Goal: Task Accomplishment & Management: Manage account settings

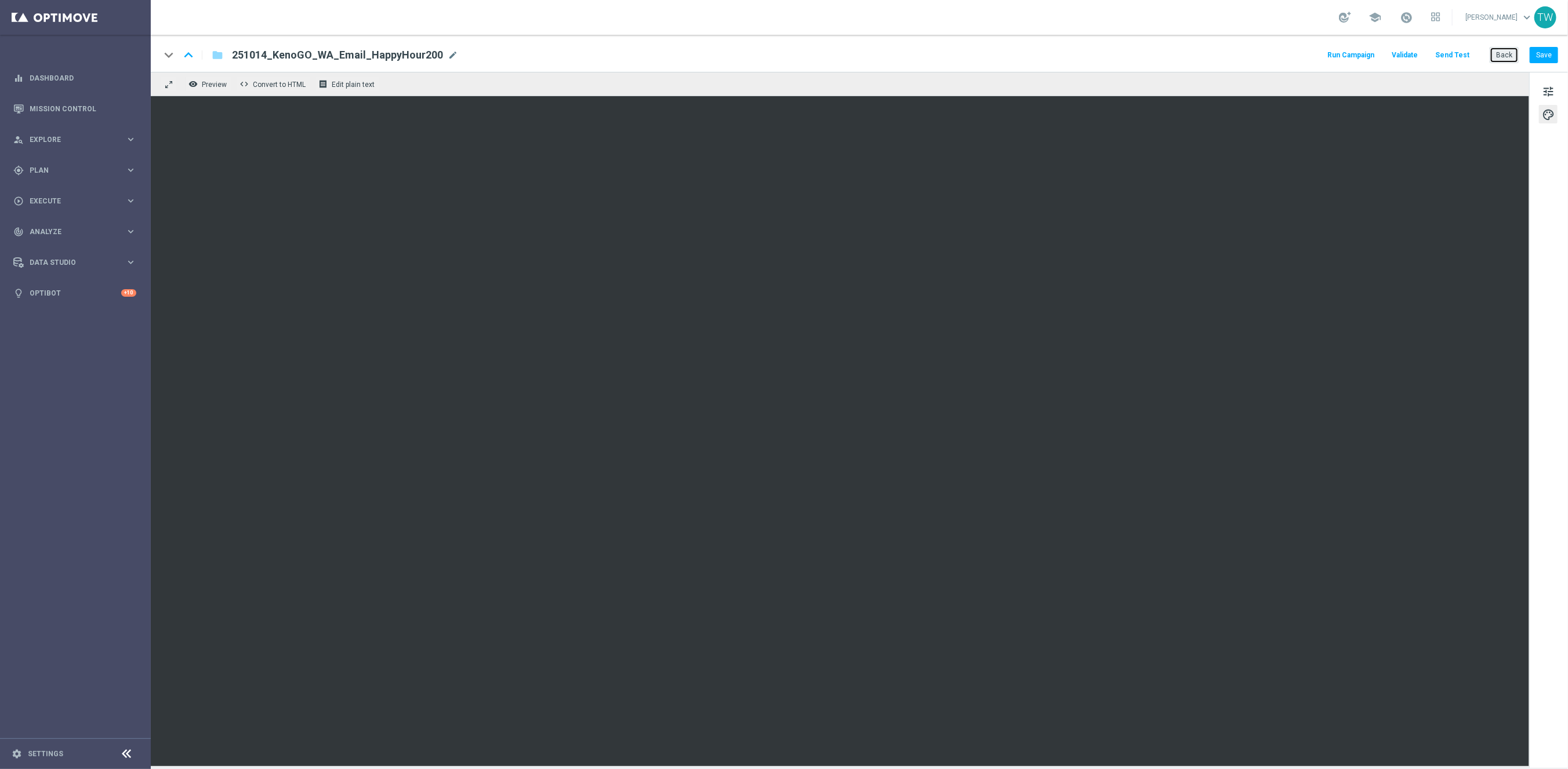
click at [1496, 60] on button "Back" at bounding box center [1504, 55] width 29 height 16
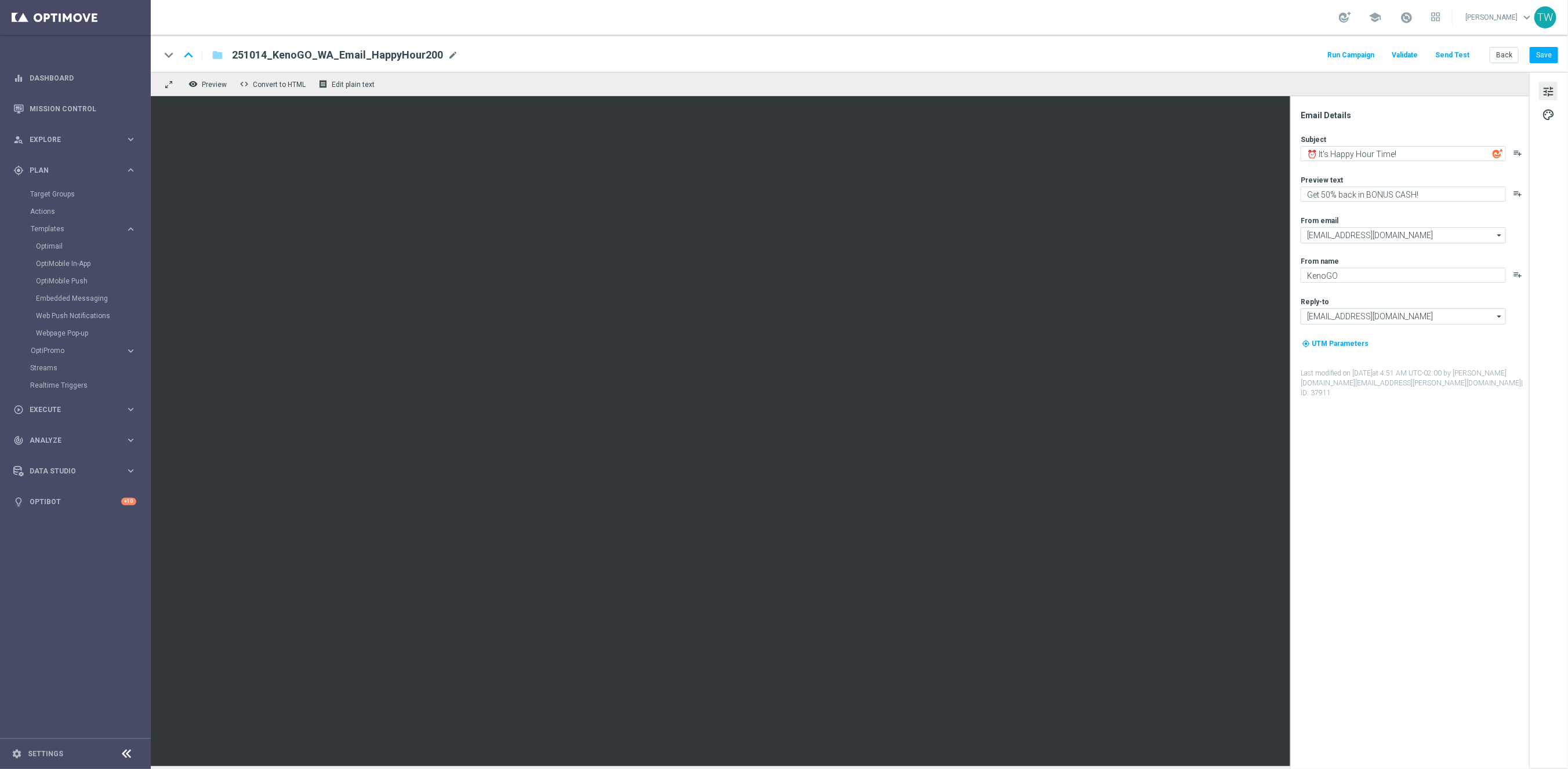
click at [1460, 53] on button "Send Test" at bounding box center [1452, 55] width 37 height 16
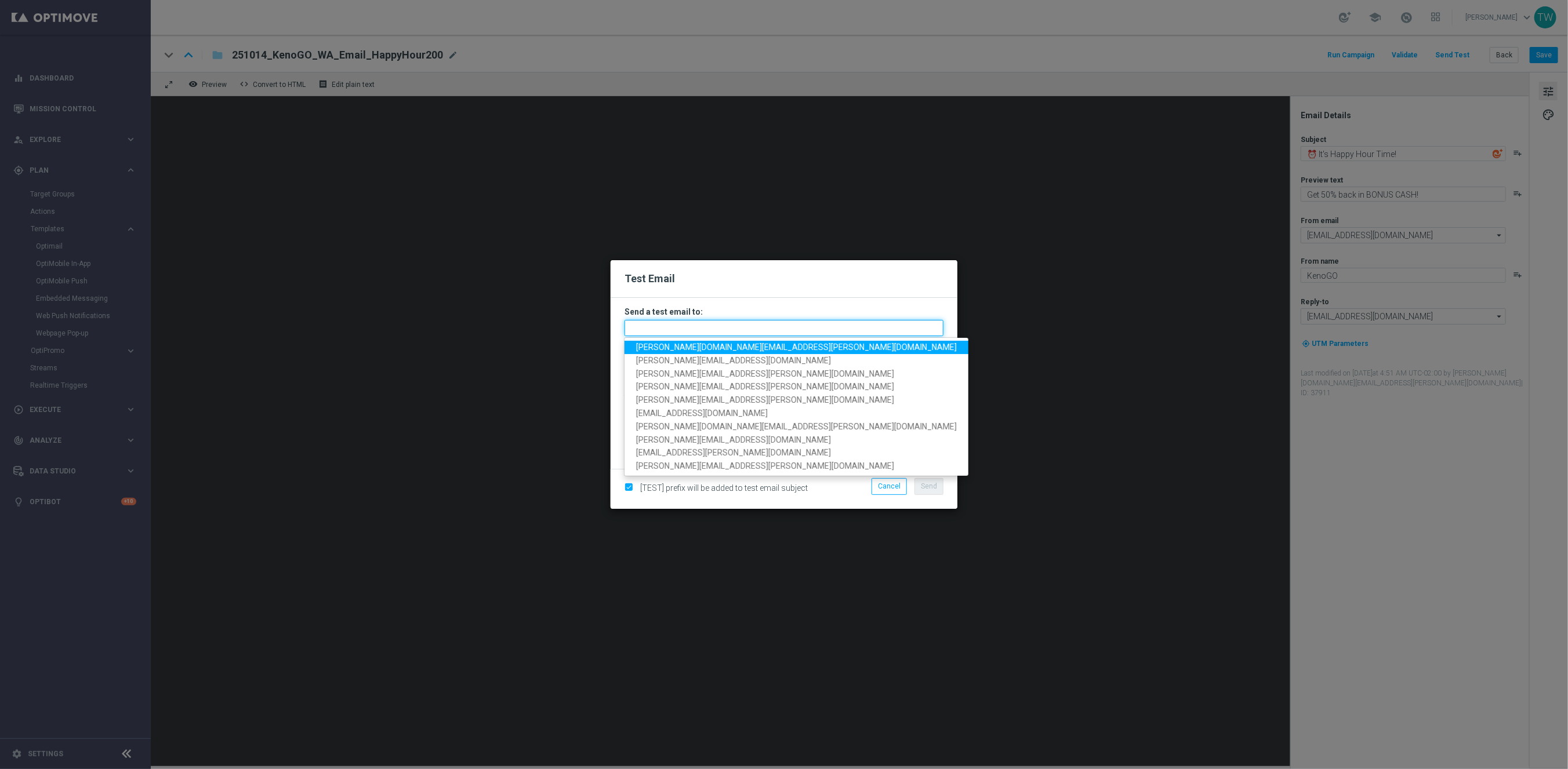
click at [842, 327] on input "text" at bounding box center [783, 328] width 319 height 16
paste input "[PERSON_NAME][DOMAIN_NAME][EMAIL_ADDRESS][PERSON_NAME][DOMAIN_NAME], [DOMAIN_NA…"
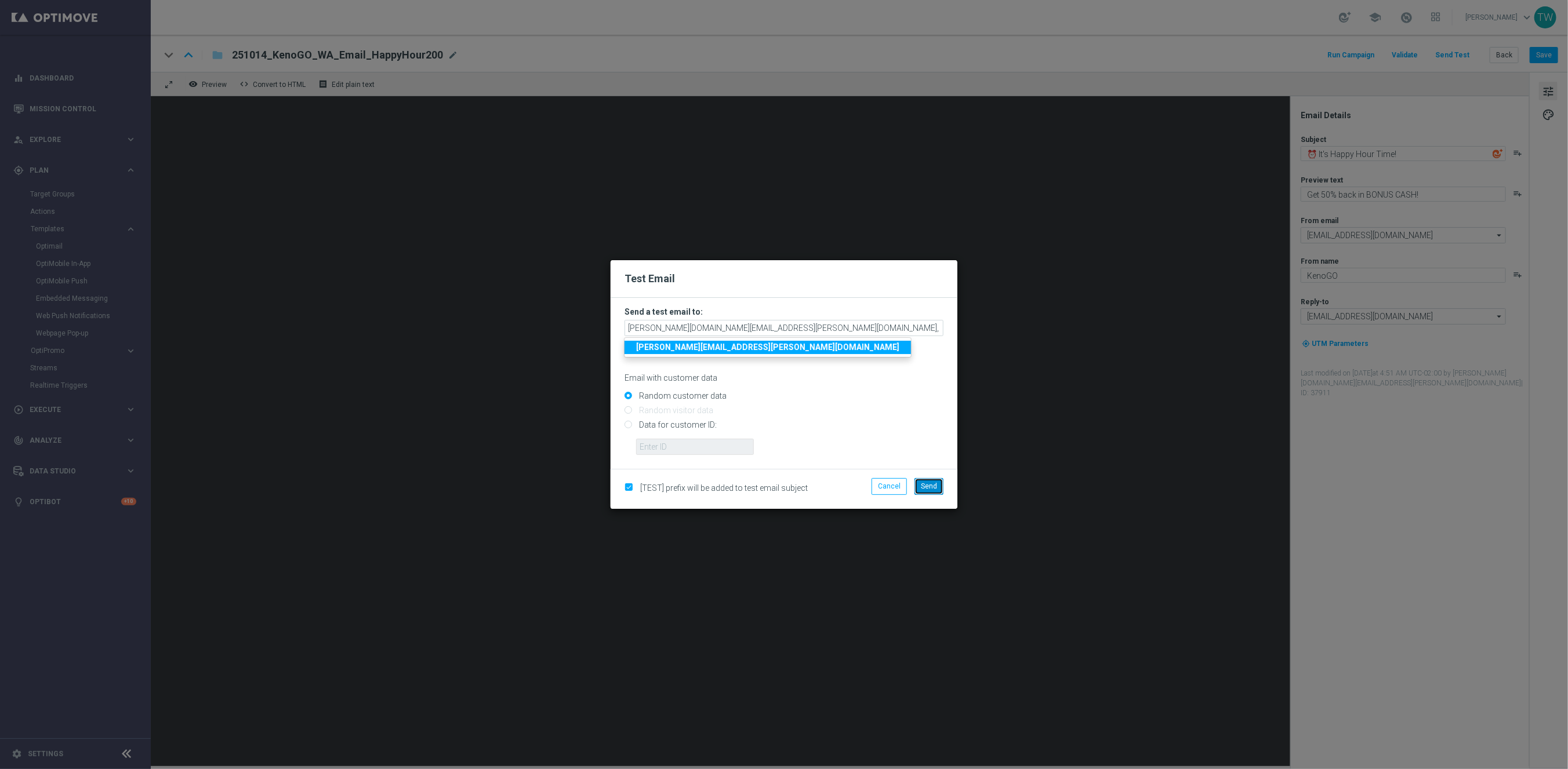
click at [935, 487] on span "Send" at bounding box center [929, 486] width 16 height 8
type input "[PERSON_NAME][DOMAIN_NAME][EMAIL_ADDRESS][PERSON_NAME][DOMAIN_NAME],[DOMAIN_NAM…"
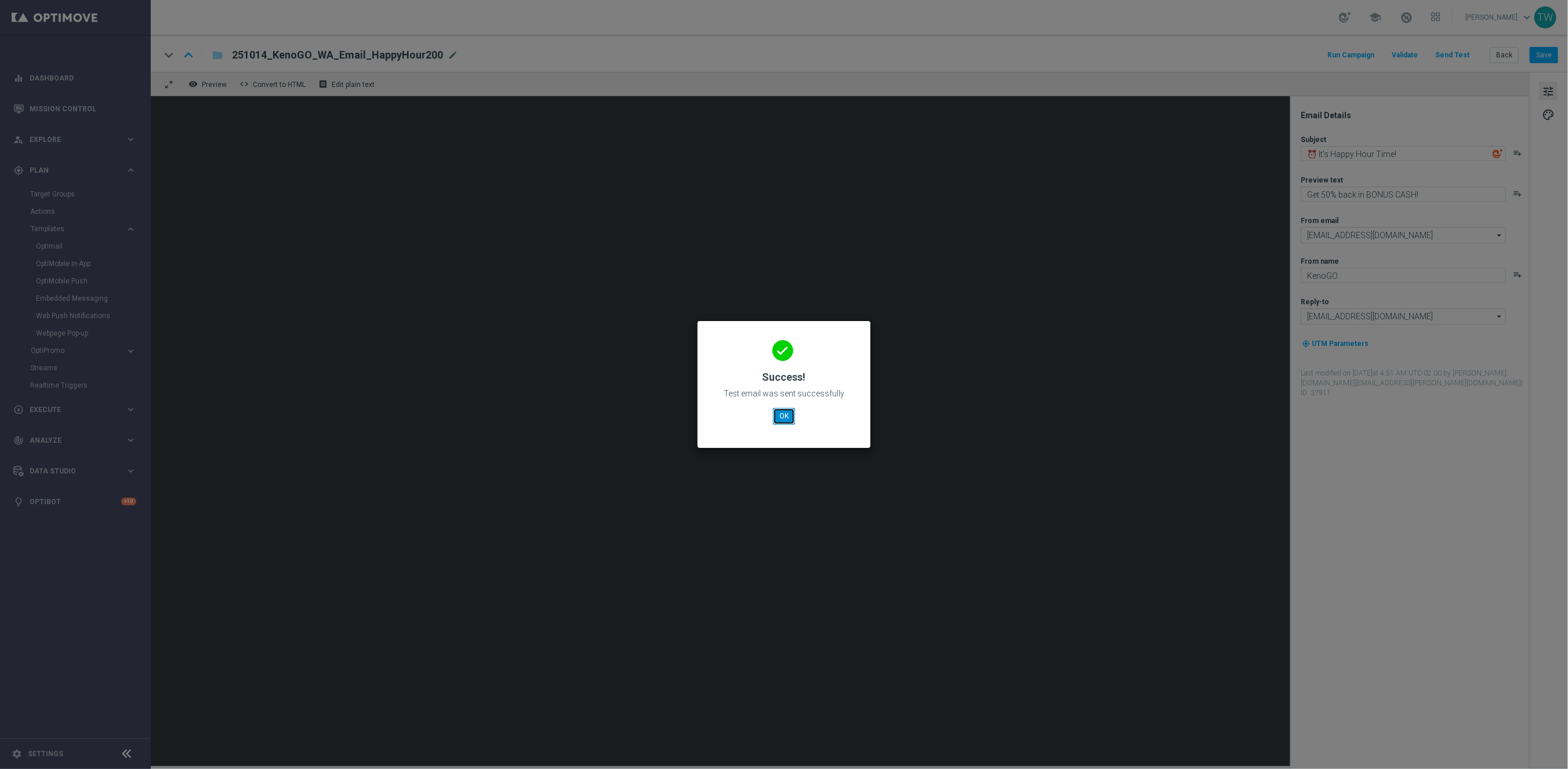
click at [785, 408] on button "OK" at bounding box center [784, 416] width 22 height 16
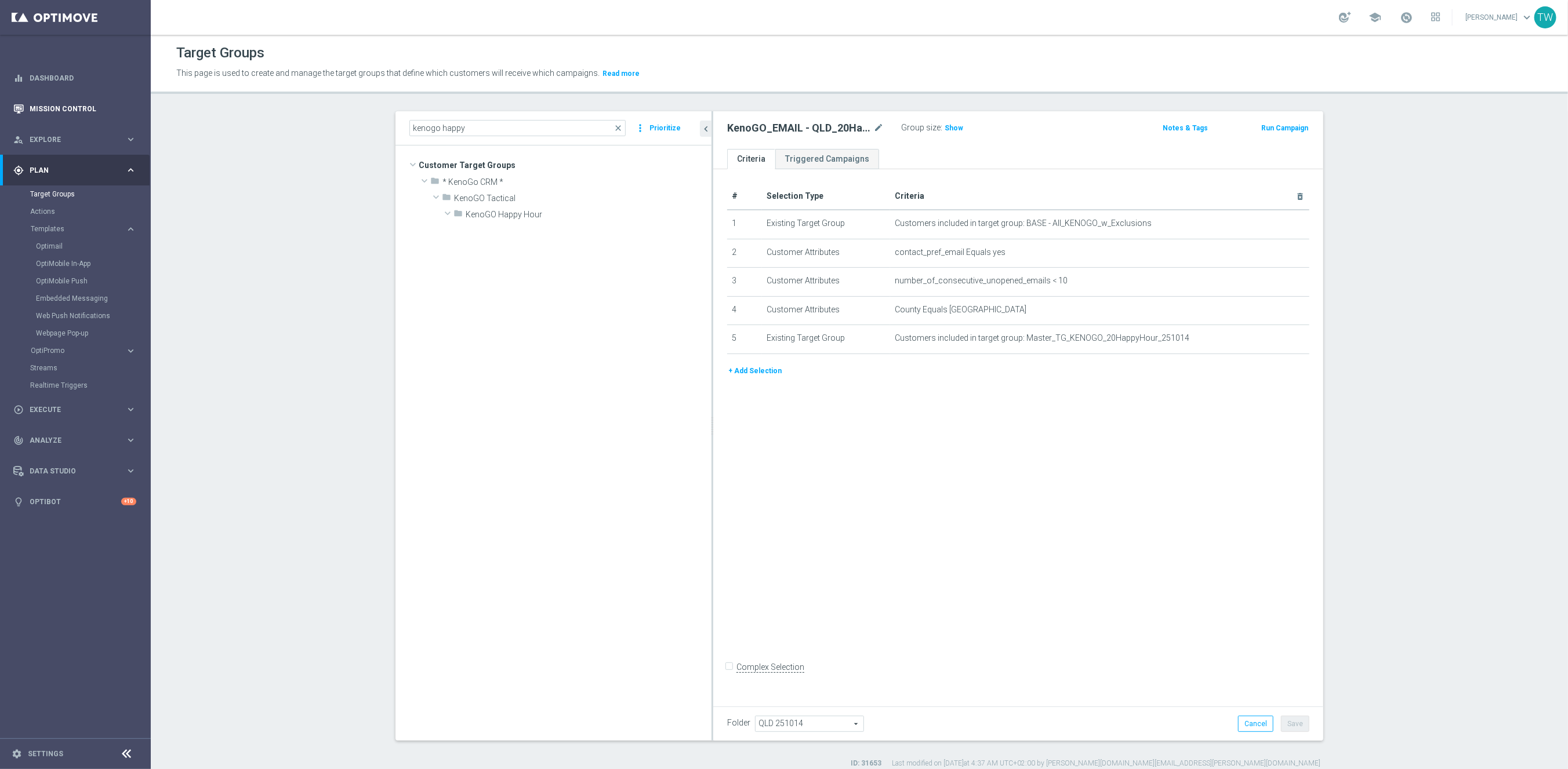
scroll to position [15571, 0]
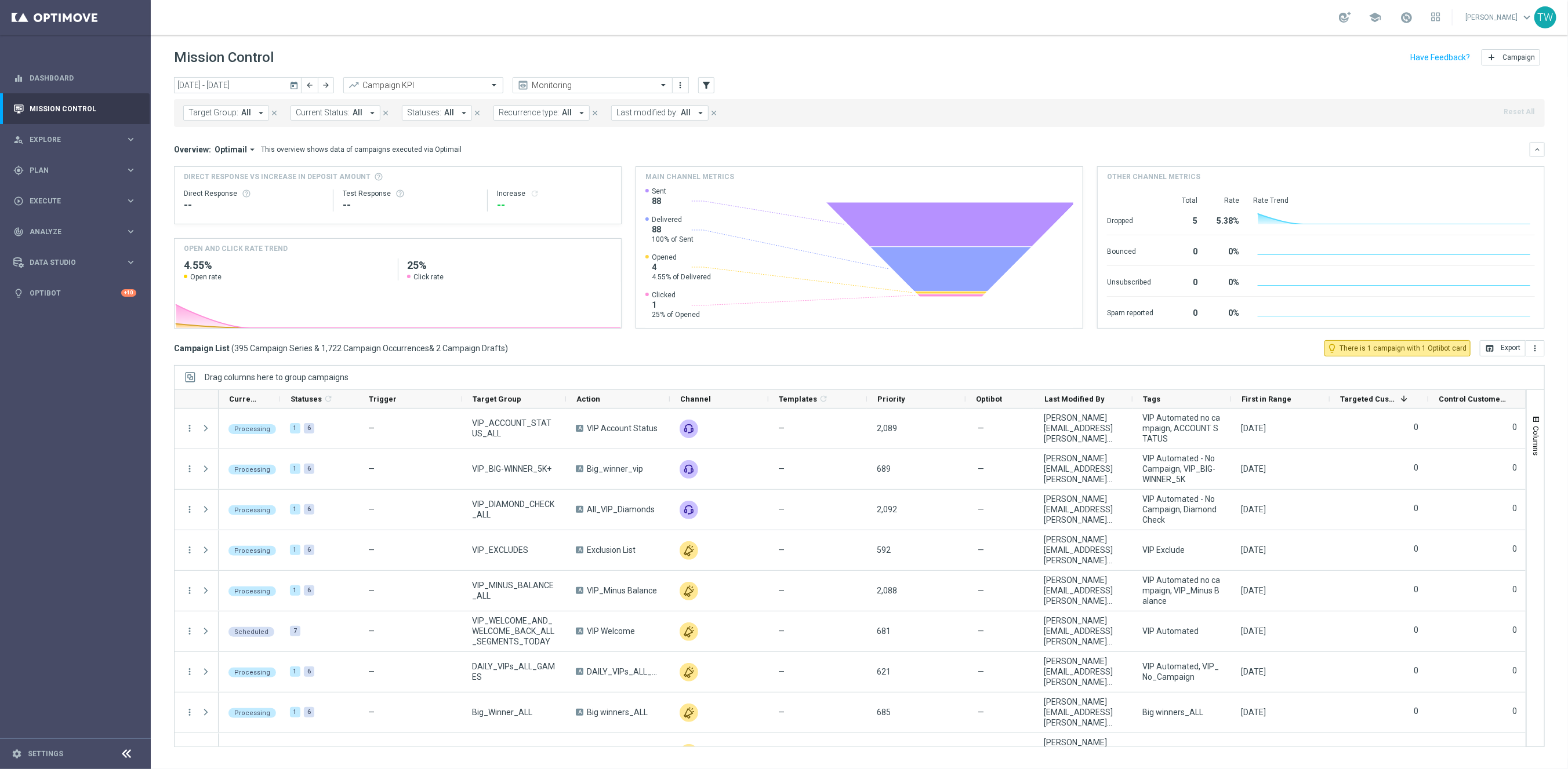
click at [245, 111] on span "All" at bounding box center [247, 113] width 10 height 10
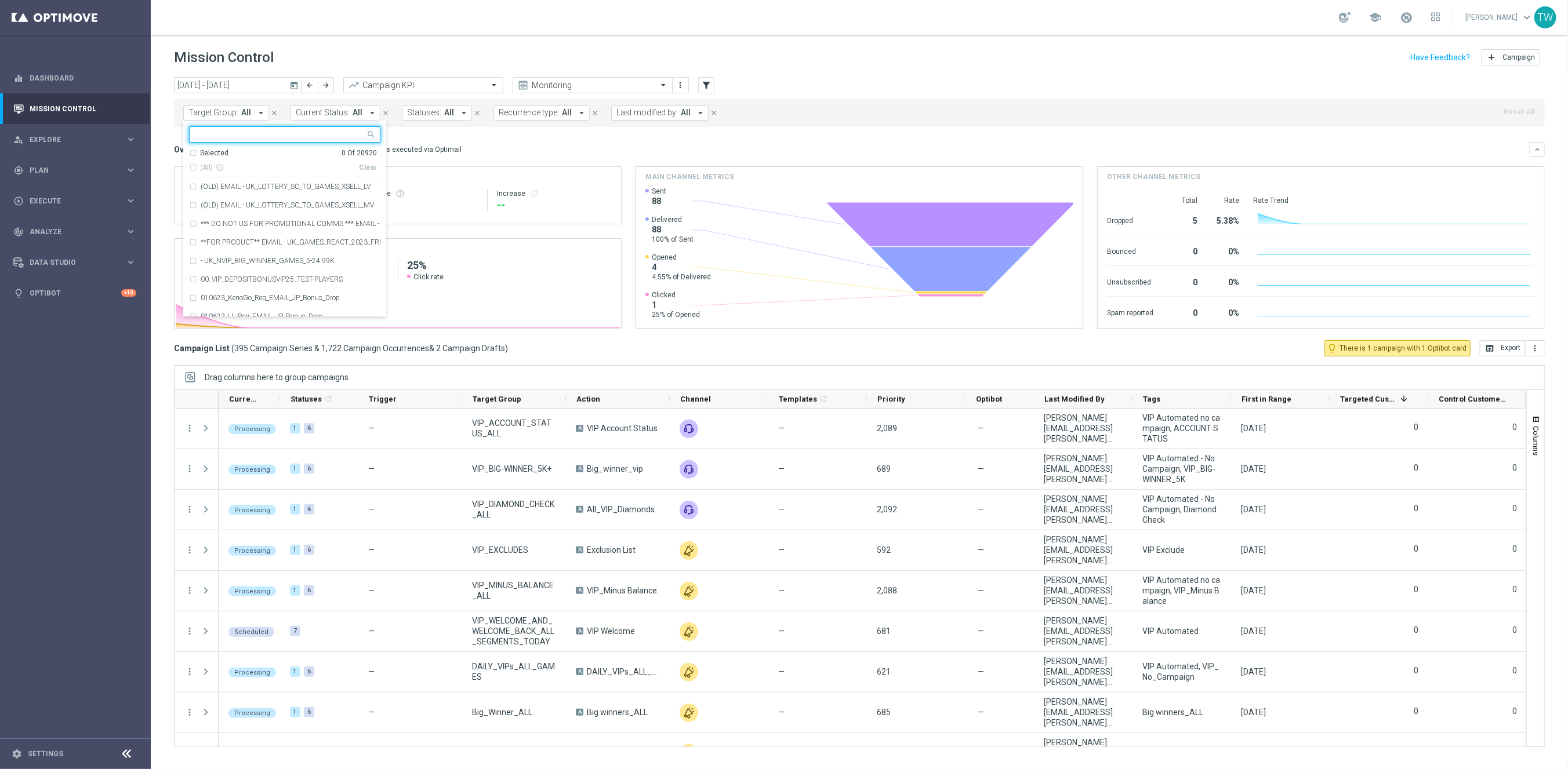
click at [235, 136] on input "text" at bounding box center [280, 135] width 170 height 10
click at [317, 137] on input "text" at bounding box center [280, 135] width 170 height 10
click at [215, 165] on span "(All Search Results)" at bounding box center [232, 168] width 64 height 10
type input "251006"
click at [537, 149] on div "Overview: Optimail arrow_drop_down This overview shows data of campaigns execut…" at bounding box center [851, 149] width 1356 height 10
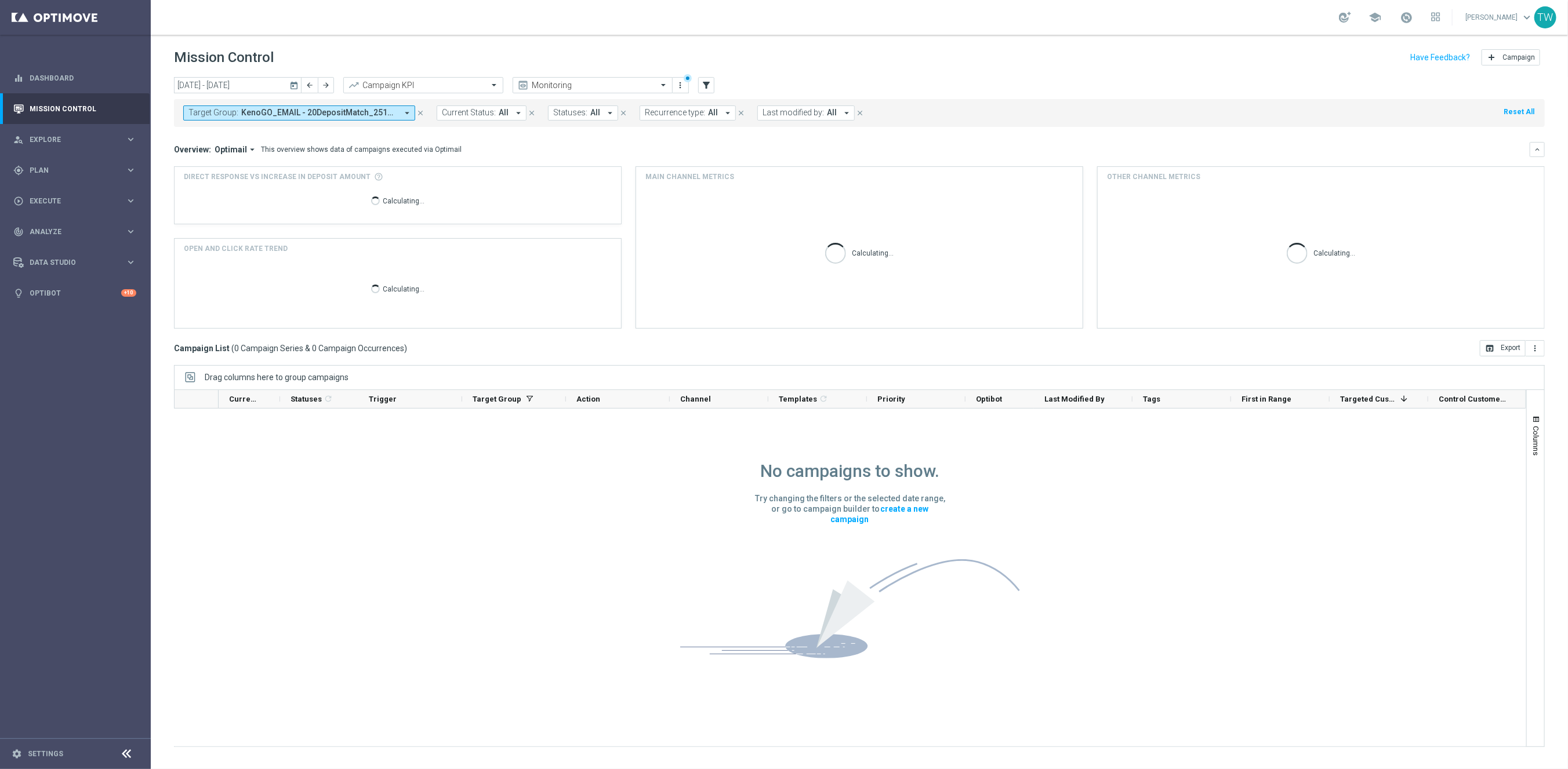
click at [297, 87] on icon "today" at bounding box center [295, 85] width 10 height 10
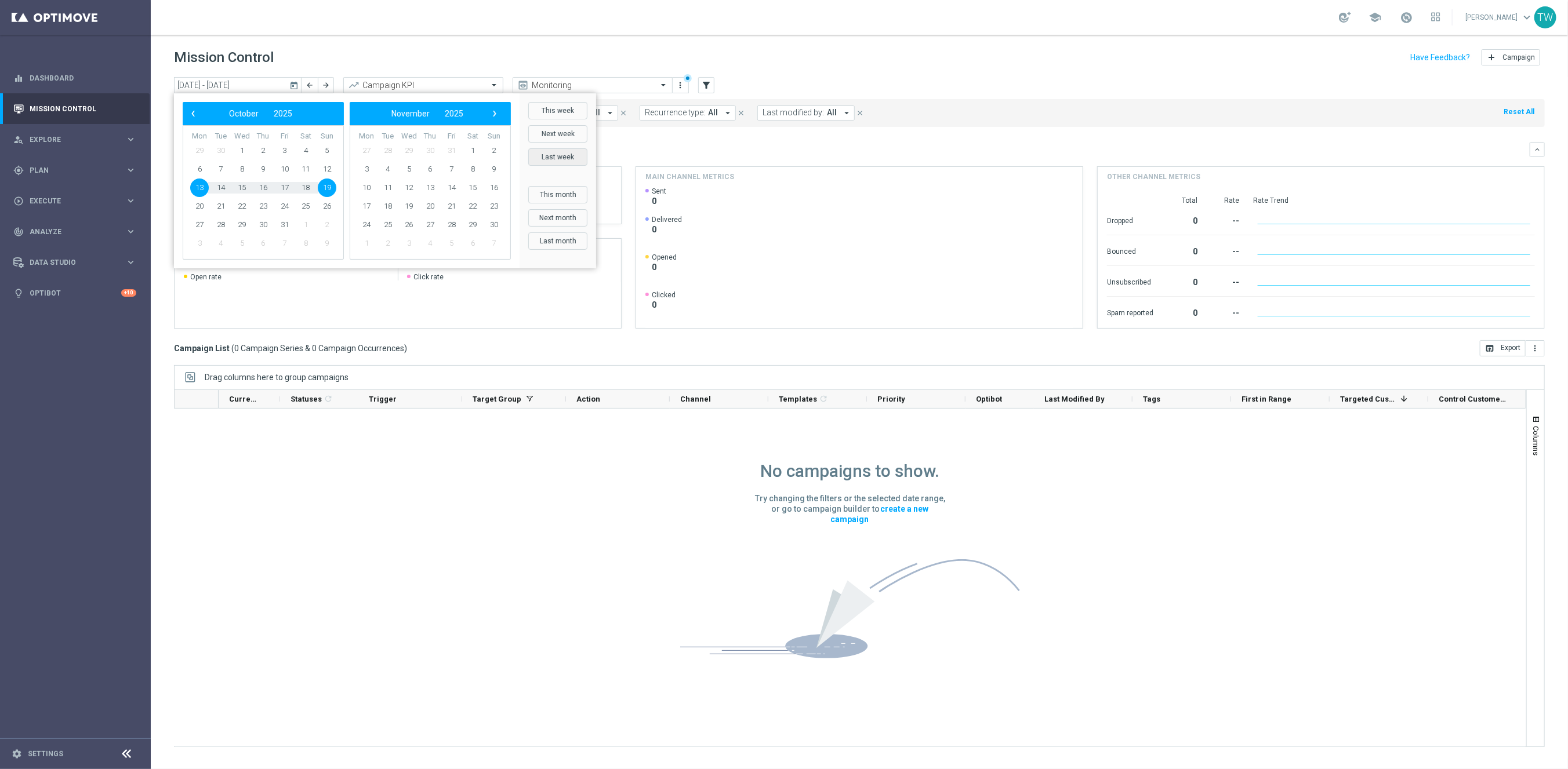
click at [547, 162] on button "Last week" at bounding box center [557, 156] width 59 height 17
type input "06 Oct 2025 - 12 Oct 2025"
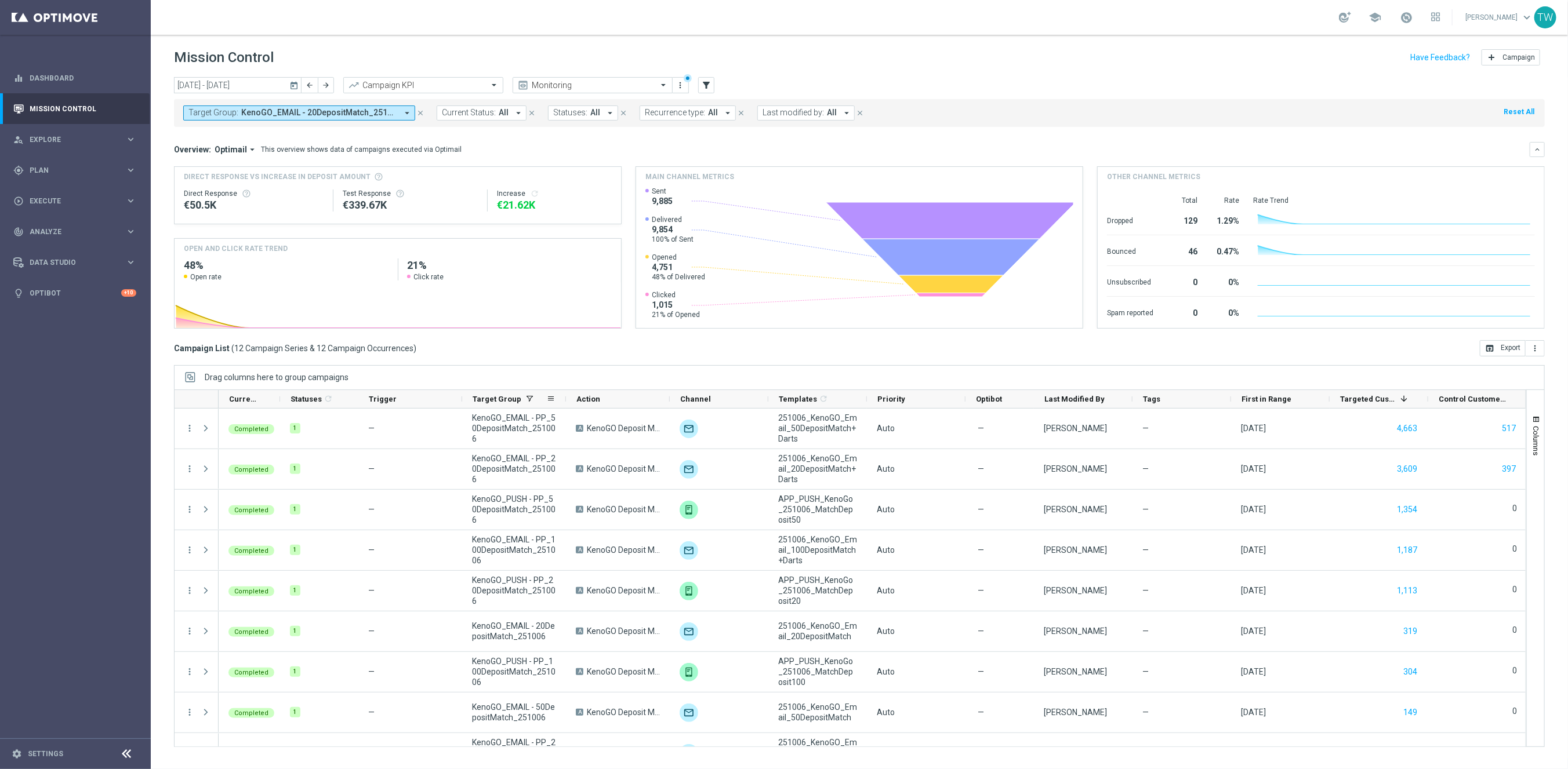
click at [565, 397] on div at bounding box center [565, 399] width 4 height 18
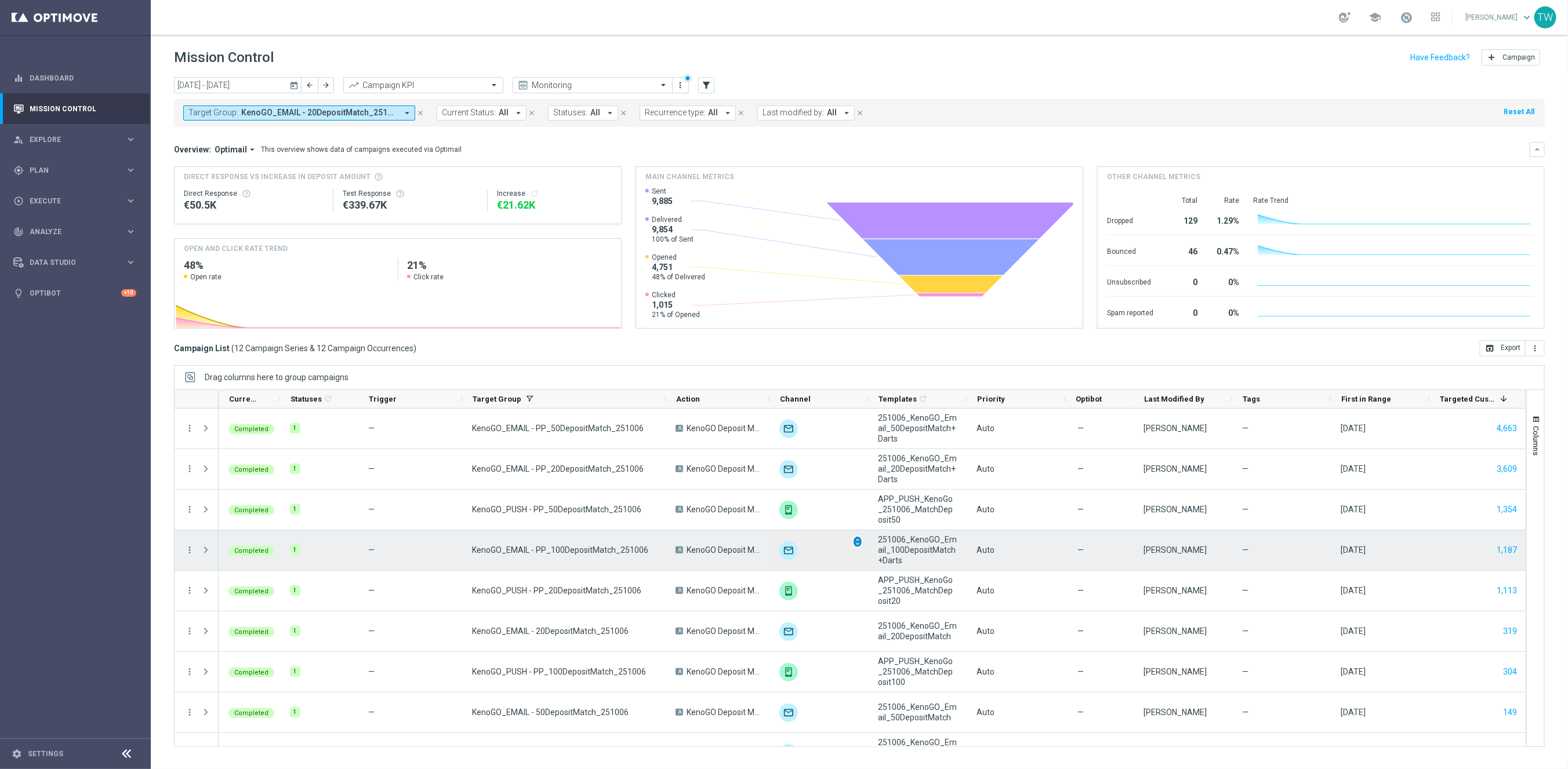
click at [860, 543] on span "unfold_more" at bounding box center [858, 542] width 8 height 8
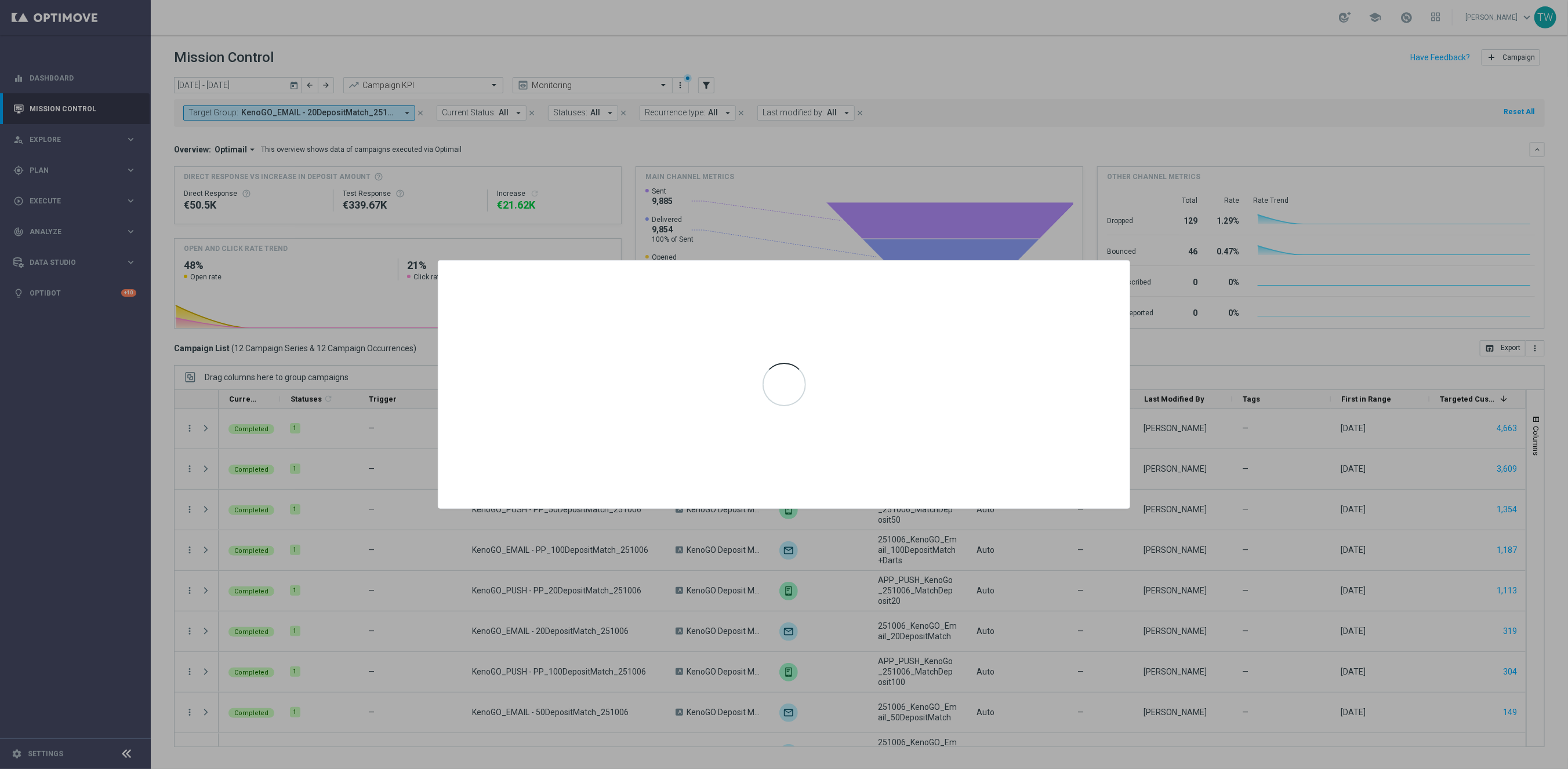
click at [1196, 391] on div at bounding box center [784, 385] width 1568 height 769
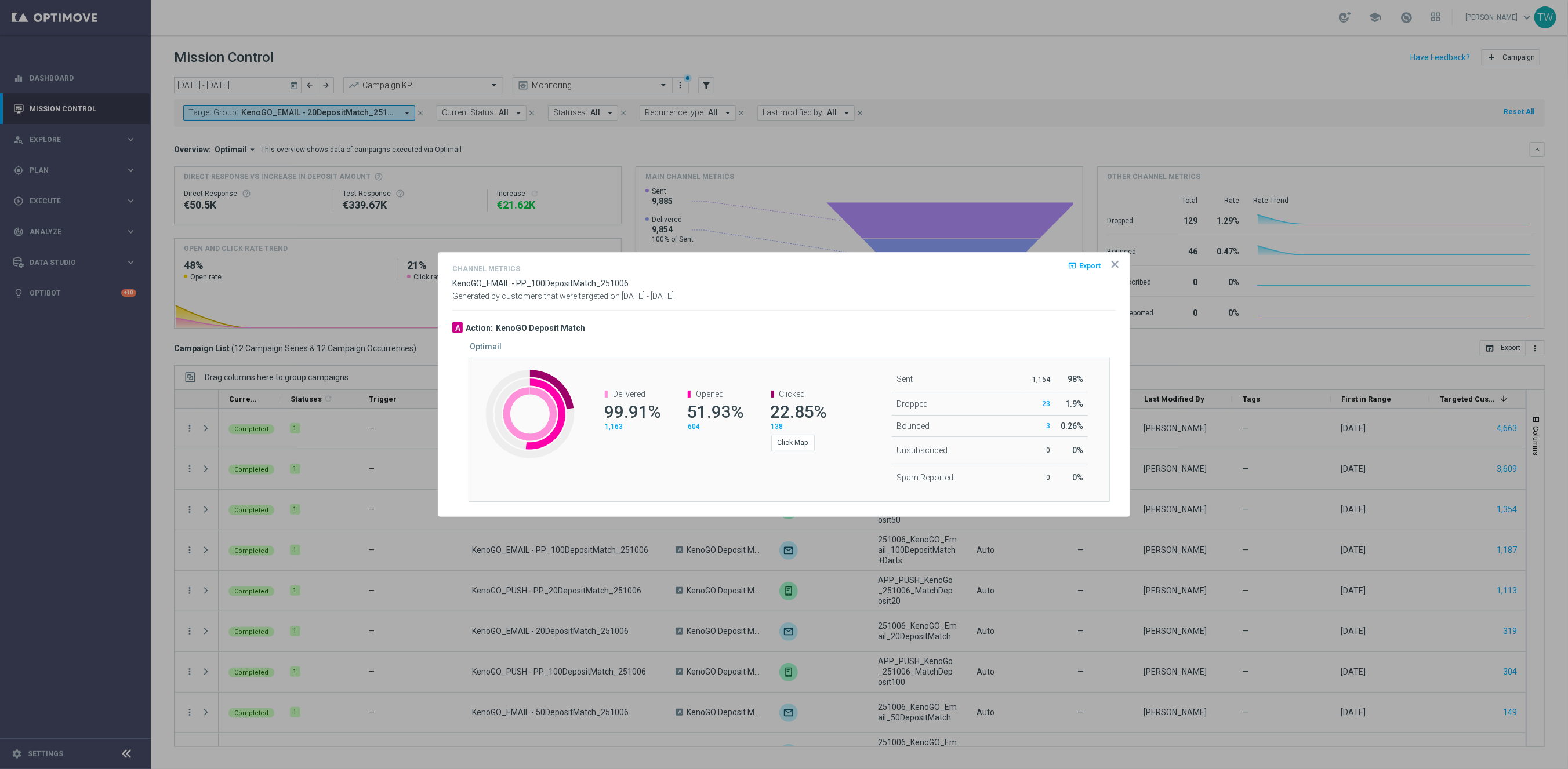
click at [1117, 266] on icon "icon" at bounding box center [1115, 264] width 6 height 6
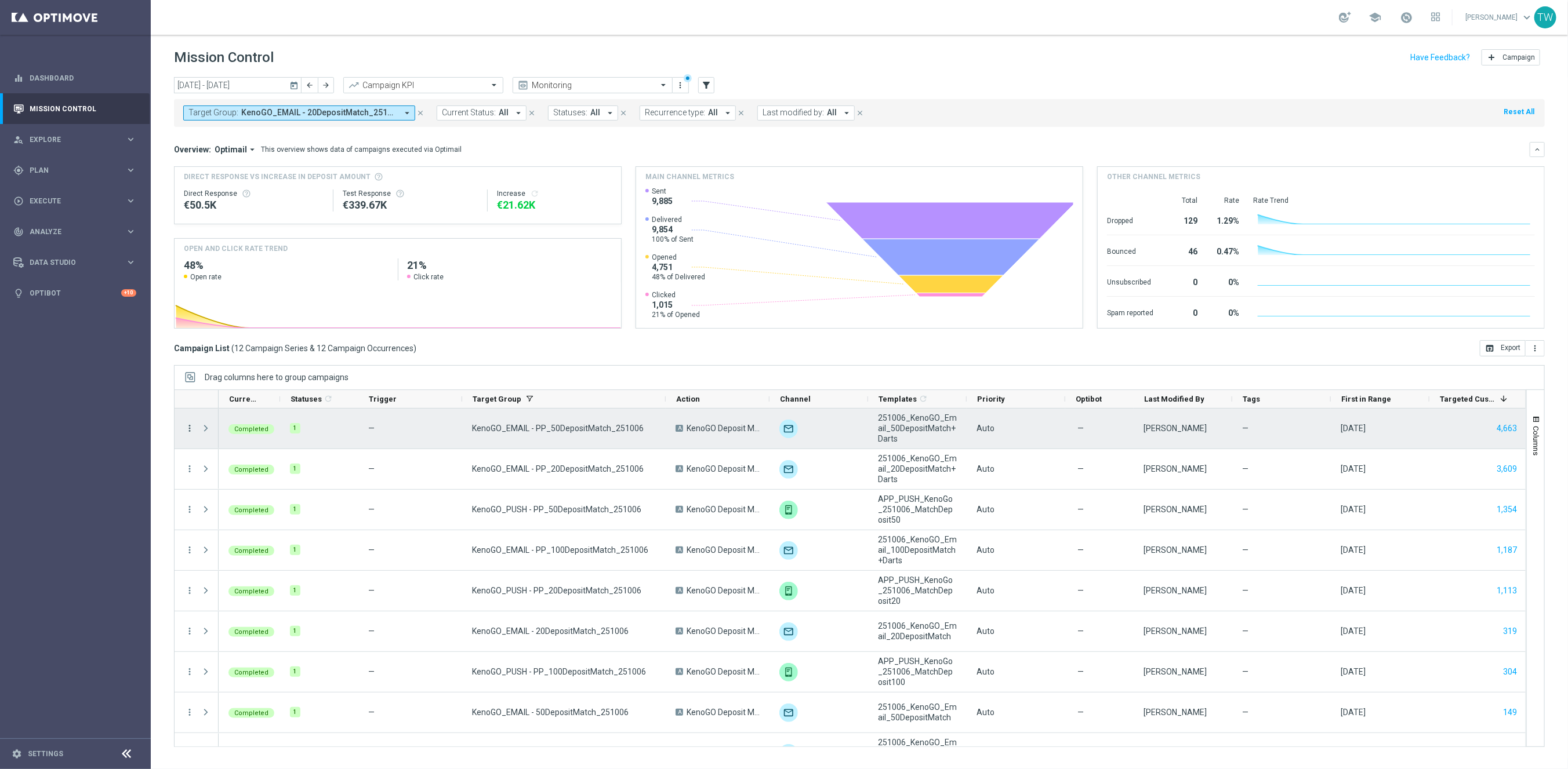
click at [193, 428] on icon "more_vert" at bounding box center [190, 428] width 10 height 10
click at [287, 504] on span "Go to Campaign Analysis" at bounding box center [254, 500] width 83 height 8
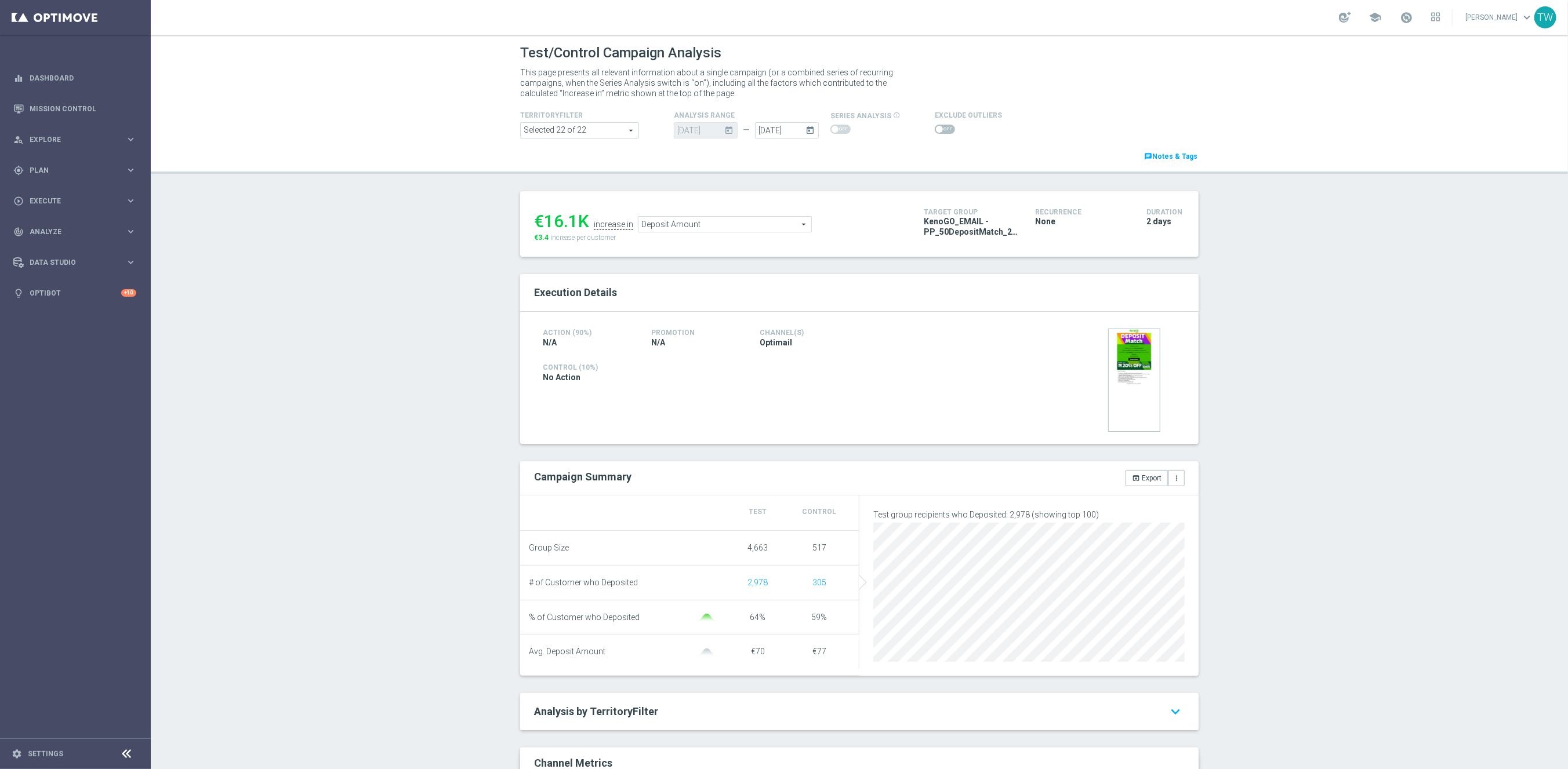
click at [806, 128] on icon "today" at bounding box center [812, 129] width 13 height 13
click at [813, 127] on icon "today" at bounding box center [812, 129] width 13 height 13
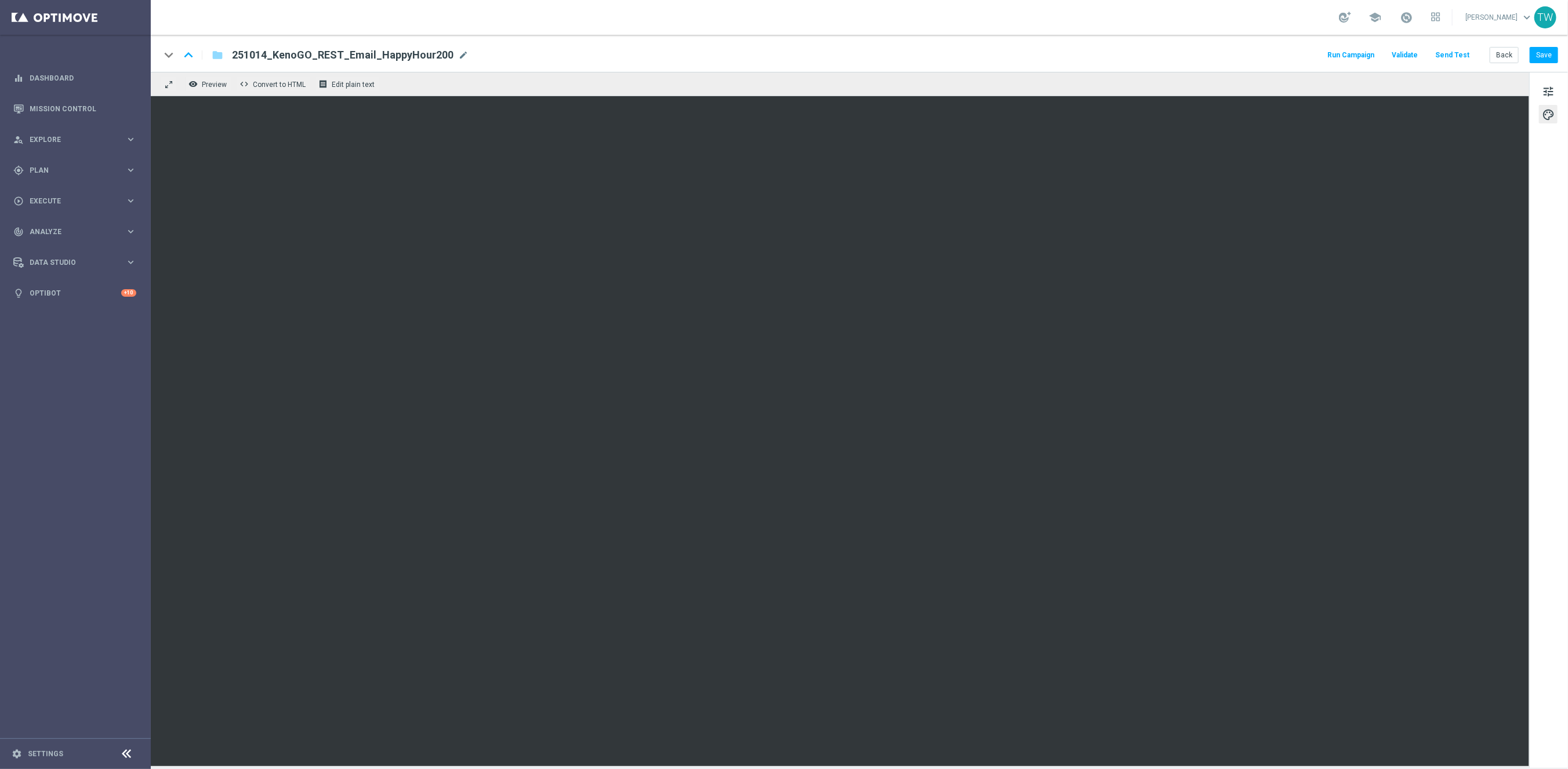
click at [1460, 56] on button "Send Test" at bounding box center [1452, 55] width 37 height 16
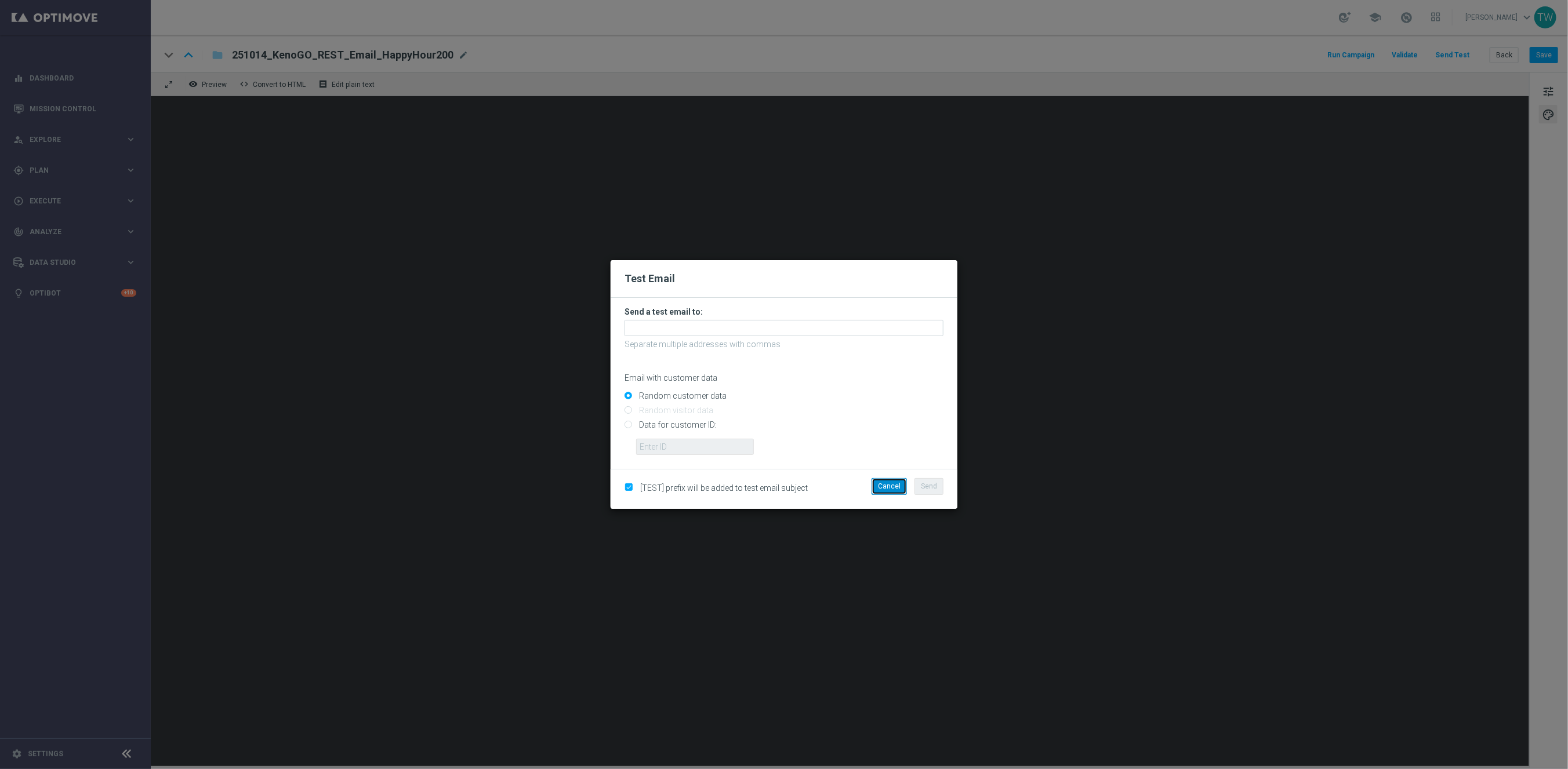
click at [889, 489] on button "Cancel" at bounding box center [889, 486] width 35 height 16
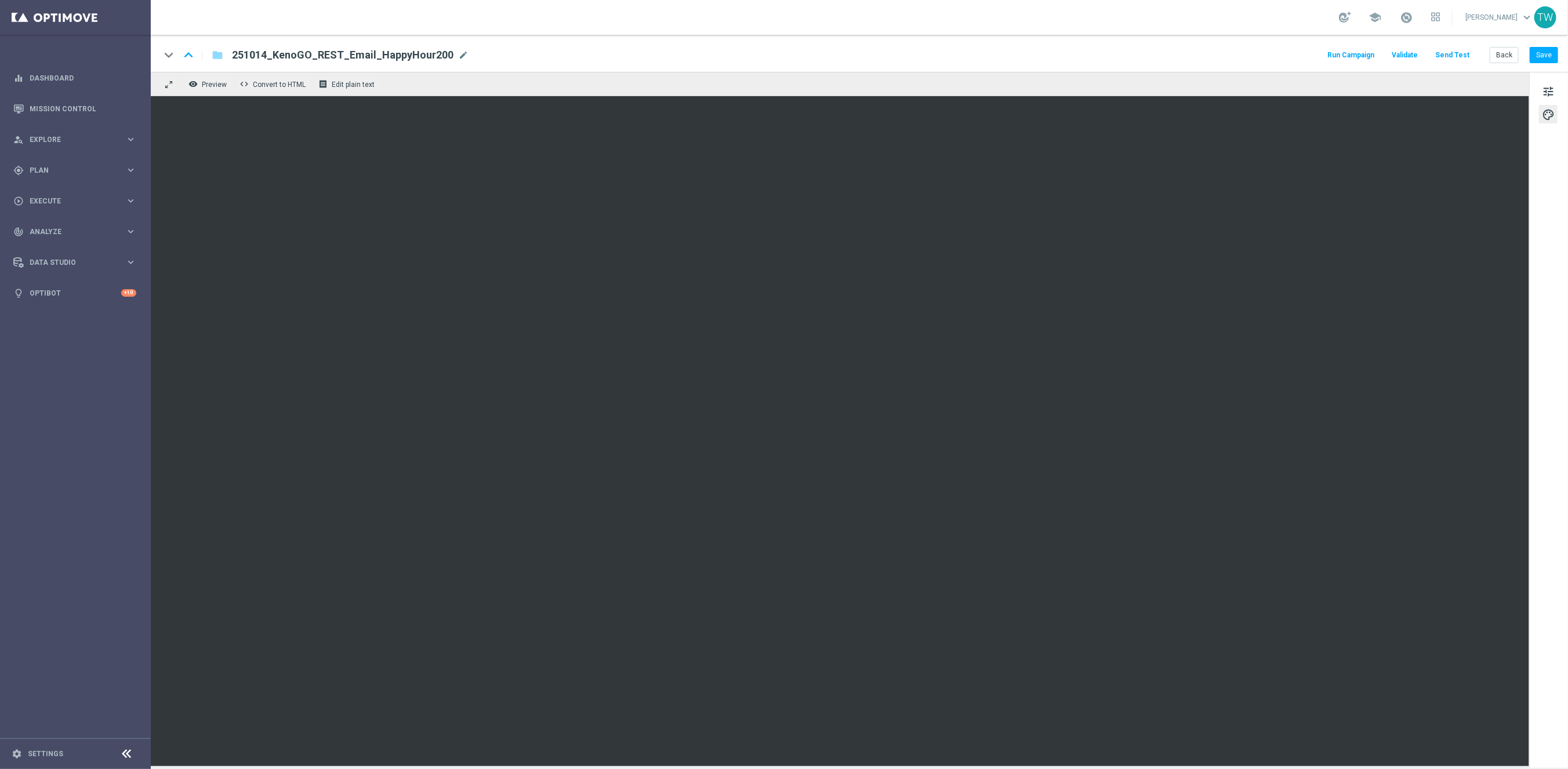
click at [1458, 56] on button "Send Test" at bounding box center [1452, 55] width 37 height 16
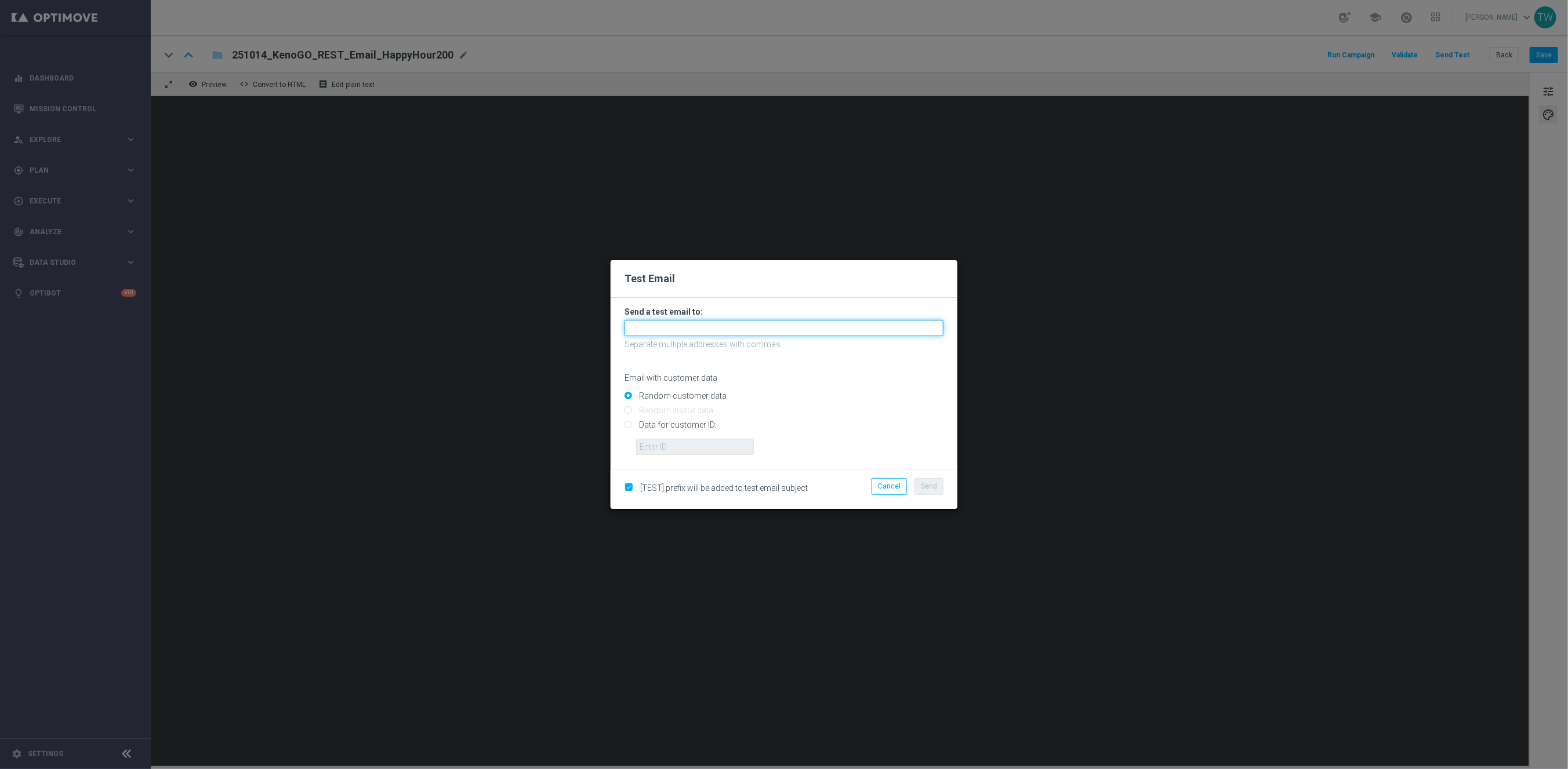
click at [815, 331] on input "text" at bounding box center [783, 328] width 319 height 16
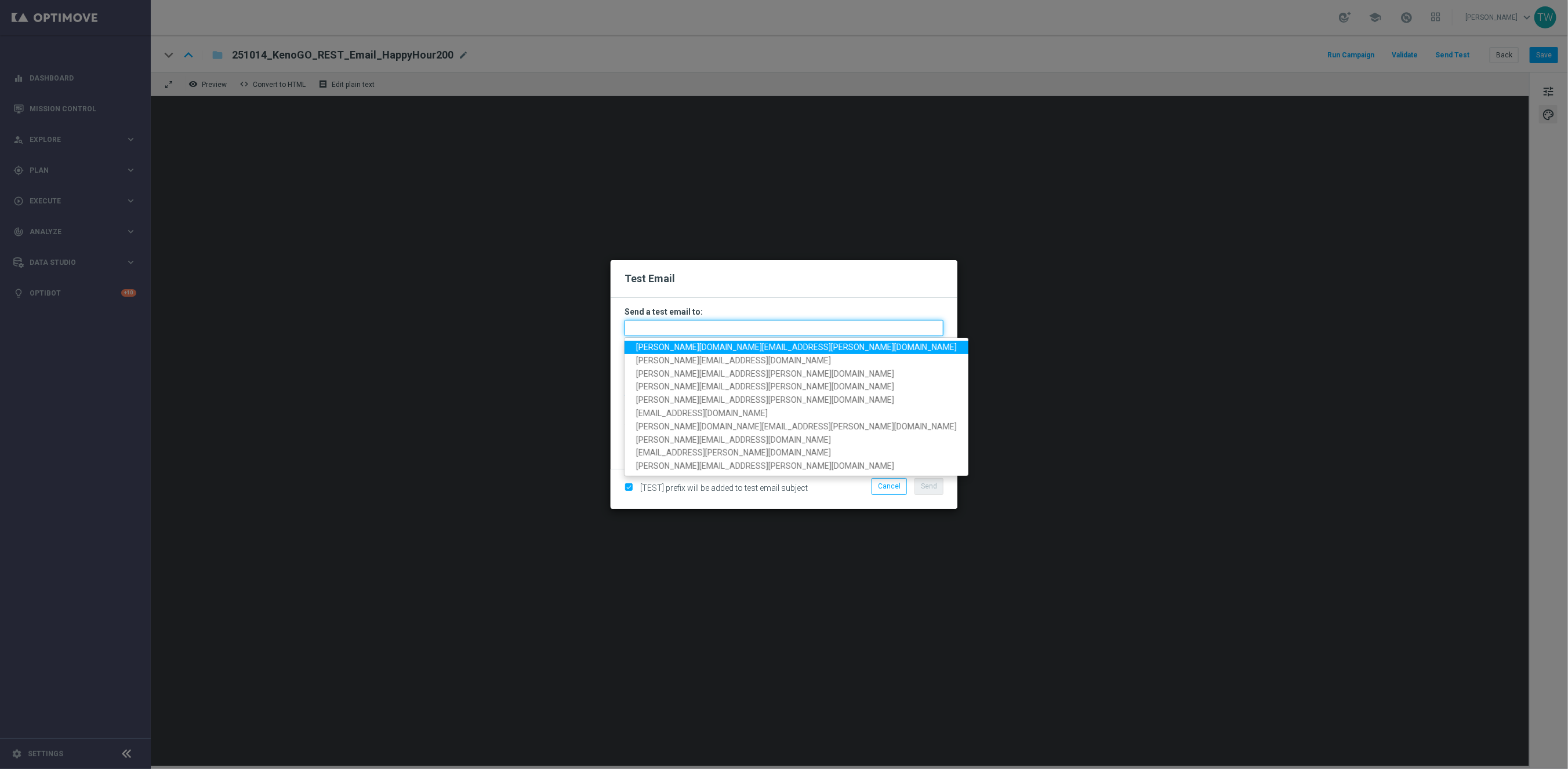
paste input "[PERSON_NAME][DOMAIN_NAME][EMAIL_ADDRESS][PERSON_NAME][DOMAIN_NAME], [DOMAIN_NA…"
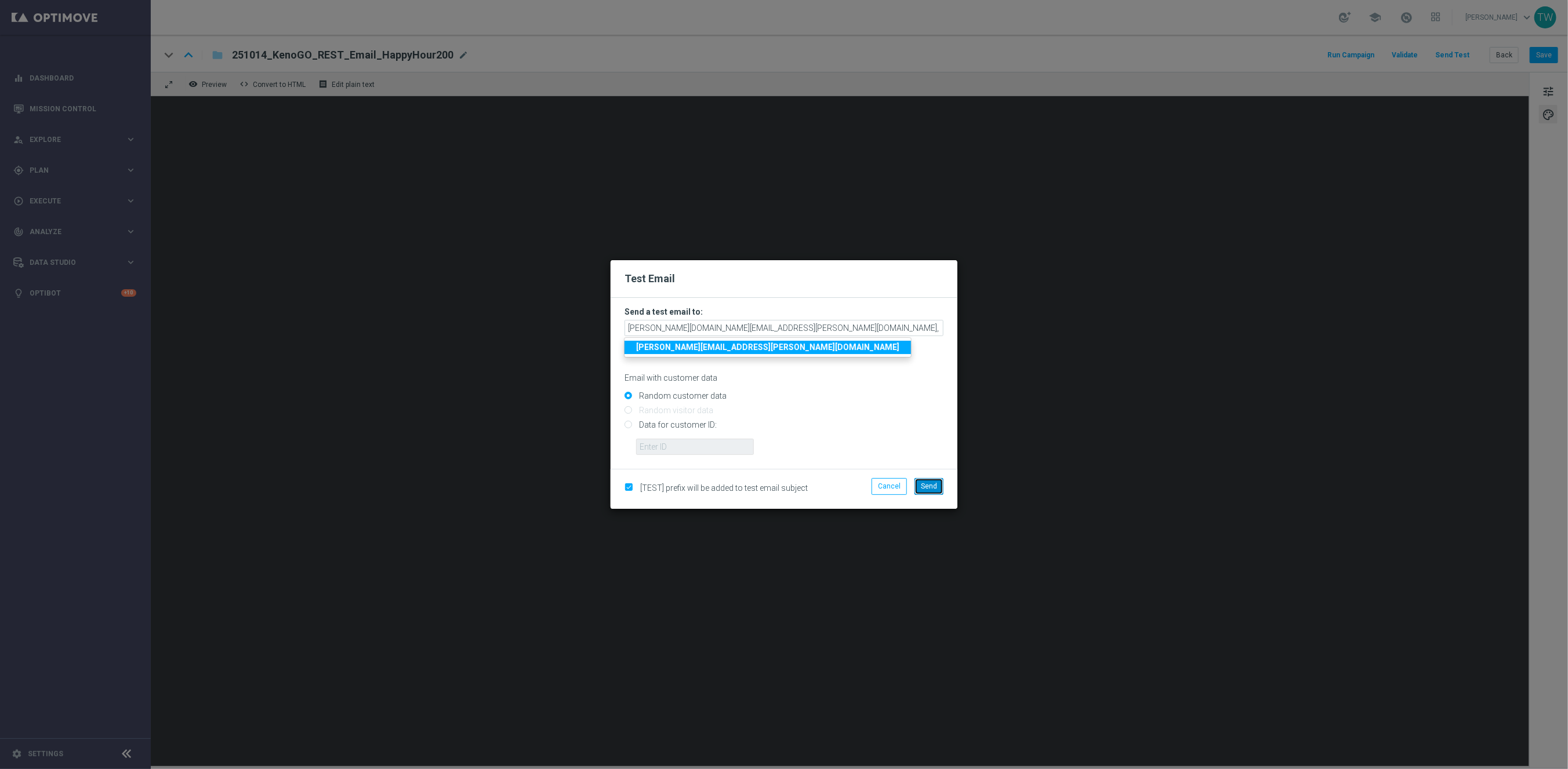
drag, startPoint x: 934, startPoint y: 488, endPoint x: 948, endPoint y: 455, distance: 35.8
click at [934, 486] on span "Send" at bounding box center [929, 486] width 16 height 8
type input "tina.wang@kenogo.com,adam.pustetto@kenogo.com,emma.kasbarian@kenogo.com,claudia…"
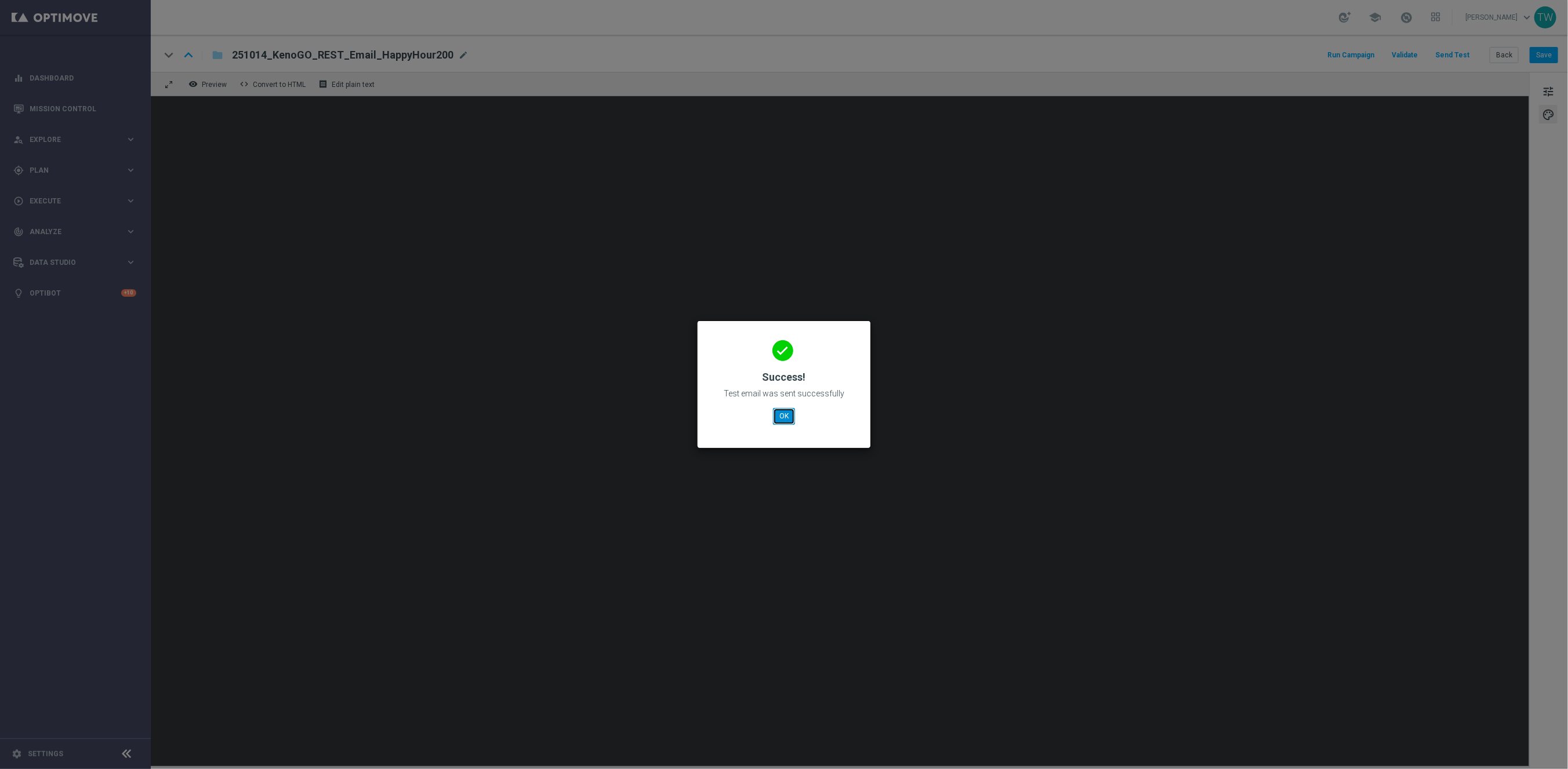
click at [788, 416] on button "OK" at bounding box center [784, 416] width 22 height 16
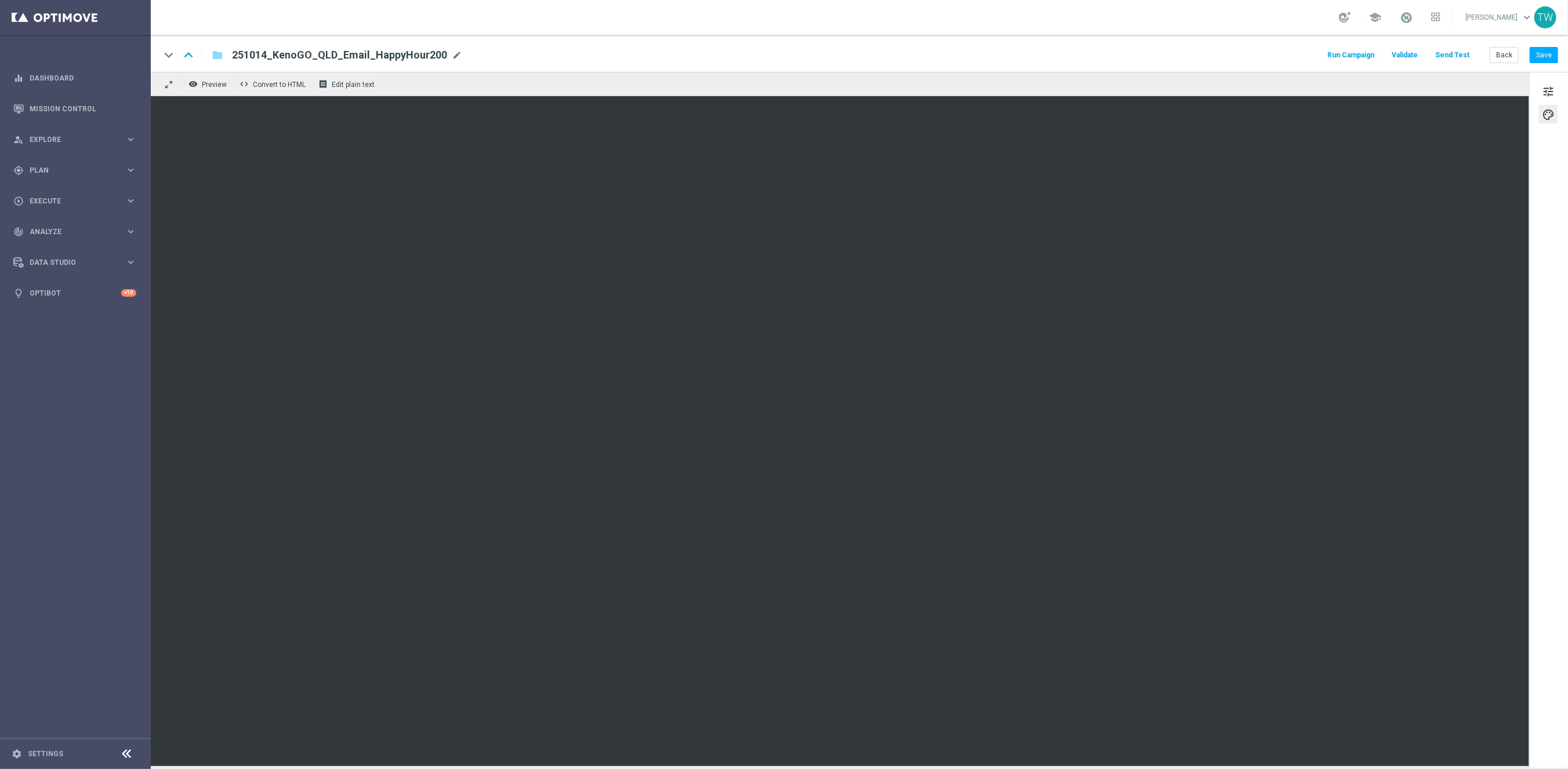
click at [1451, 56] on button "Send Test" at bounding box center [1452, 55] width 37 height 16
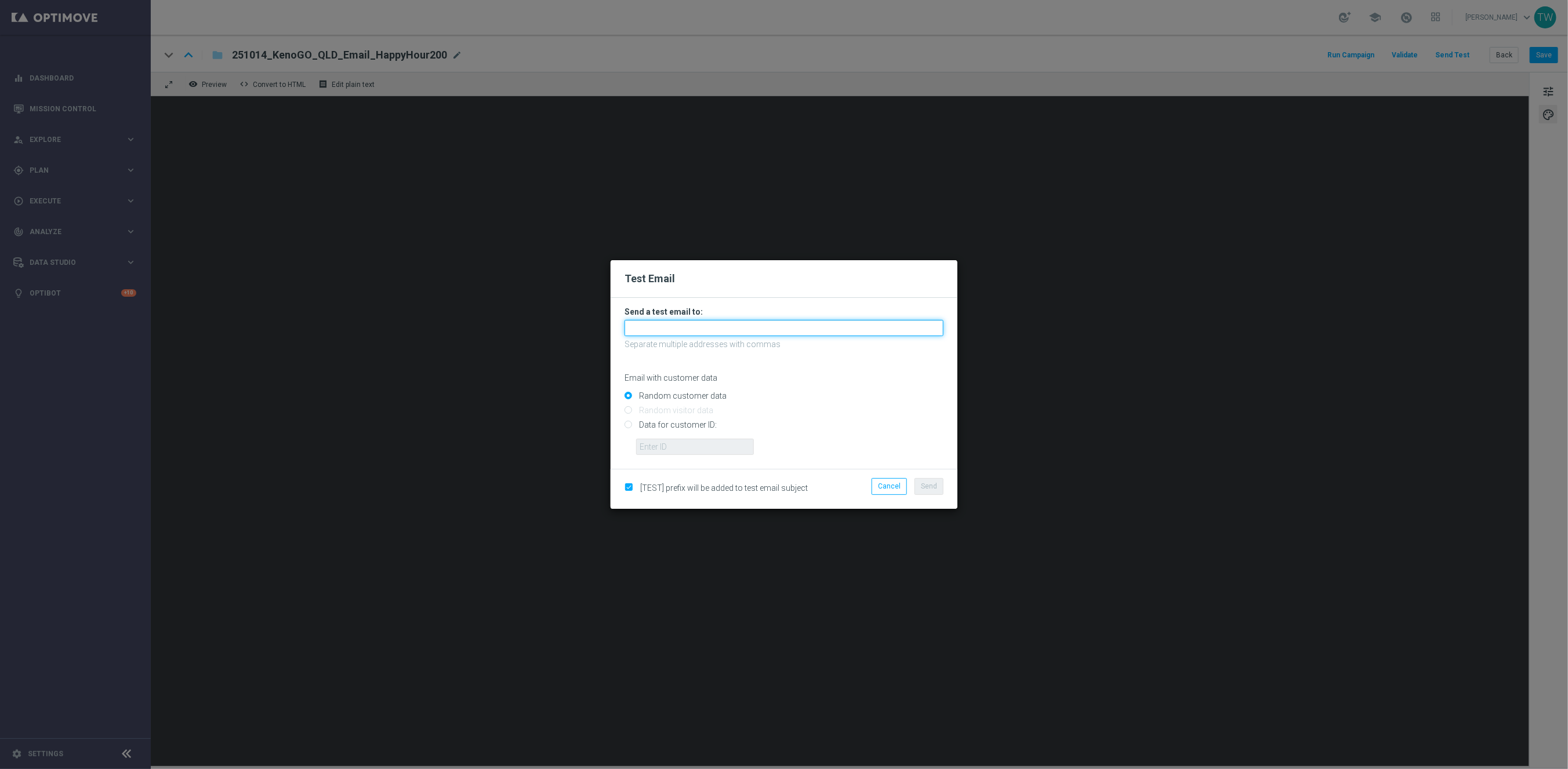
drag, startPoint x: 817, startPoint y: 327, endPoint x: 913, endPoint y: 396, distance: 118.2
click at [817, 327] on input "text" at bounding box center [783, 328] width 319 height 16
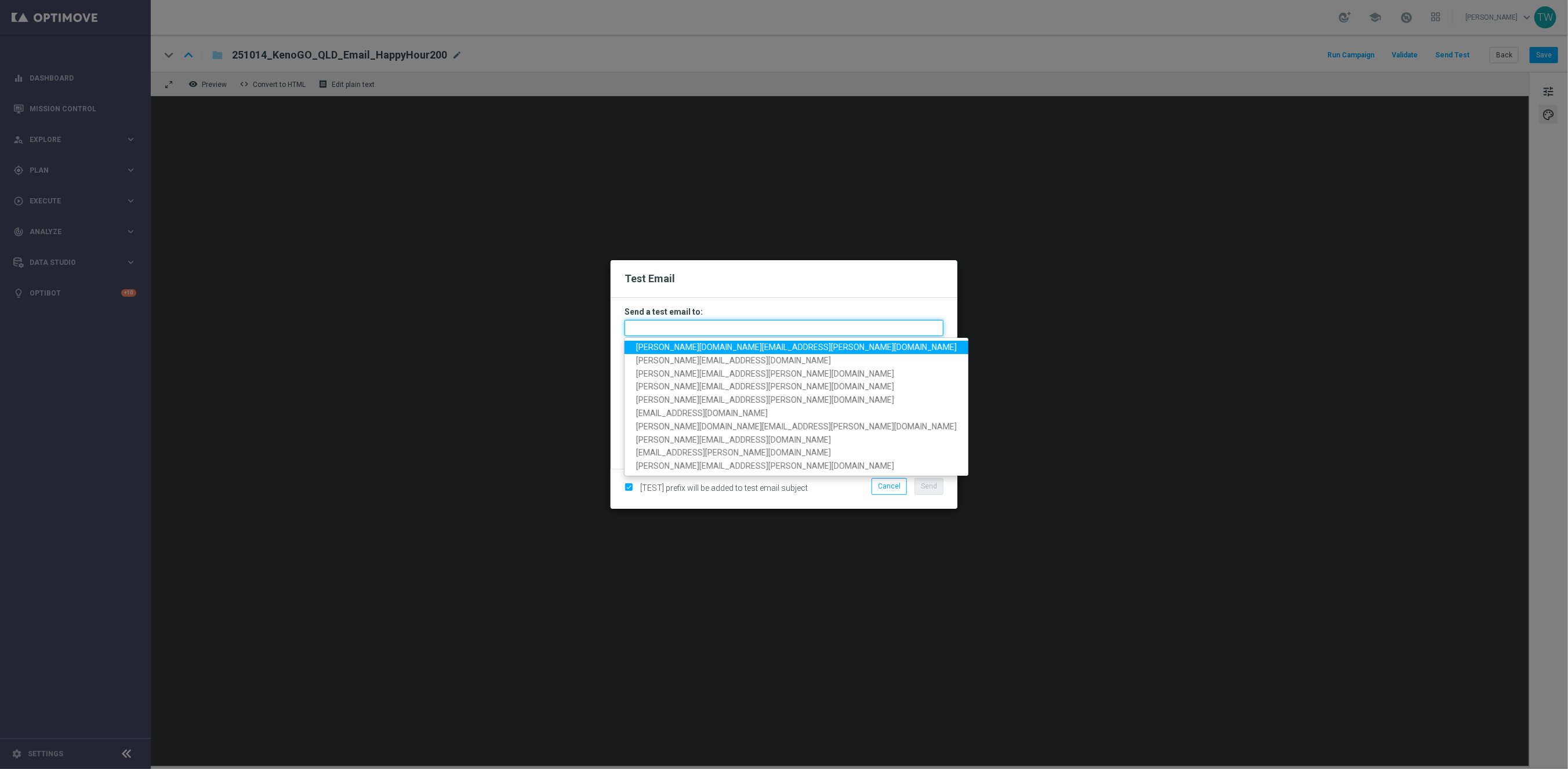
paste input "tina.wang@kenogo.com, adam.pustetto@kenogo.com, emma.kasbarian@kenogo.com, clau…"
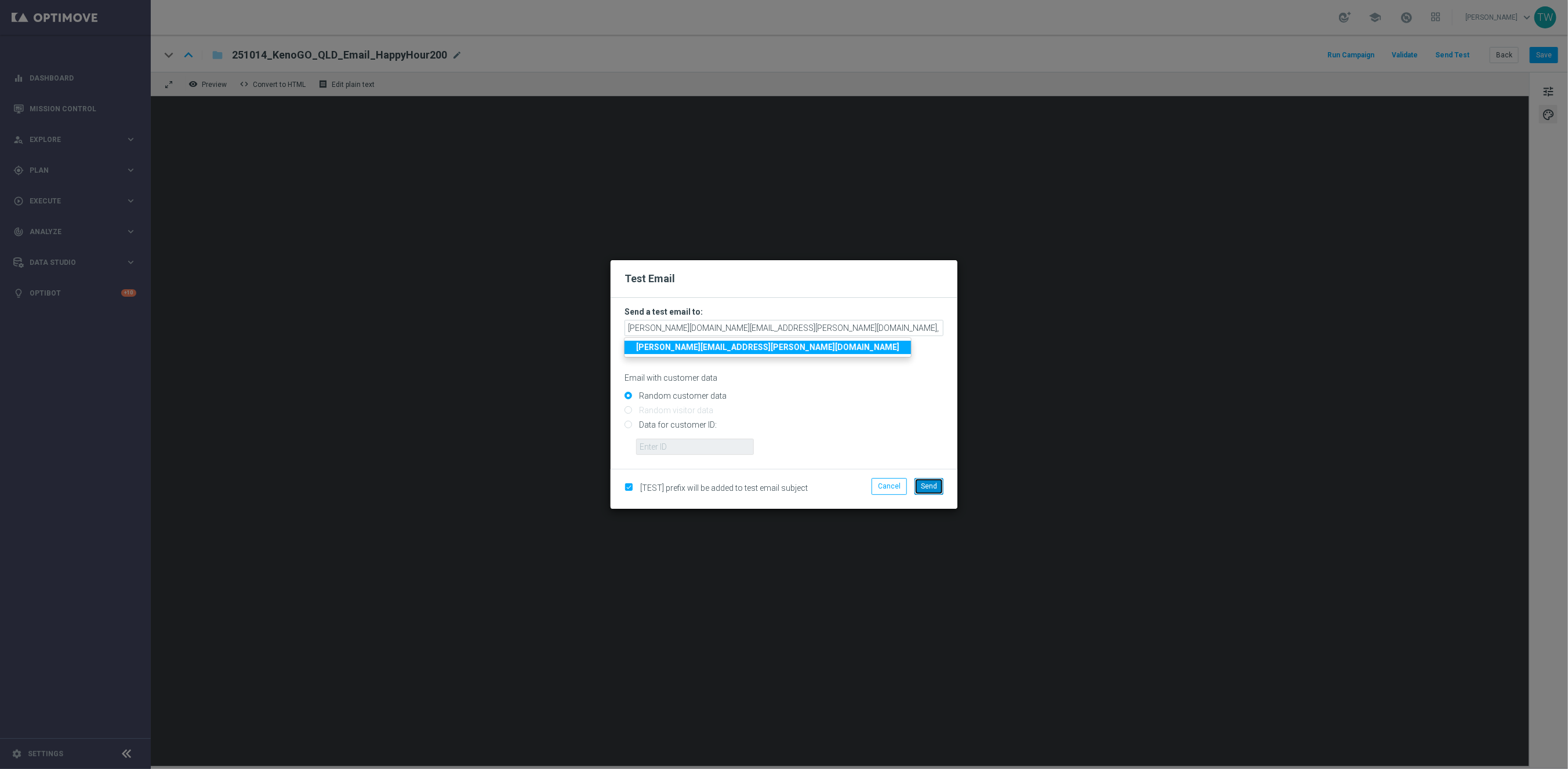
click at [935, 486] on span "Send" at bounding box center [929, 486] width 16 height 8
type input "tina.wang@kenogo.com,adam.pustetto@kenogo.com,emma.kasbarian@kenogo.com,claudia…"
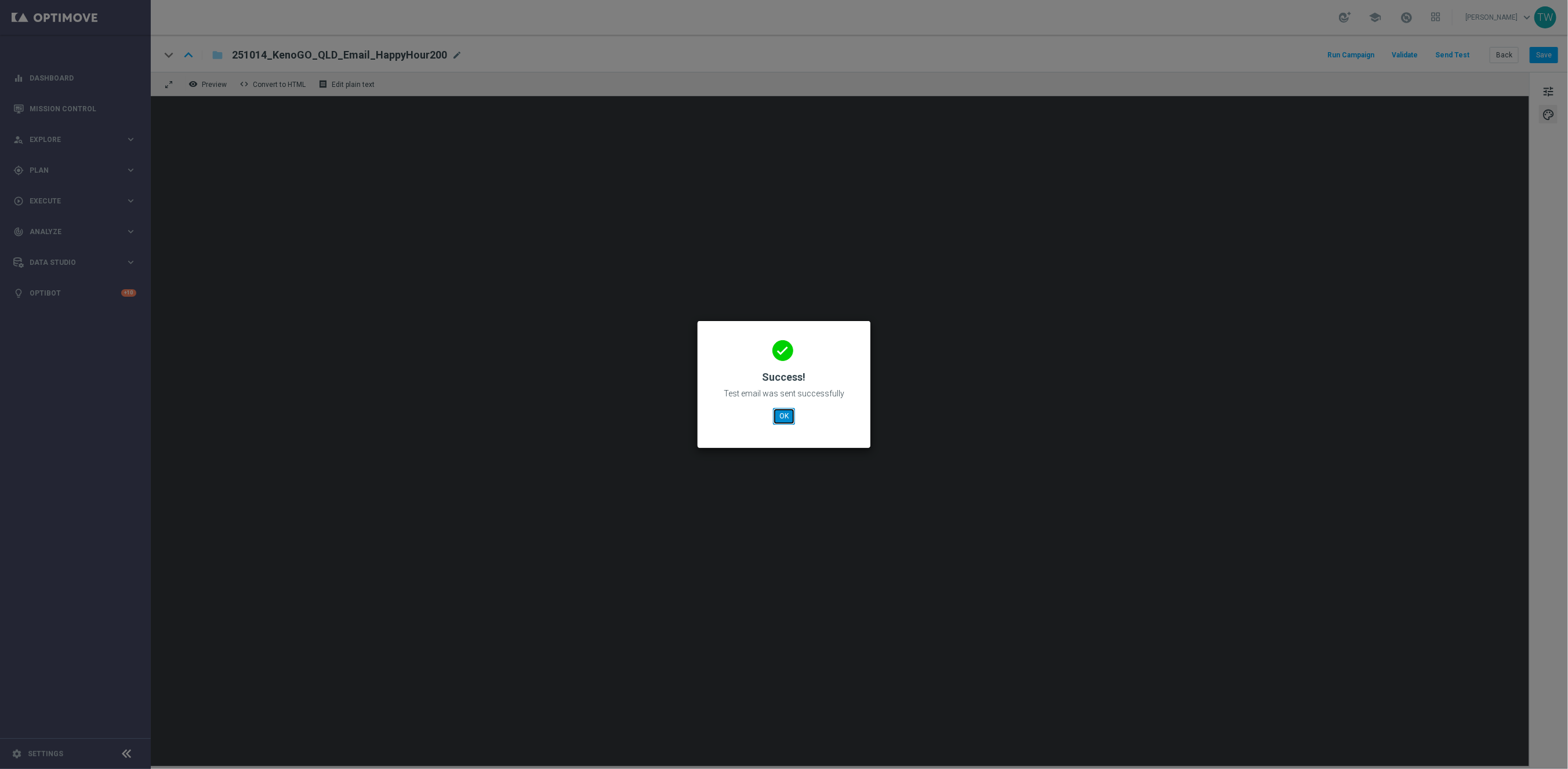
click at [794, 417] on button "OK" at bounding box center [784, 416] width 22 height 16
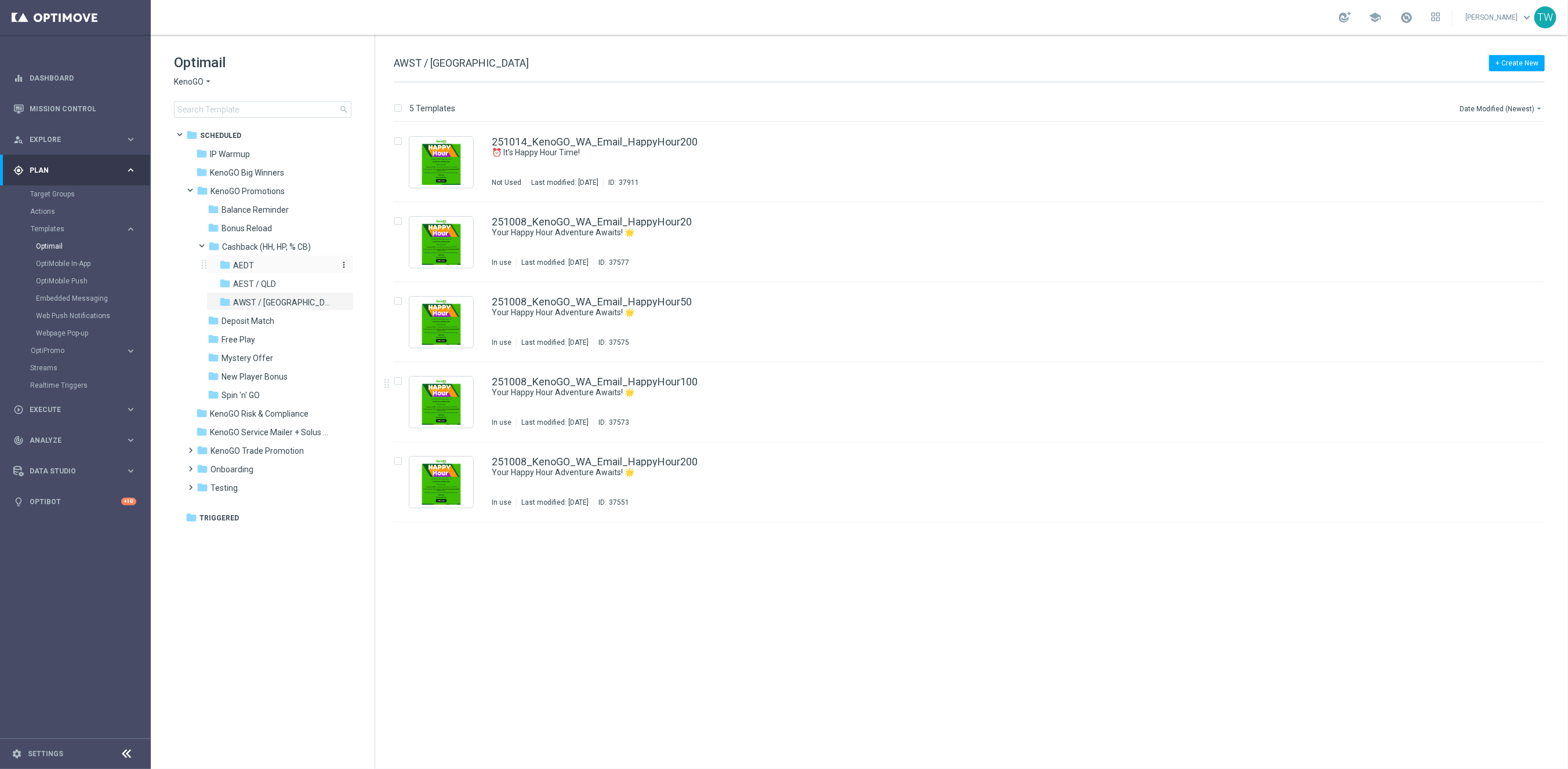
click at [253, 265] on div "folder AEDT" at bounding box center [276, 265] width 114 height 13
click at [1510, 139] on icon "file_copy" at bounding box center [1512, 139] width 10 height 10
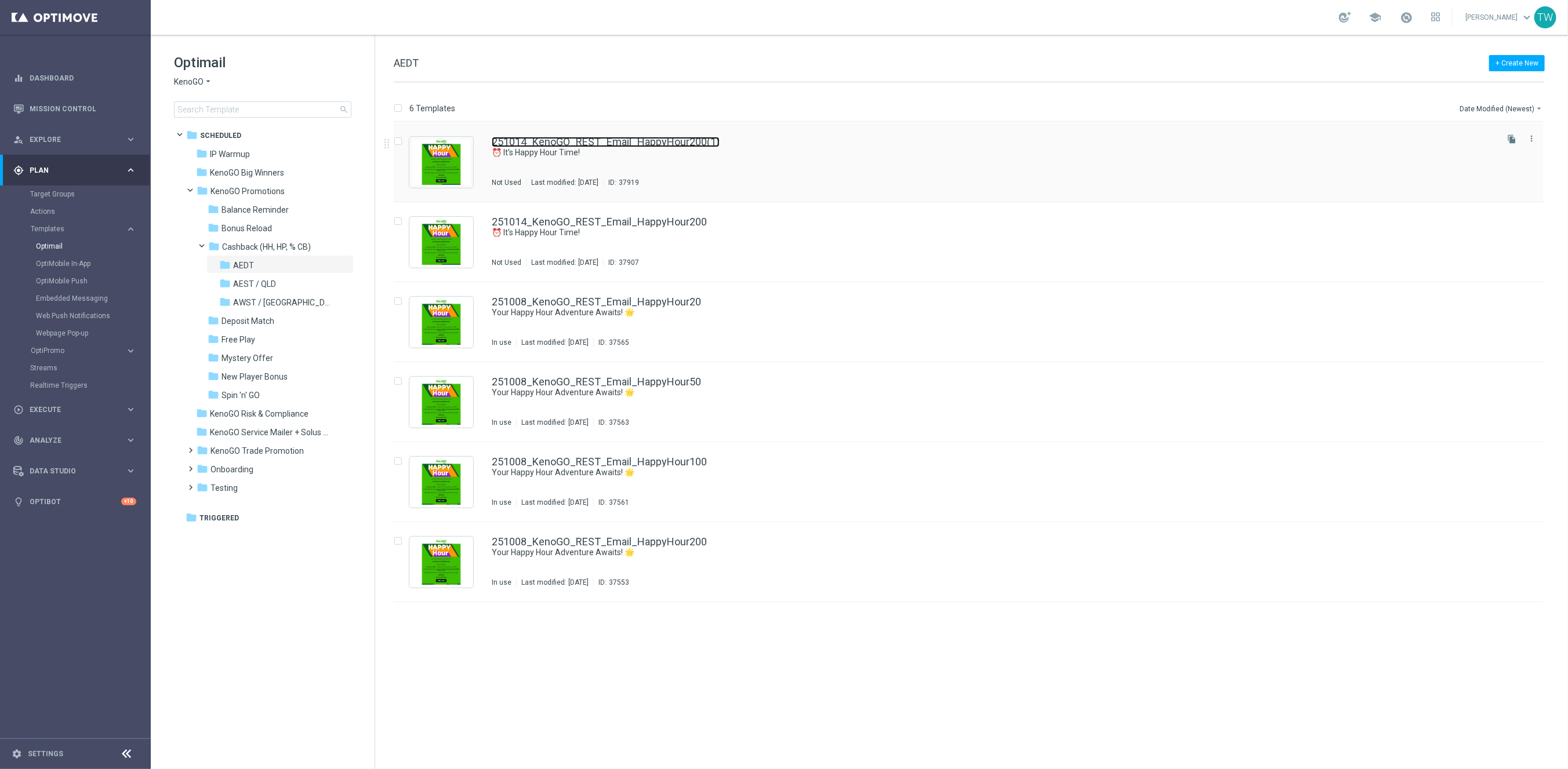
click at [678, 146] on link "251014_KenoGO_REST_Email_HappyHour200(1)" at bounding box center [606, 142] width 228 height 10
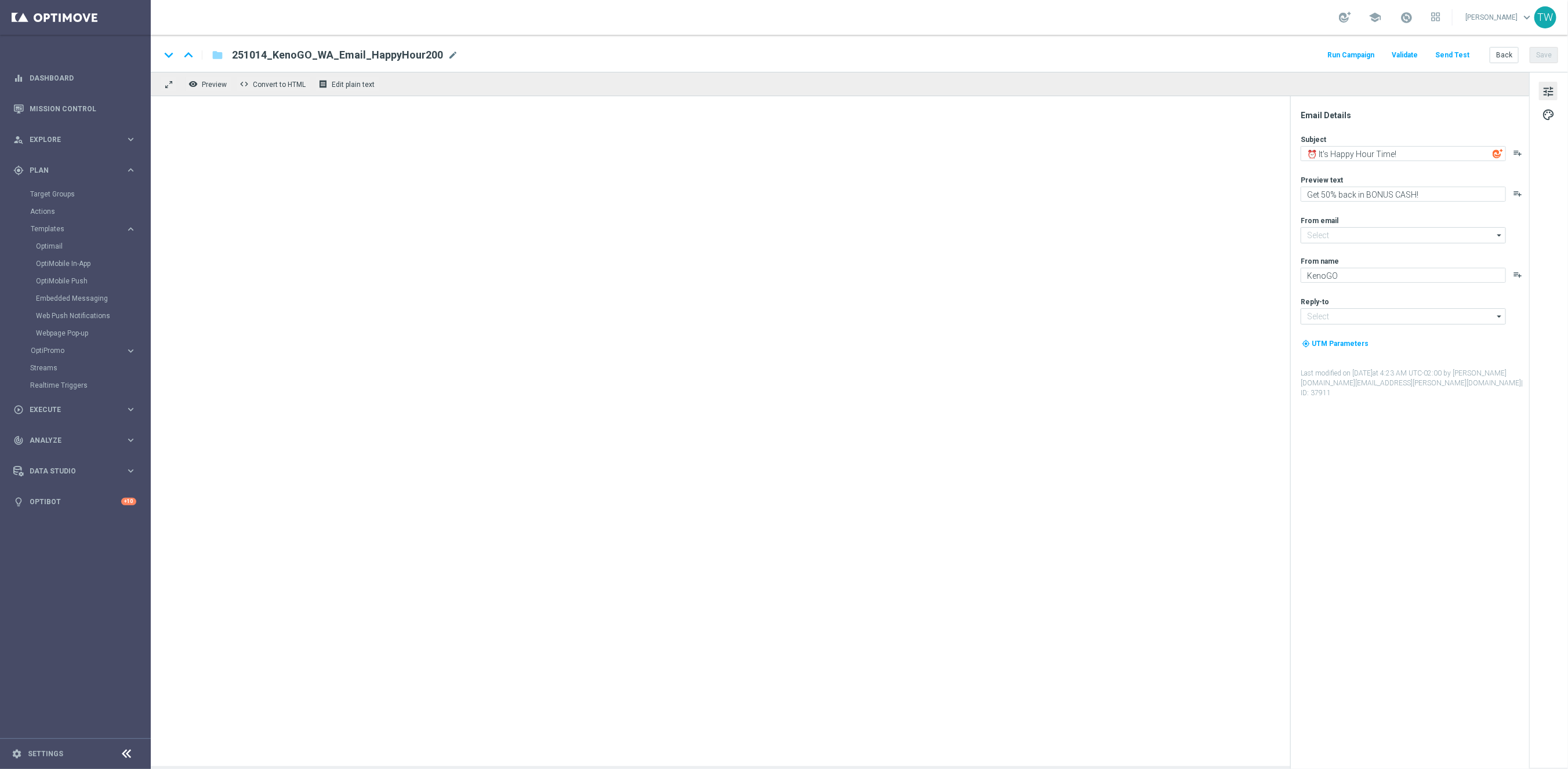
type input "[EMAIL_ADDRESS][DOMAIN_NAME]"
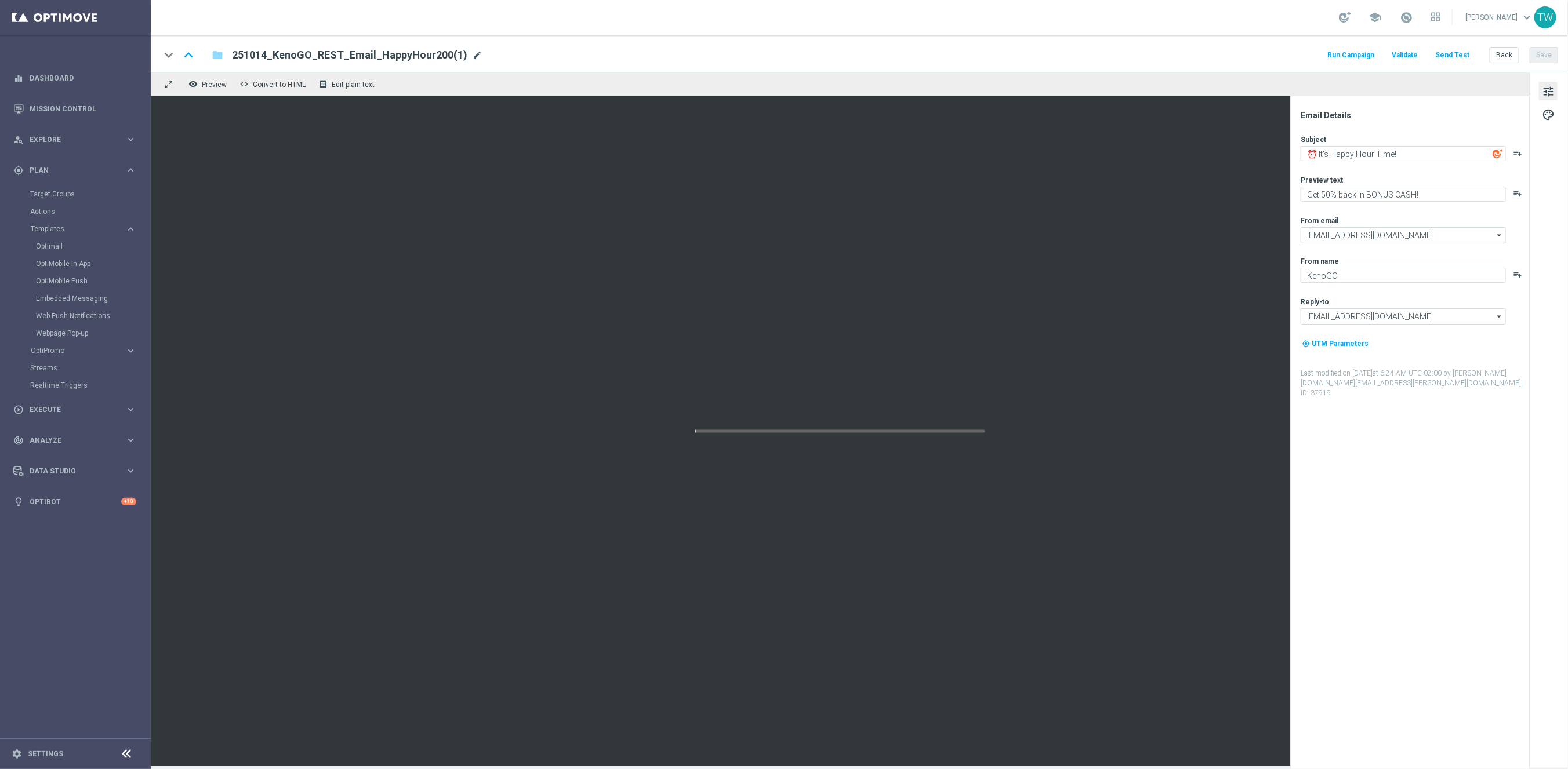
click at [473, 54] on span "mode_edit" at bounding box center [477, 55] width 10 height 10
drag, startPoint x: 389, startPoint y: 55, endPoint x: 493, endPoint y: 63, distance: 104.3
click at [493, 63] on div "keyboard_arrow_down keyboard_arrow_up folder 251014_KenoGO_REST_Email_HappyHour…" at bounding box center [859, 53] width 1417 height 37
type input "251014_KenoGO_REST_Email_HappyHour100"
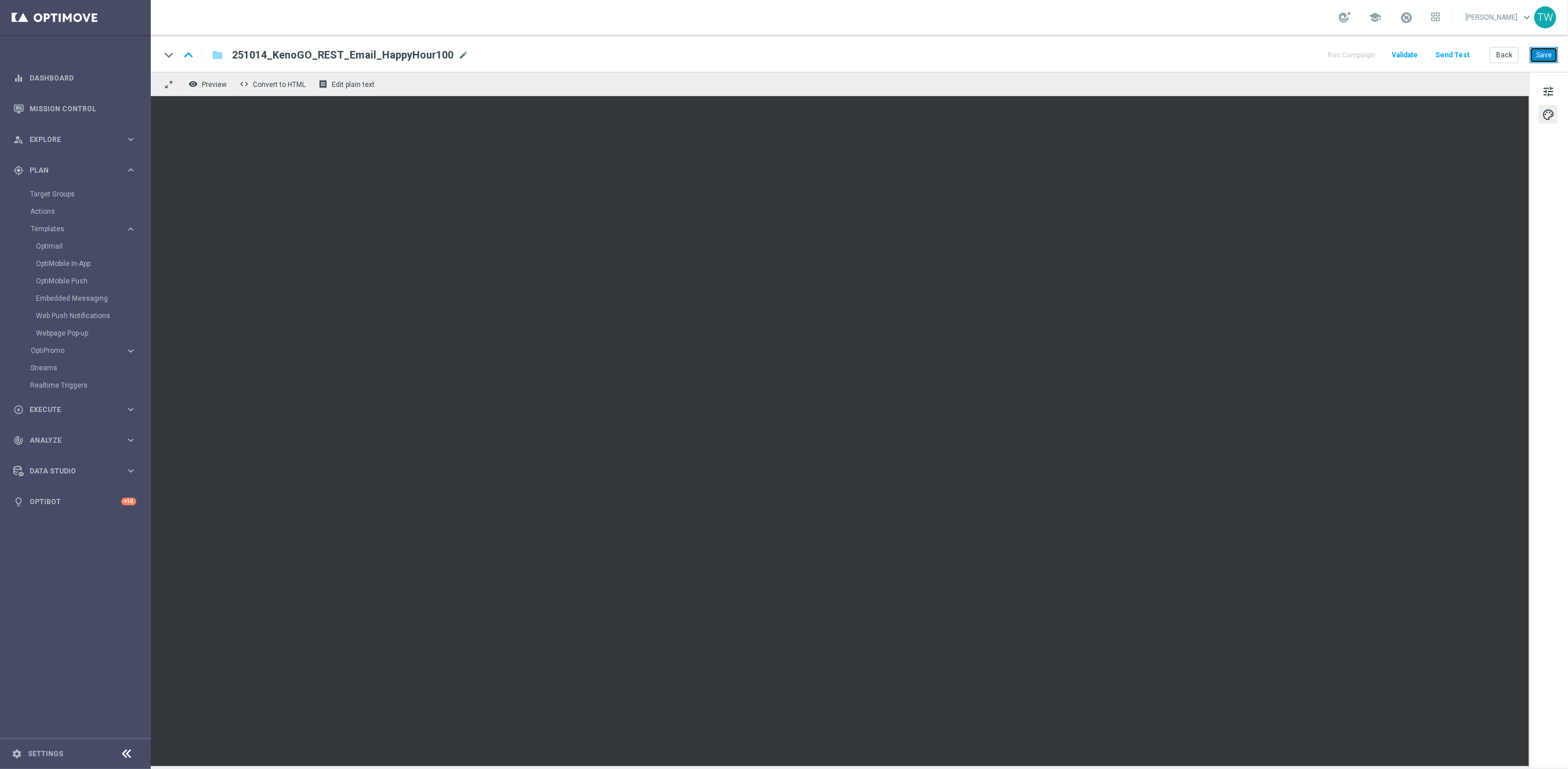
click at [1548, 53] on button "Save" at bounding box center [1543, 55] width 29 height 16
click at [1508, 57] on button "Back" at bounding box center [1504, 55] width 29 height 16
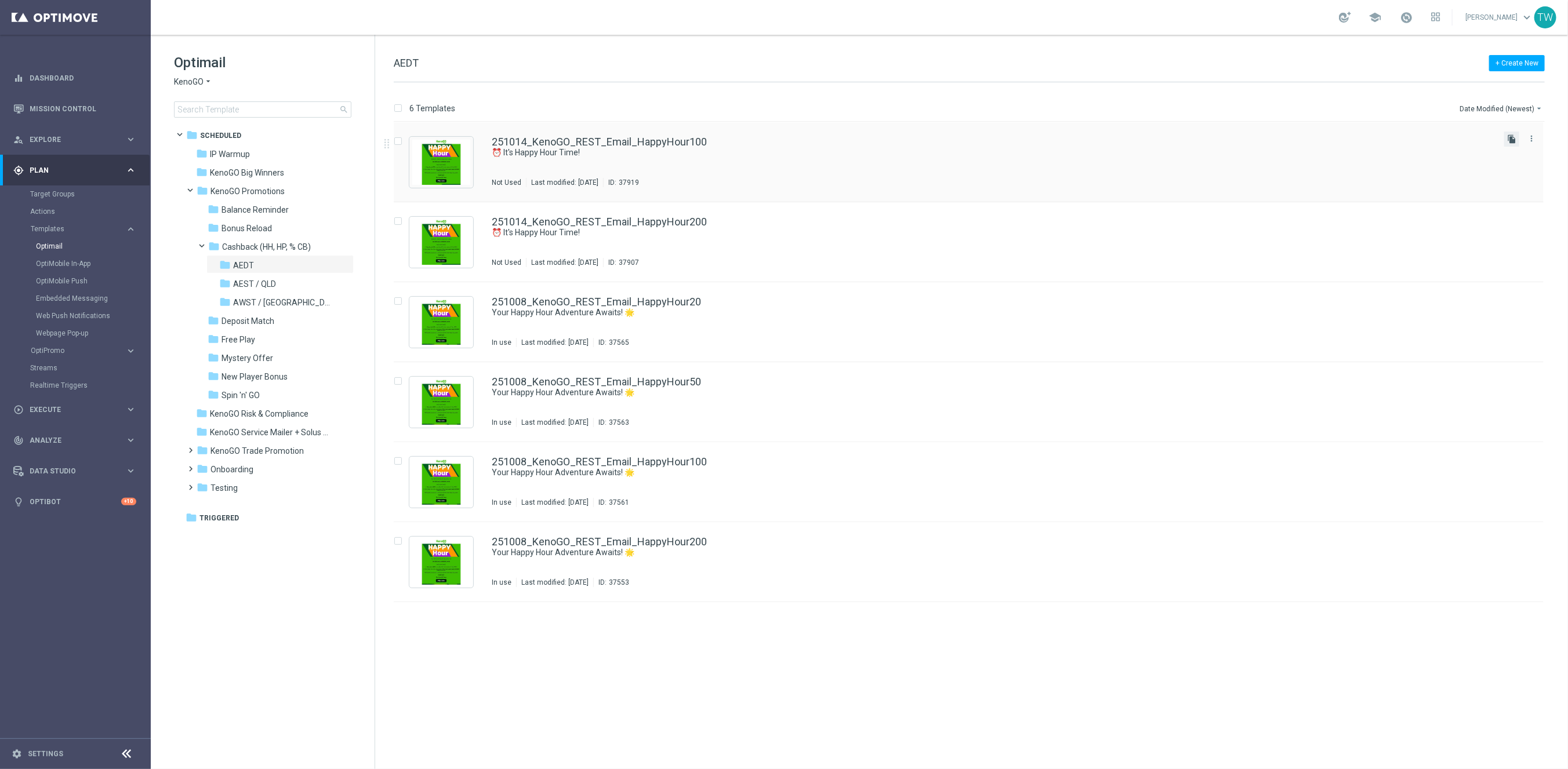
click at [1515, 137] on icon "file_copy" at bounding box center [1512, 139] width 10 height 10
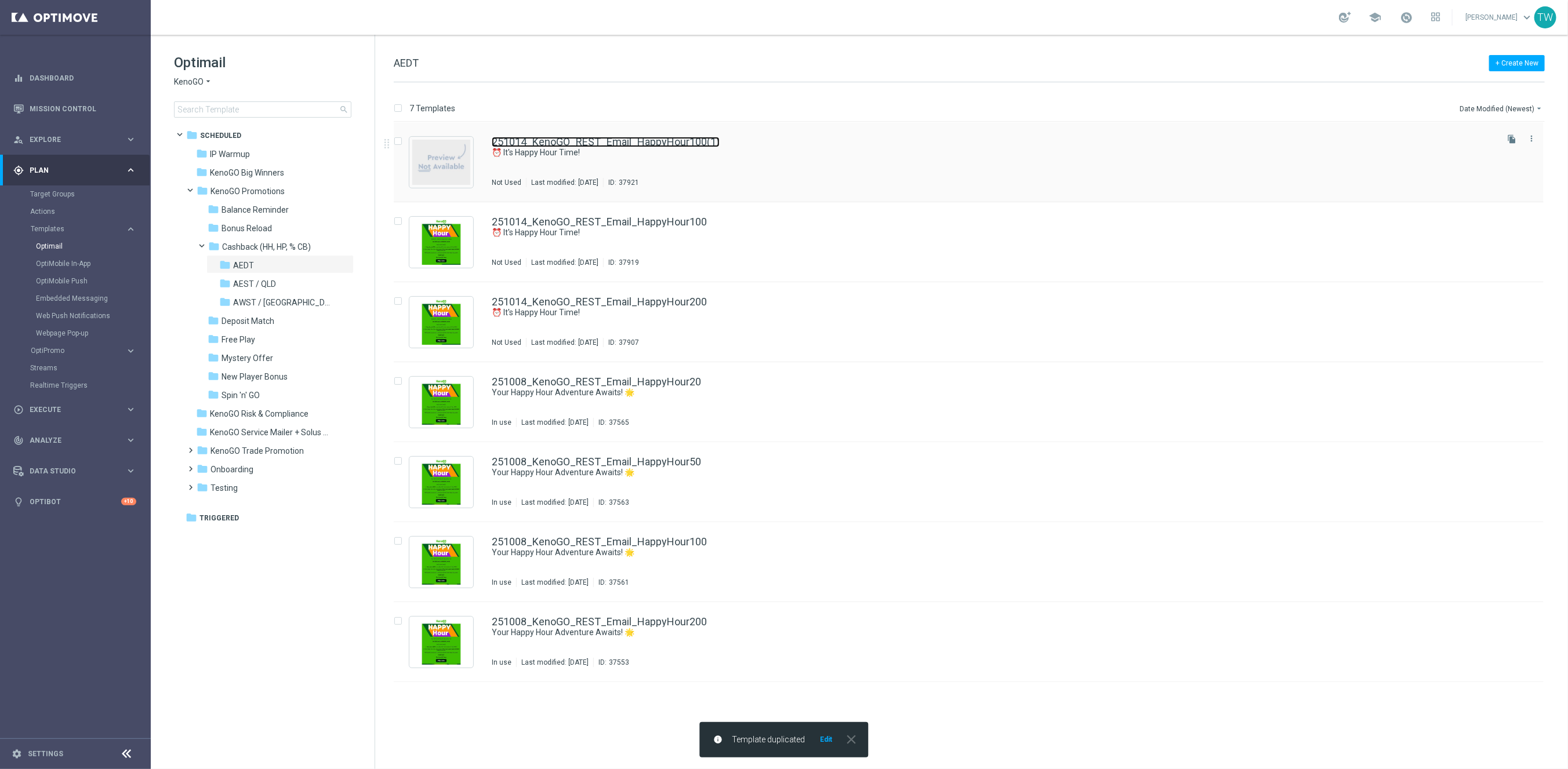
click at [688, 144] on link "251014_KenoGO_REST_Email_HappyHour100(1)" at bounding box center [606, 142] width 228 height 10
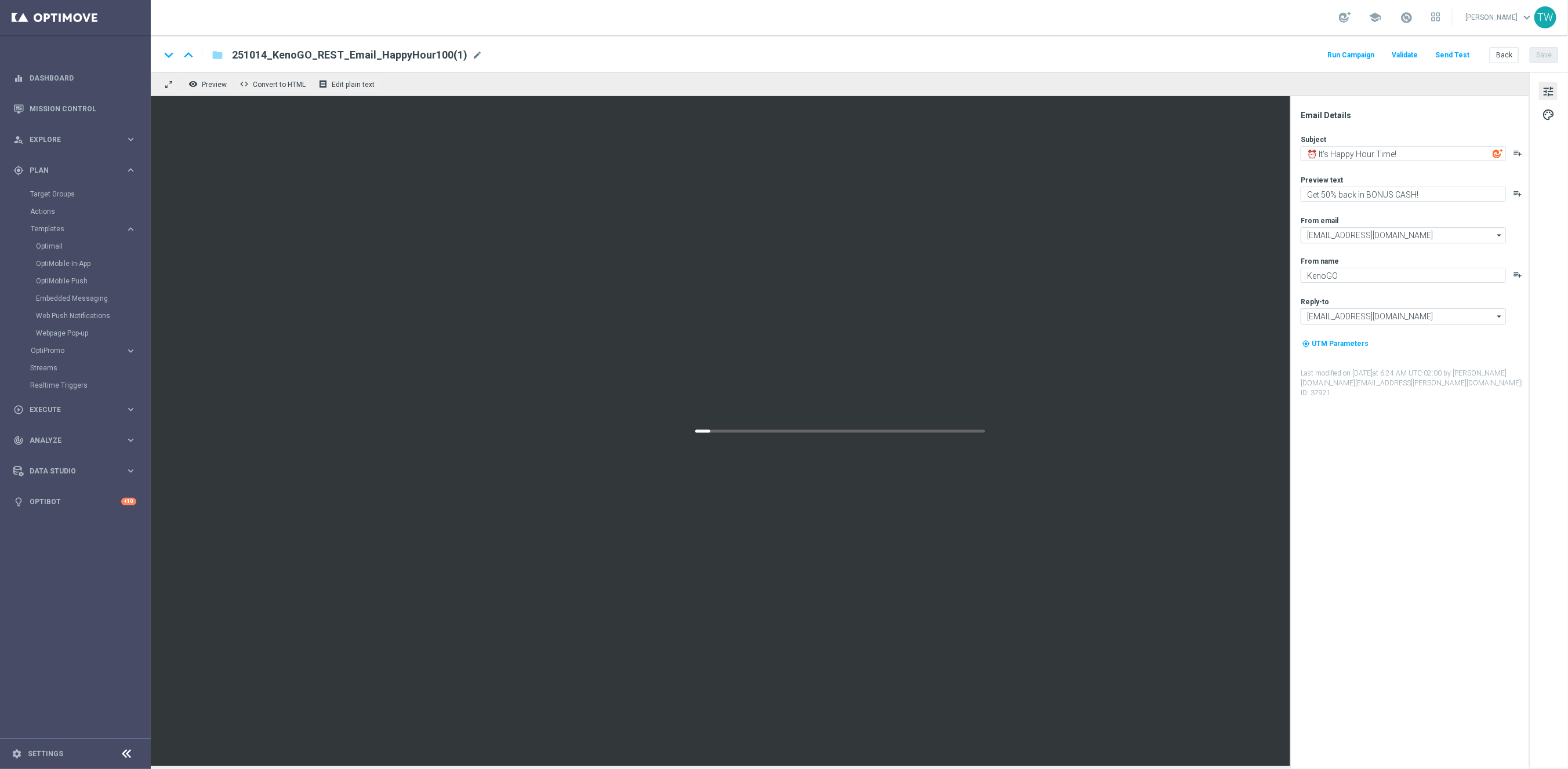
click at [463, 58] on div "251014_KenoGO_REST_Email_HappyHour100(1) mode_edit" at bounding box center [357, 55] width 250 height 15
drag, startPoint x: 389, startPoint y: 55, endPoint x: 517, endPoint y: 55, distance: 128.0
click at [517, 55] on input "251014_KenoGO_REST_Email_HappyHour100(1)" at bounding box center [376, 55] width 288 height 15
type input "251014_KenoGO_REST_Email_HappyHour50"
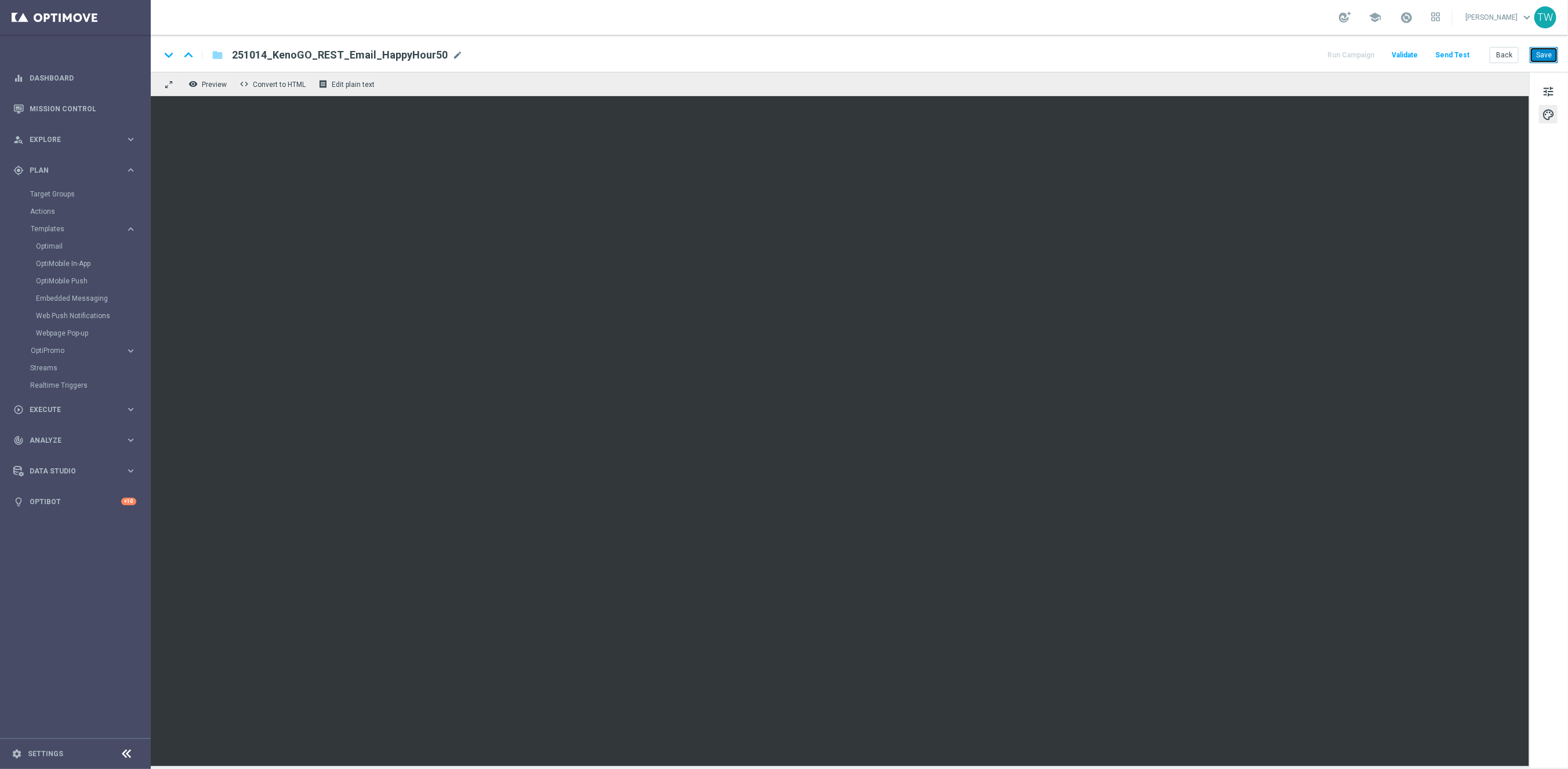
click at [1555, 50] on button "Save" at bounding box center [1543, 55] width 29 height 16
click at [1514, 55] on button "Back" at bounding box center [1504, 55] width 29 height 16
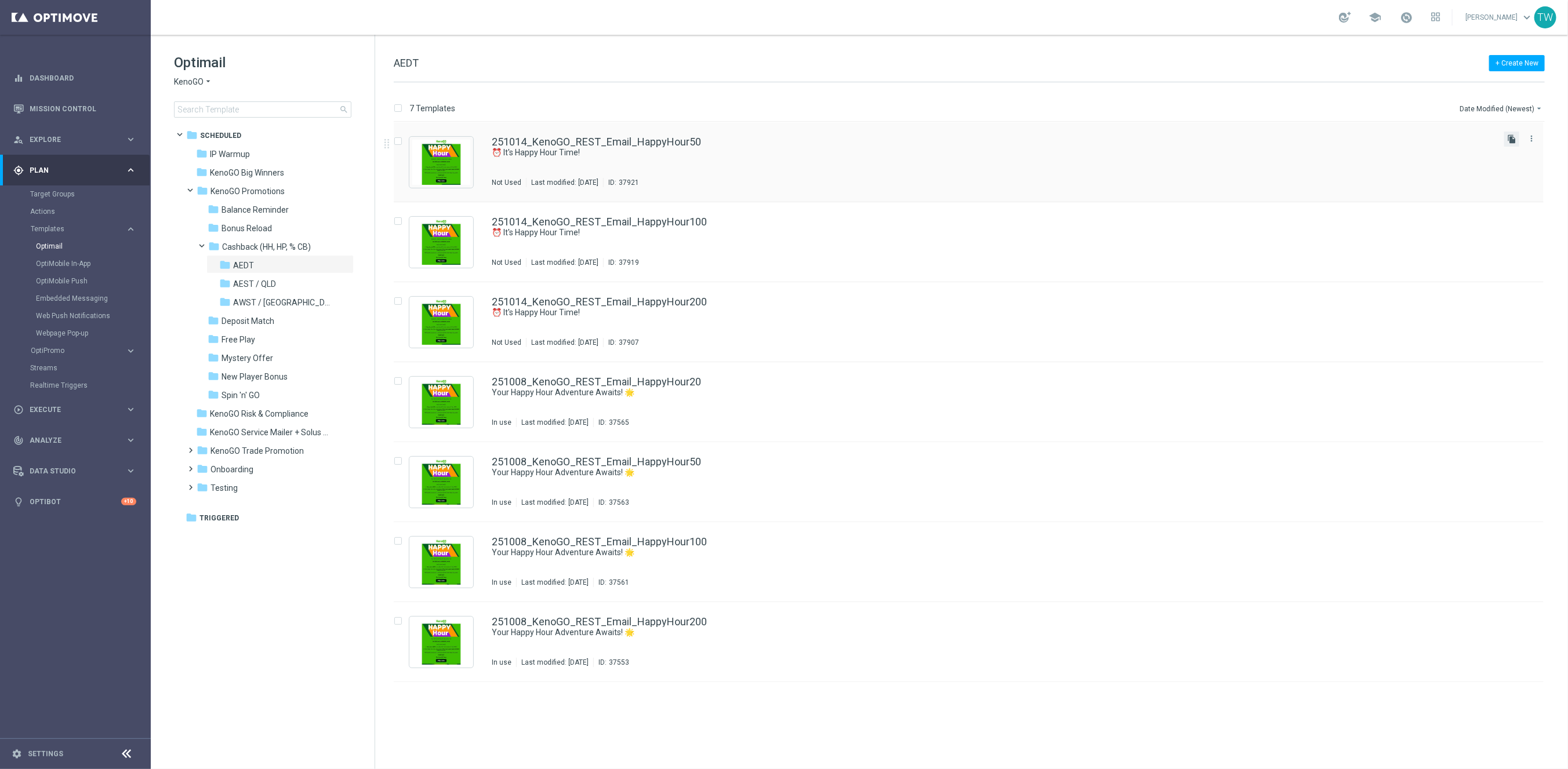
click at [1510, 137] on icon "file_copy" at bounding box center [1512, 139] width 10 height 10
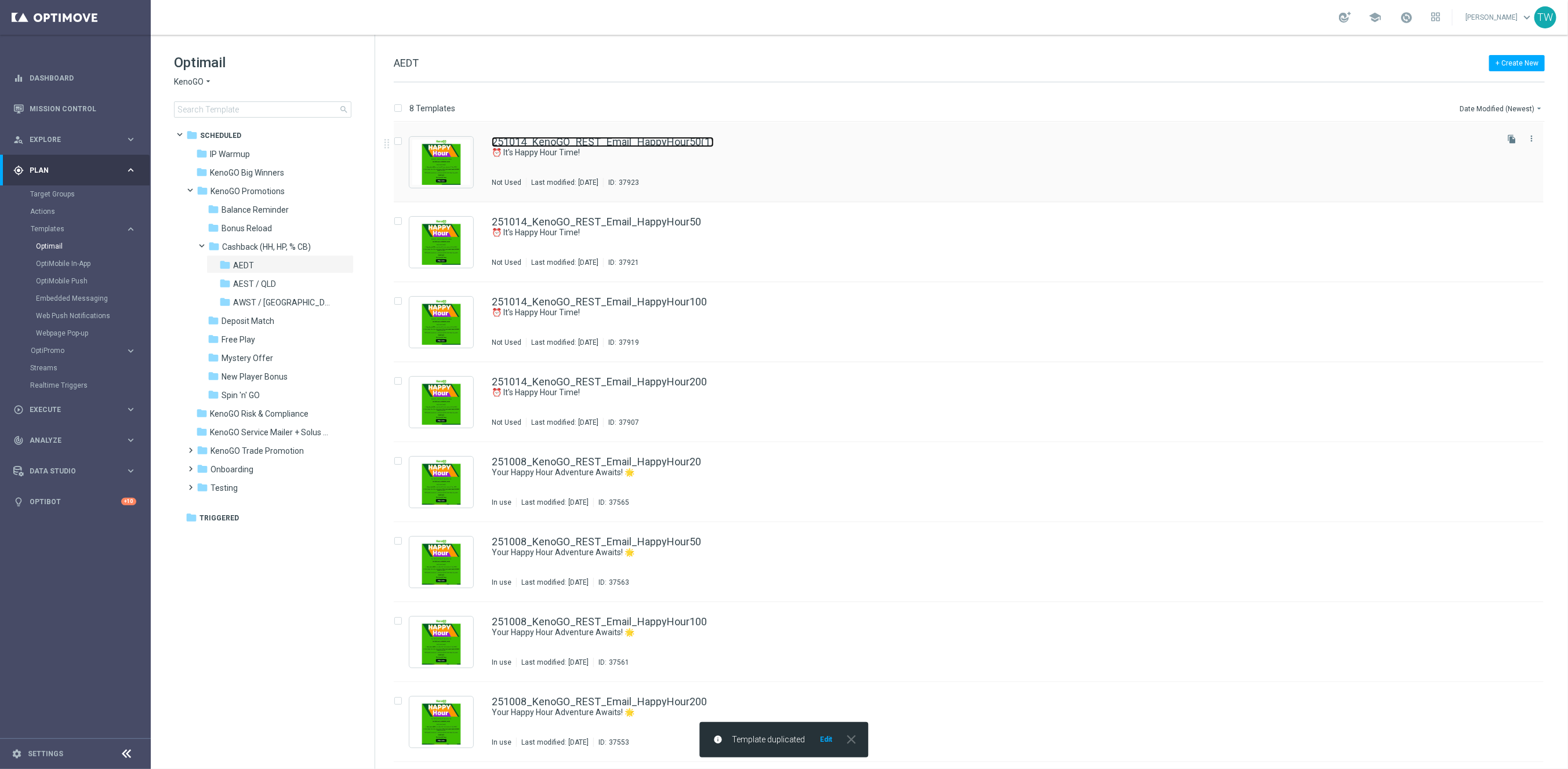
click at [691, 143] on link "251014_KenoGO_REST_Email_HappyHour50(1)" at bounding box center [603, 142] width 222 height 10
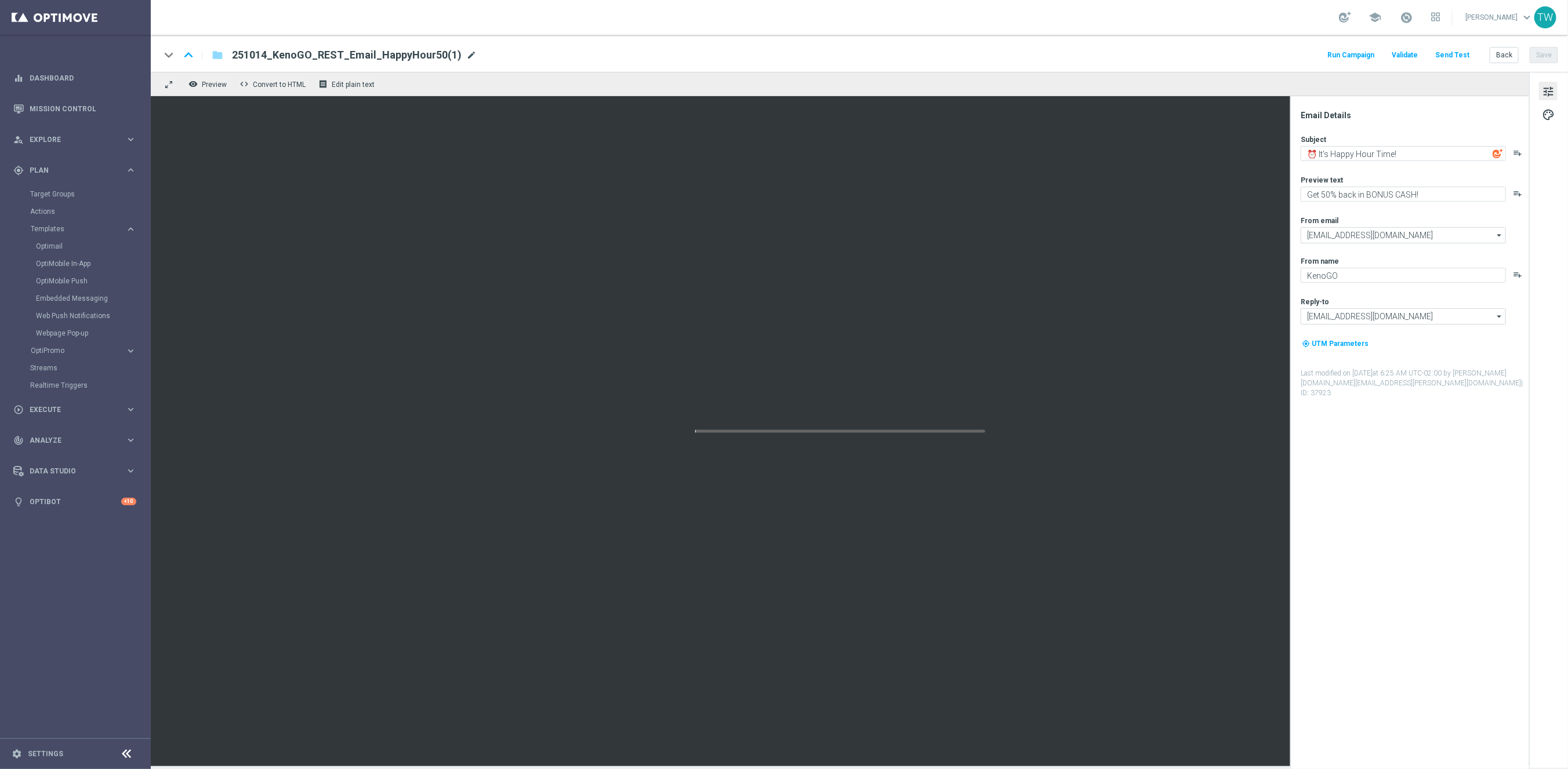
click at [466, 56] on span "mode_edit" at bounding box center [472, 55] width 10 height 10
drag, startPoint x: 429, startPoint y: 61, endPoint x: 483, endPoint y: 64, distance: 54.1
click at [482, 65] on div "keyboard_arrow_down keyboard_arrow_up folder 251014_KenoGO_REST_Email_HappyHour…" at bounding box center [859, 53] width 1417 height 37
type input "251014_KenoGO_REST_Email_HappyHour20"
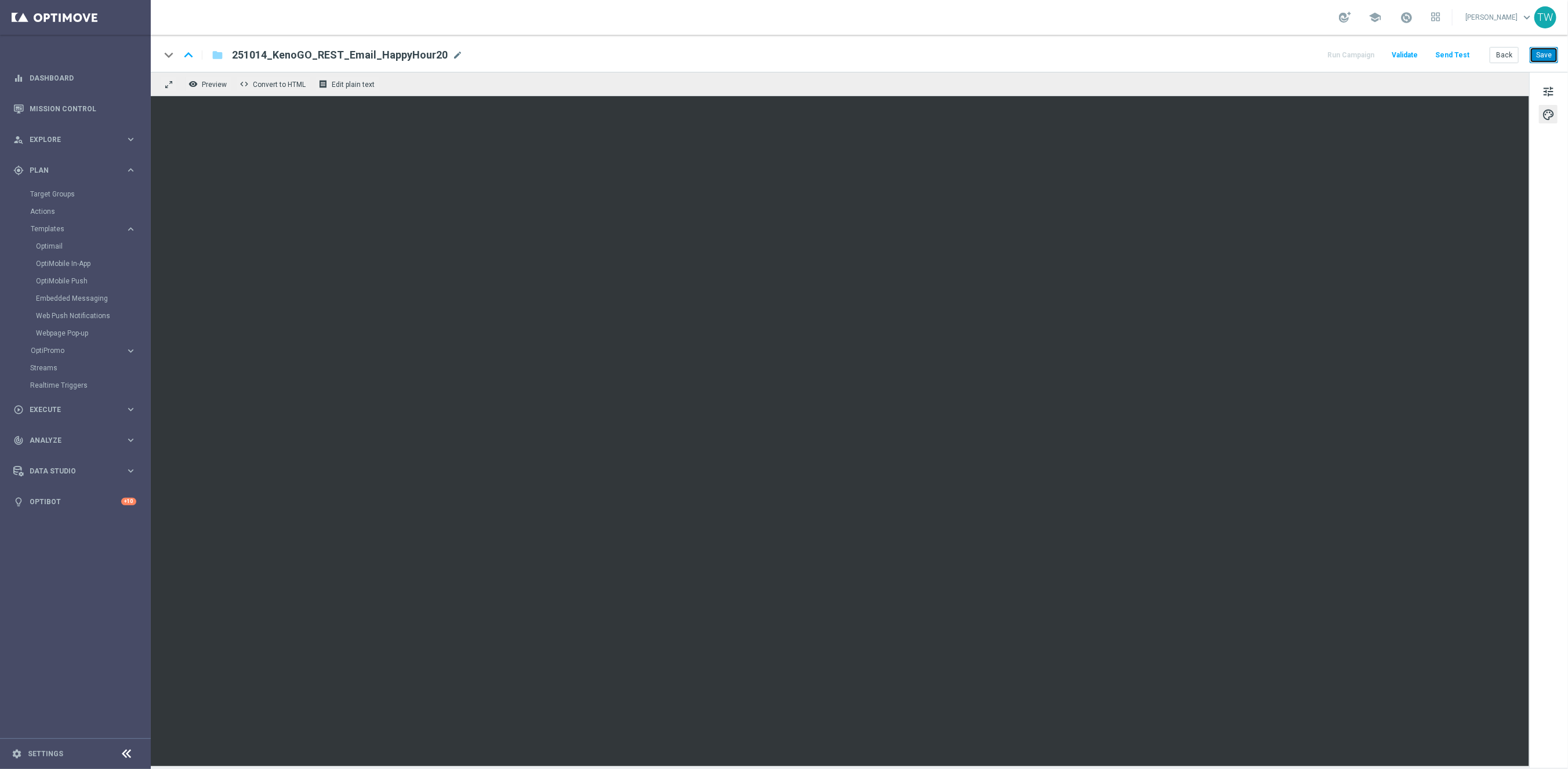
drag, startPoint x: 1544, startPoint y: 51, endPoint x: 1544, endPoint y: 57, distance: 6.0
click at [1544, 51] on button "Save" at bounding box center [1543, 55] width 29 height 16
click at [1503, 53] on button "Back" at bounding box center [1504, 55] width 29 height 16
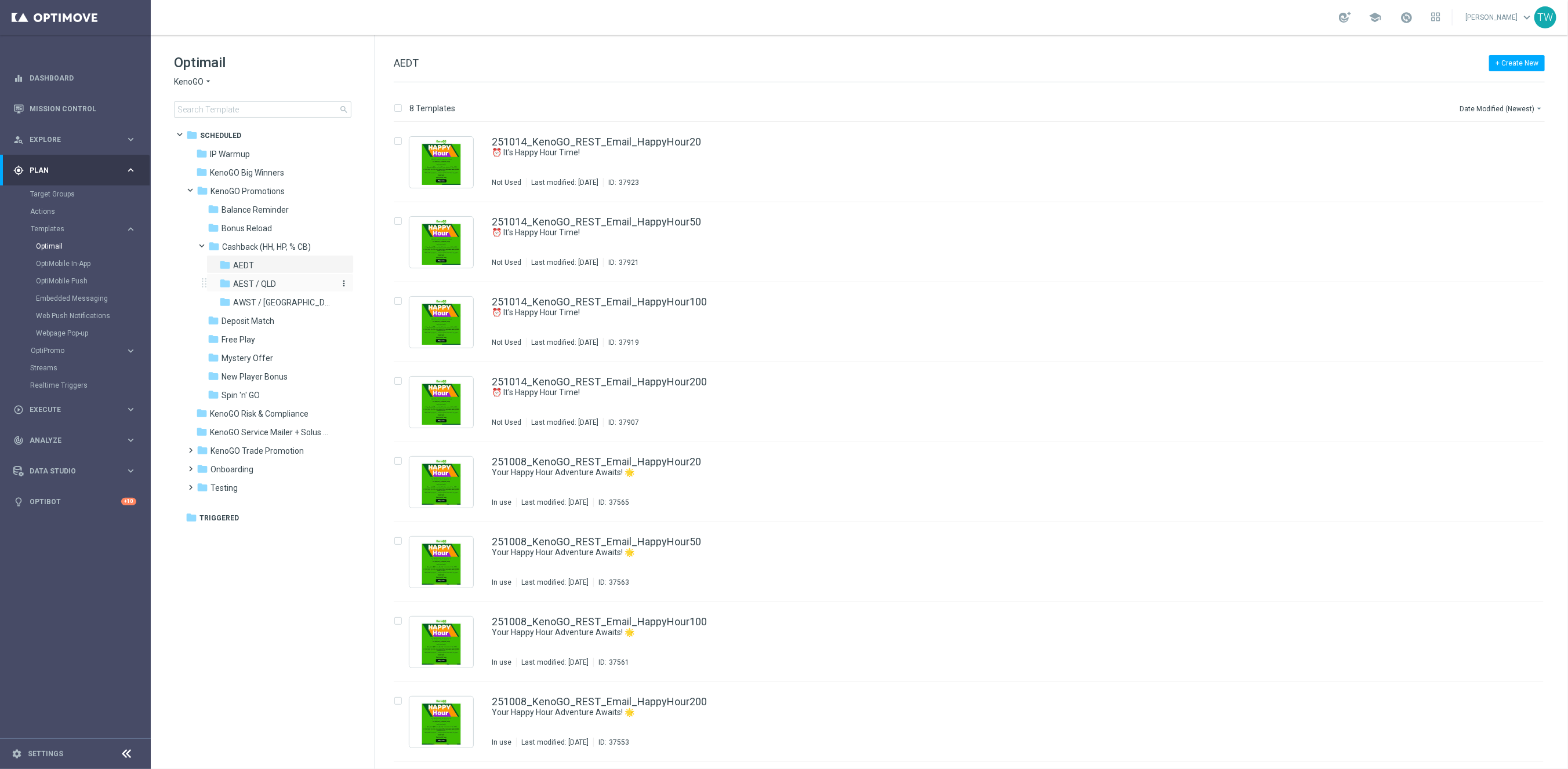
click at [262, 284] on span "AEST / QLD" at bounding box center [255, 284] width 43 height 10
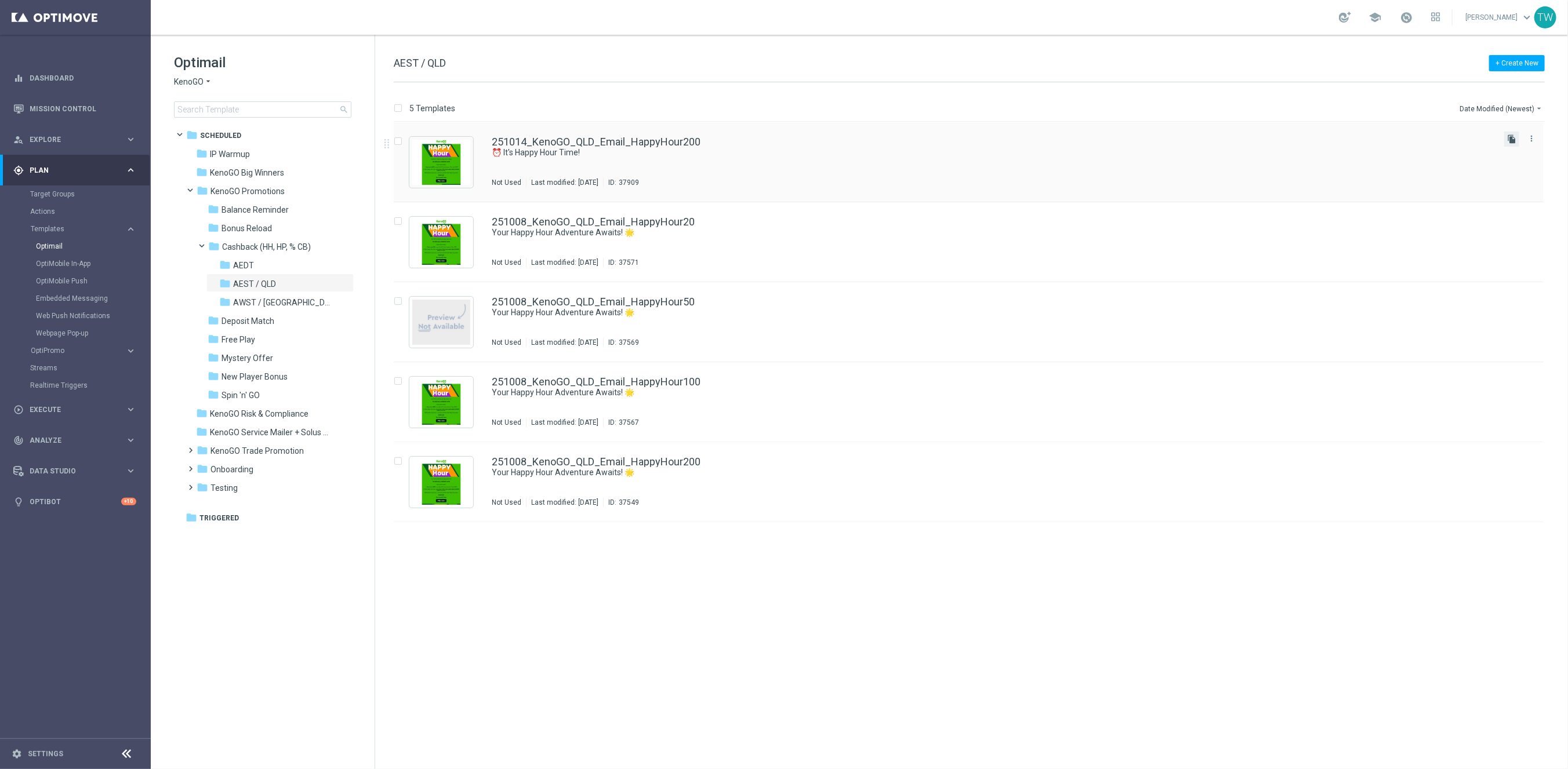
click at [1515, 139] on icon "file_copy" at bounding box center [1512, 139] width 10 height 10
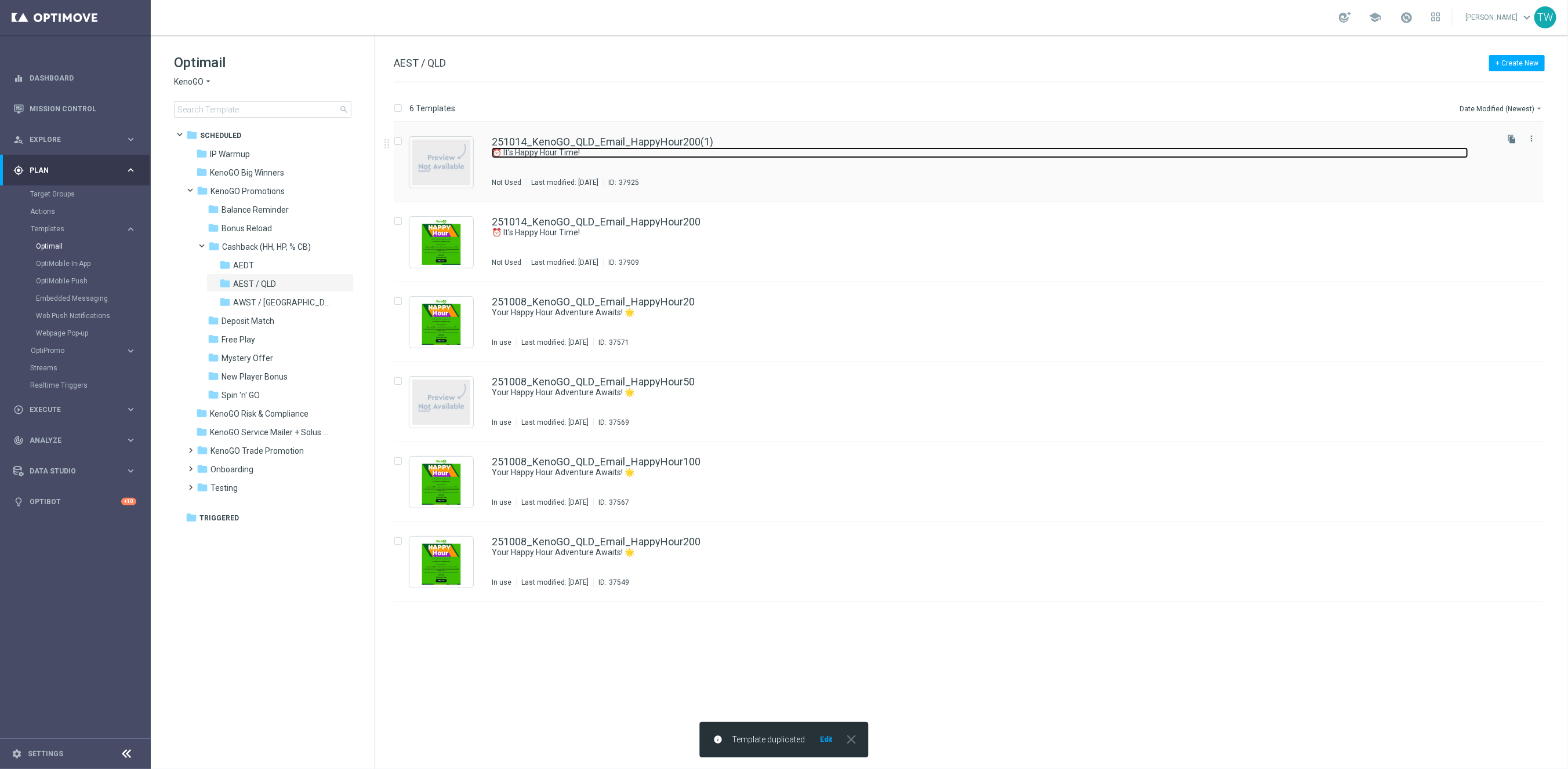
click at [679, 147] on link "⏰ It's Happy Hour Time!" at bounding box center [980, 152] width 977 height 11
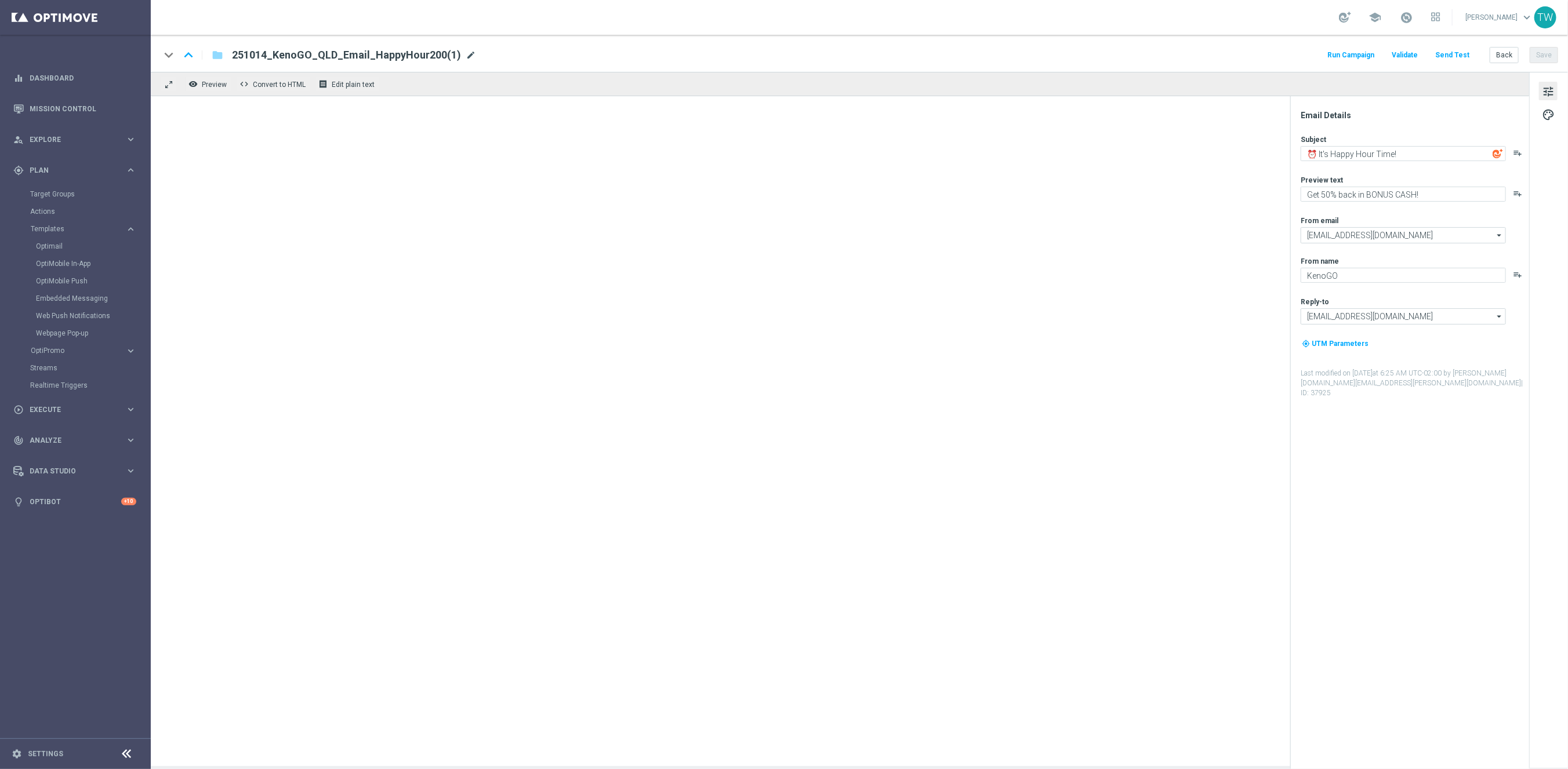
click at [469, 57] on span "mode_edit" at bounding box center [471, 55] width 10 height 10
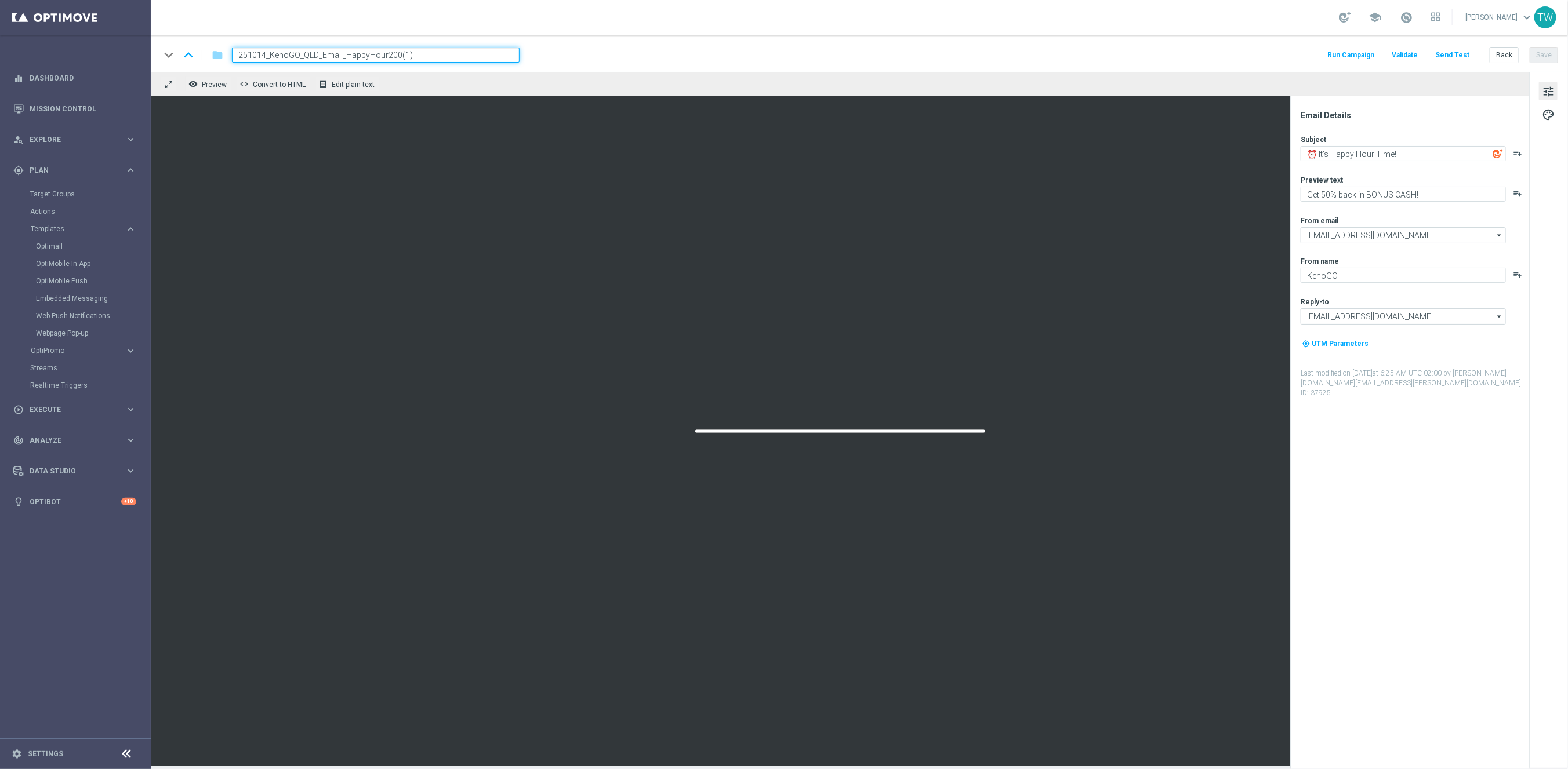
drag, startPoint x: 385, startPoint y: 56, endPoint x: 486, endPoint y: 54, distance: 101.0
click at [482, 57] on input "251014_KenoGO_QLD_Email_HappyHour200(1)" at bounding box center [376, 55] width 288 height 15
type input "251014_KenoGO_QLD_Email_HappyHour100"
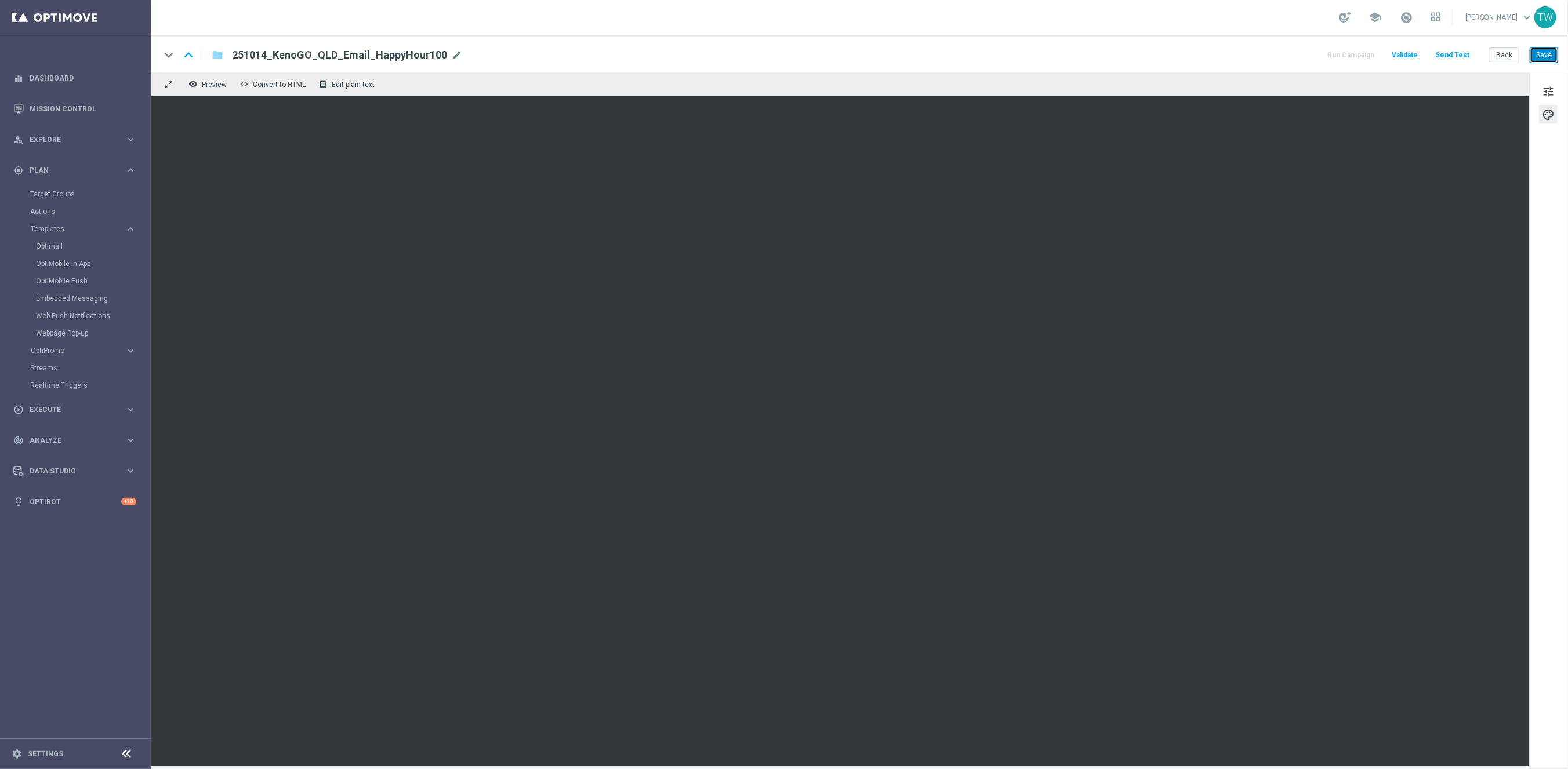
click at [1548, 58] on button "Save" at bounding box center [1543, 55] width 29 height 16
click at [1503, 58] on button "Back" at bounding box center [1504, 55] width 29 height 16
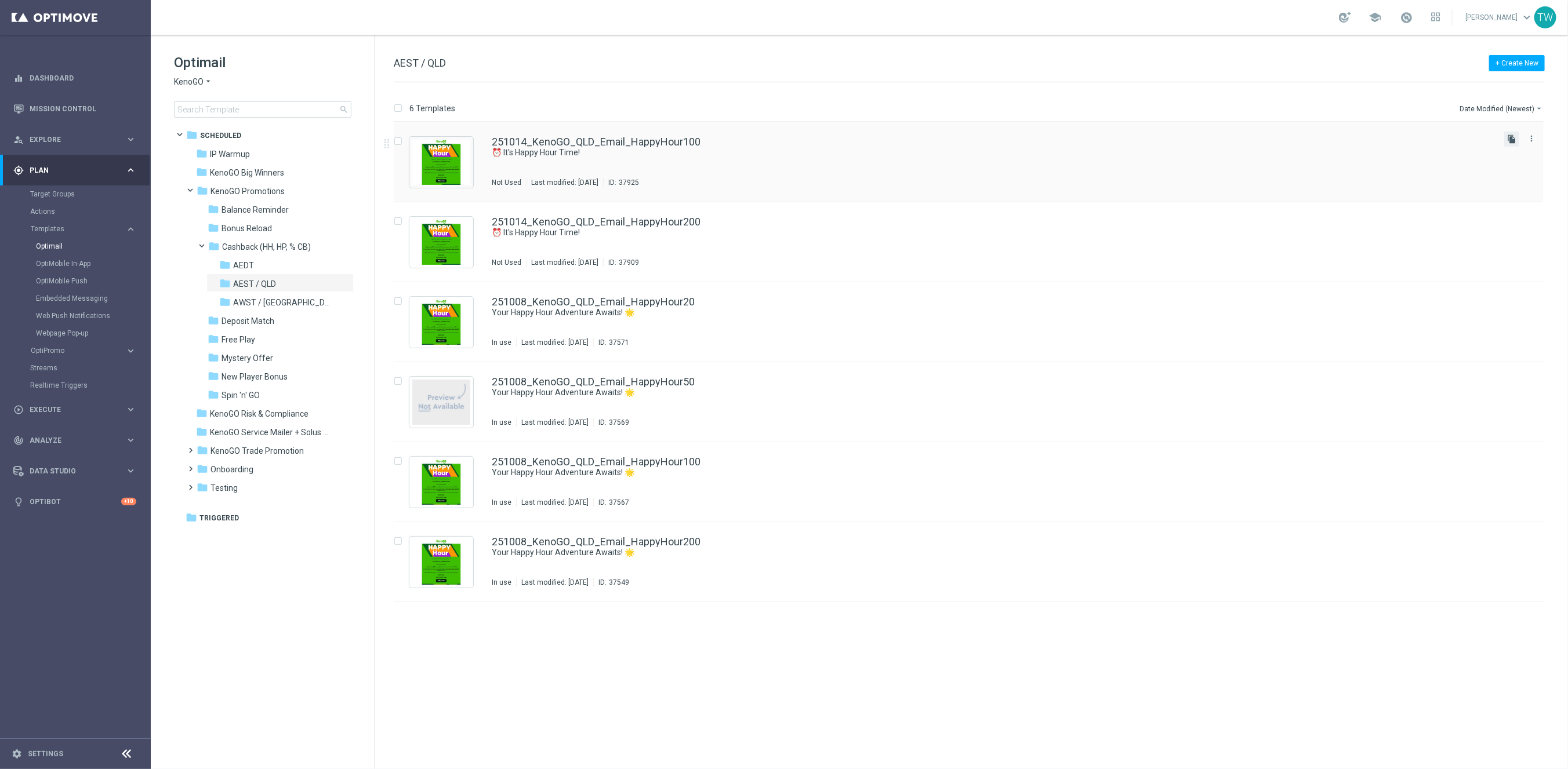
click at [1508, 139] on icon "file_copy" at bounding box center [1512, 139] width 10 height 10
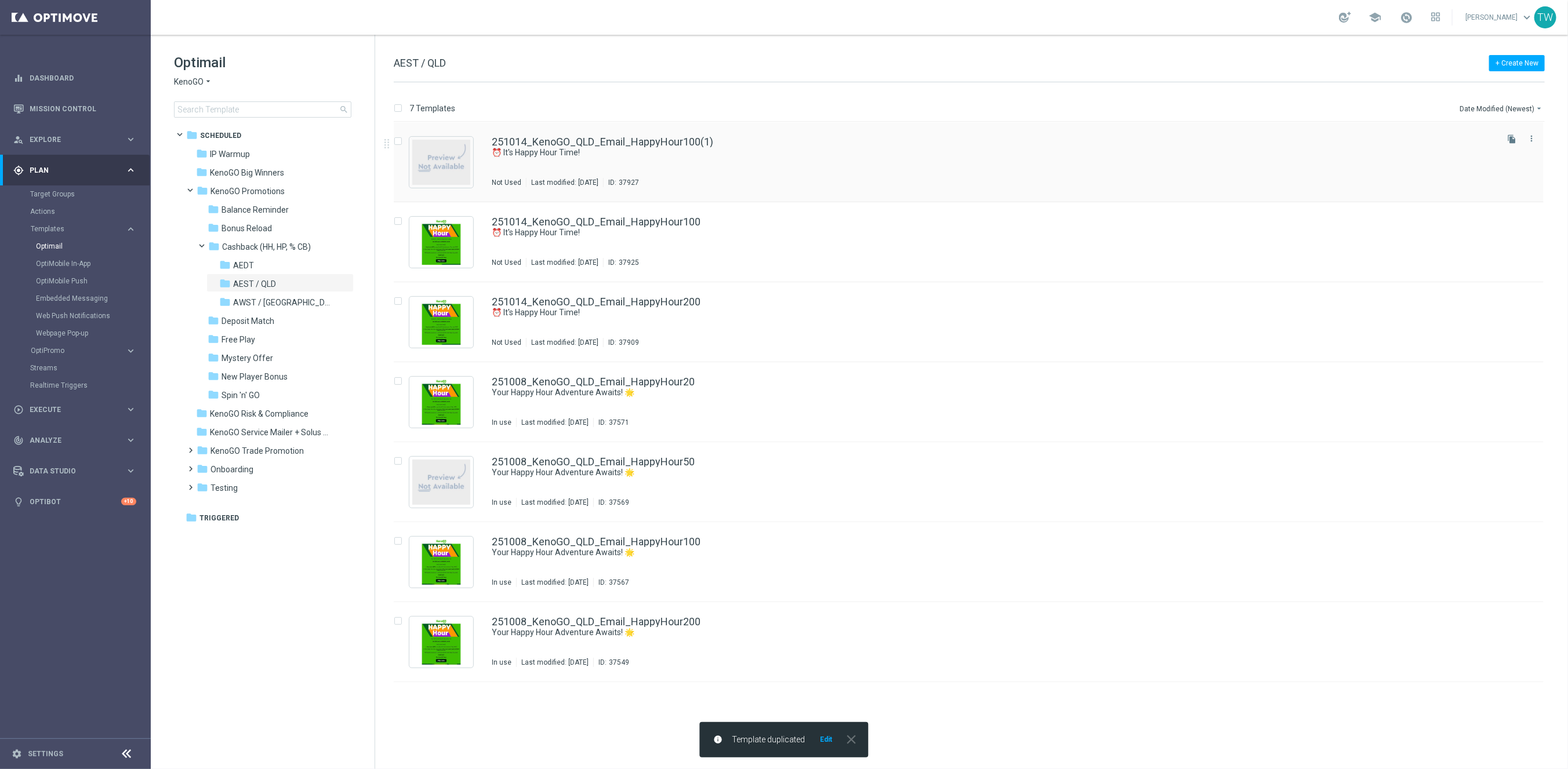
click at [554, 135] on div "251014_KenoGO_QLD_Email_HappyHour100(1) ⏰ It's Happy Hour Time! Not Used Last m…" at bounding box center [968, 162] width 1150 height 80
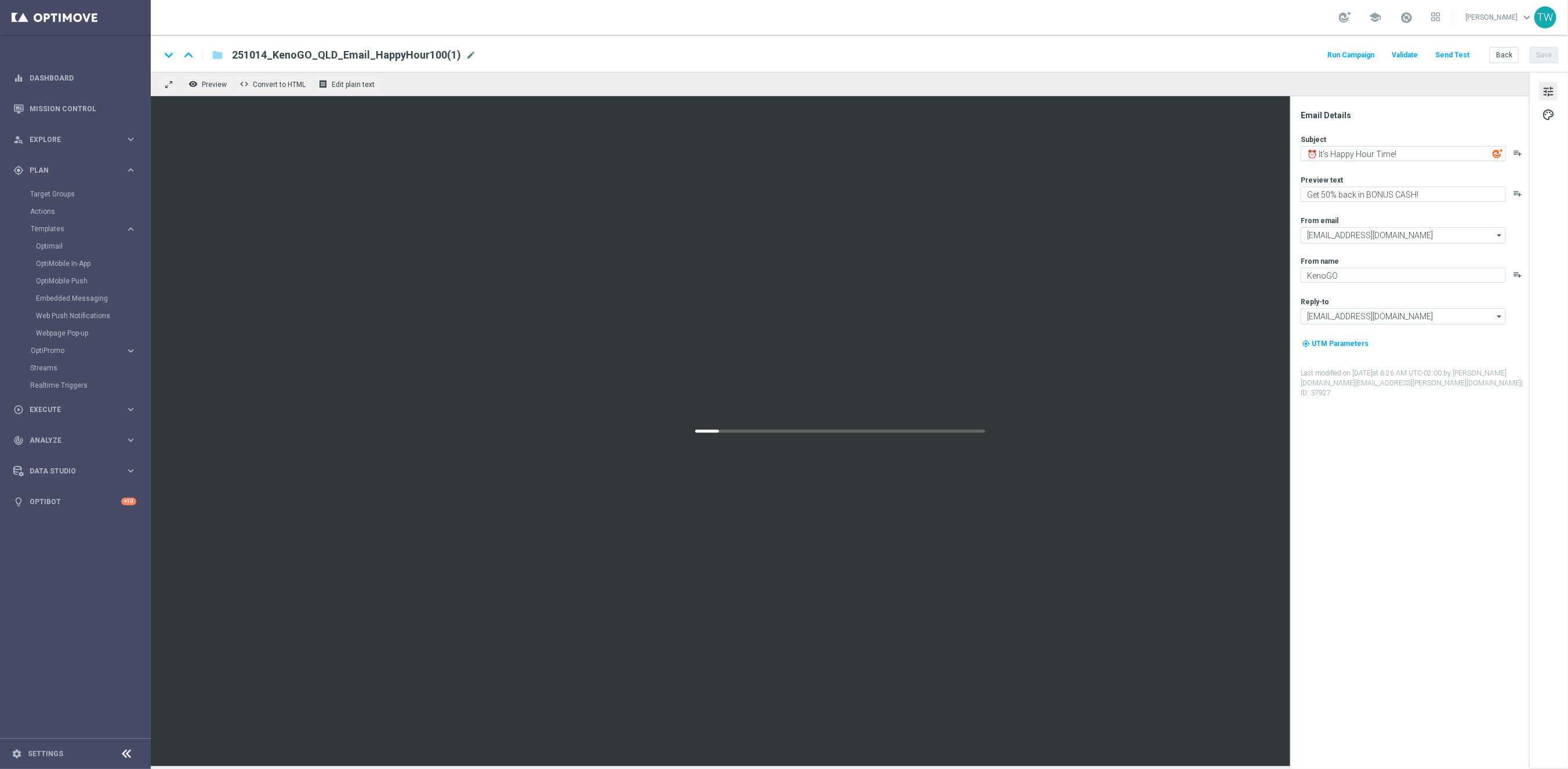
drag, startPoint x: 465, startPoint y: 54, endPoint x: 446, endPoint y: 56, distance: 19.1
click at [466, 54] on span "mode_edit" at bounding box center [471, 55] width 10 height 10
drag, startPoint x: 385, startPoint y: 55, endPoint x: 477, endPoint y: 56, distance: 92.0
click at [477, 56] on input "251014_KenoGO_QLD_Email_HappyHour100(1)" at bounding box center [376, 55] width 288 height 15
type input "251014_KenoGO_QLD_Email_HappyHour50"
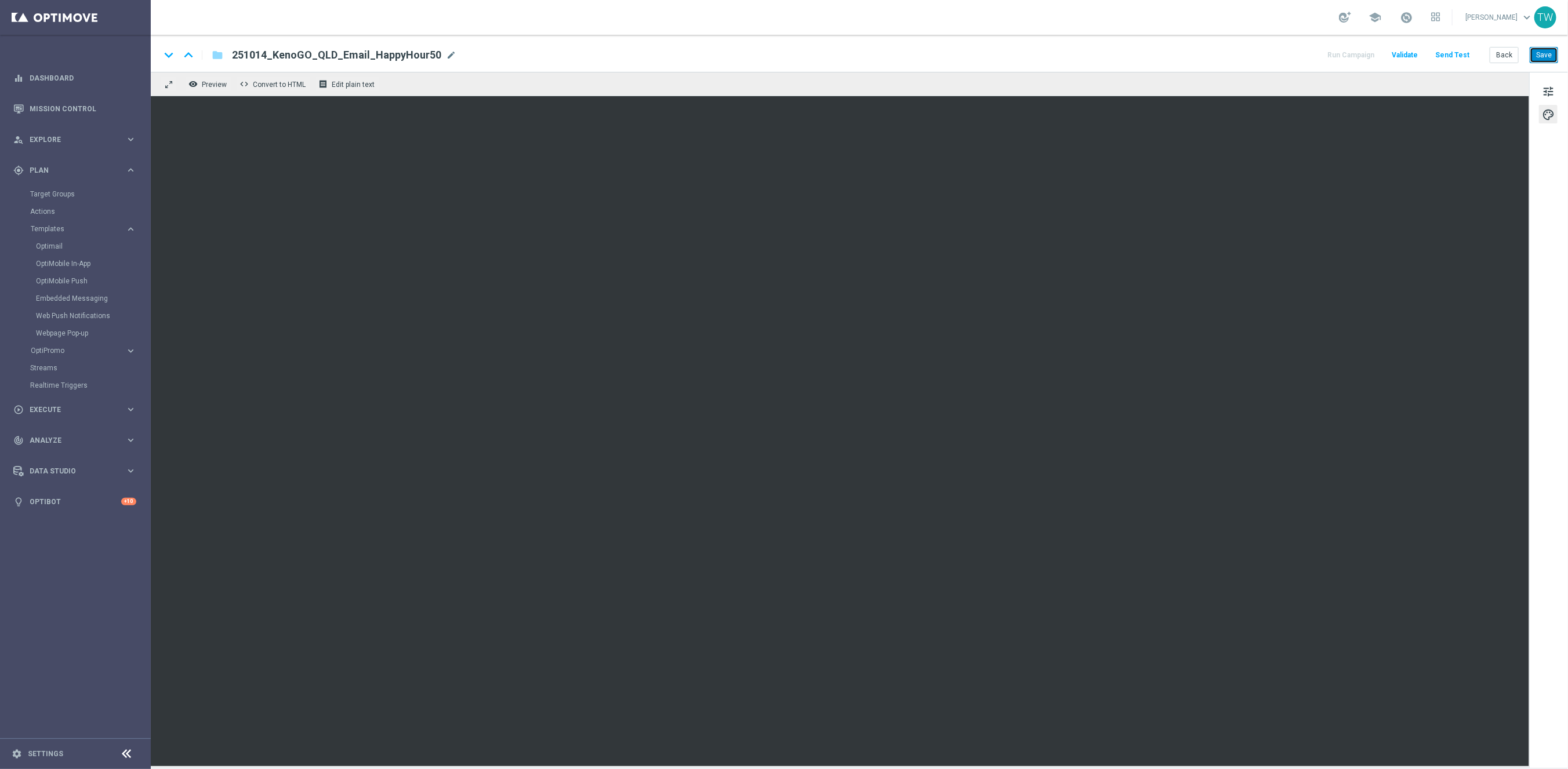
click at [1548, 51] on button "Save" at bounding box center [1543, 55] width 29 height 16
click at [1506, 57] on button "Back" at bounding box center [1504, 55] width 29 height 16
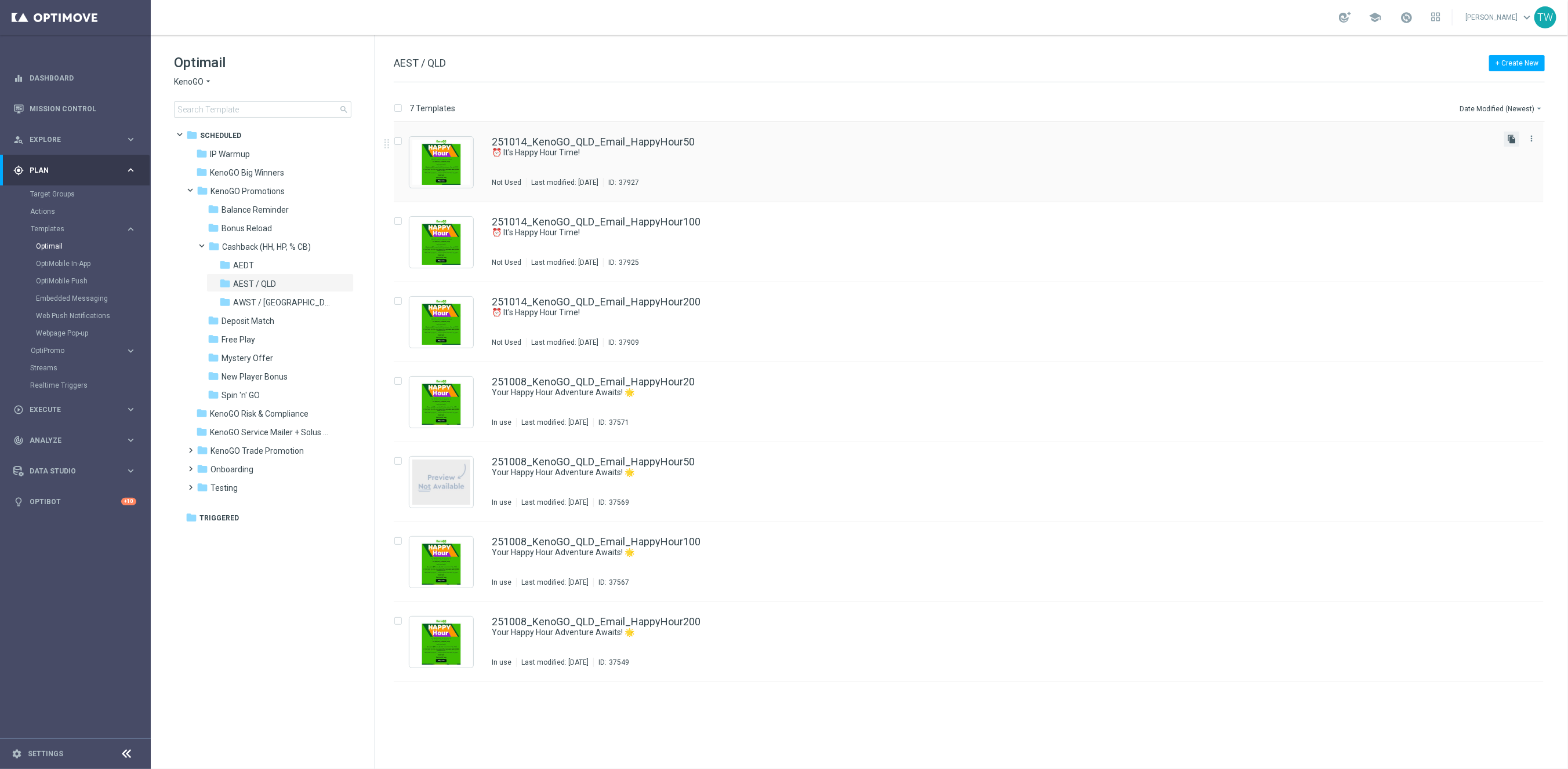
click at [1512, 141] on icon "file_copy" at bounding box center [1512, 139] width 10 height 10
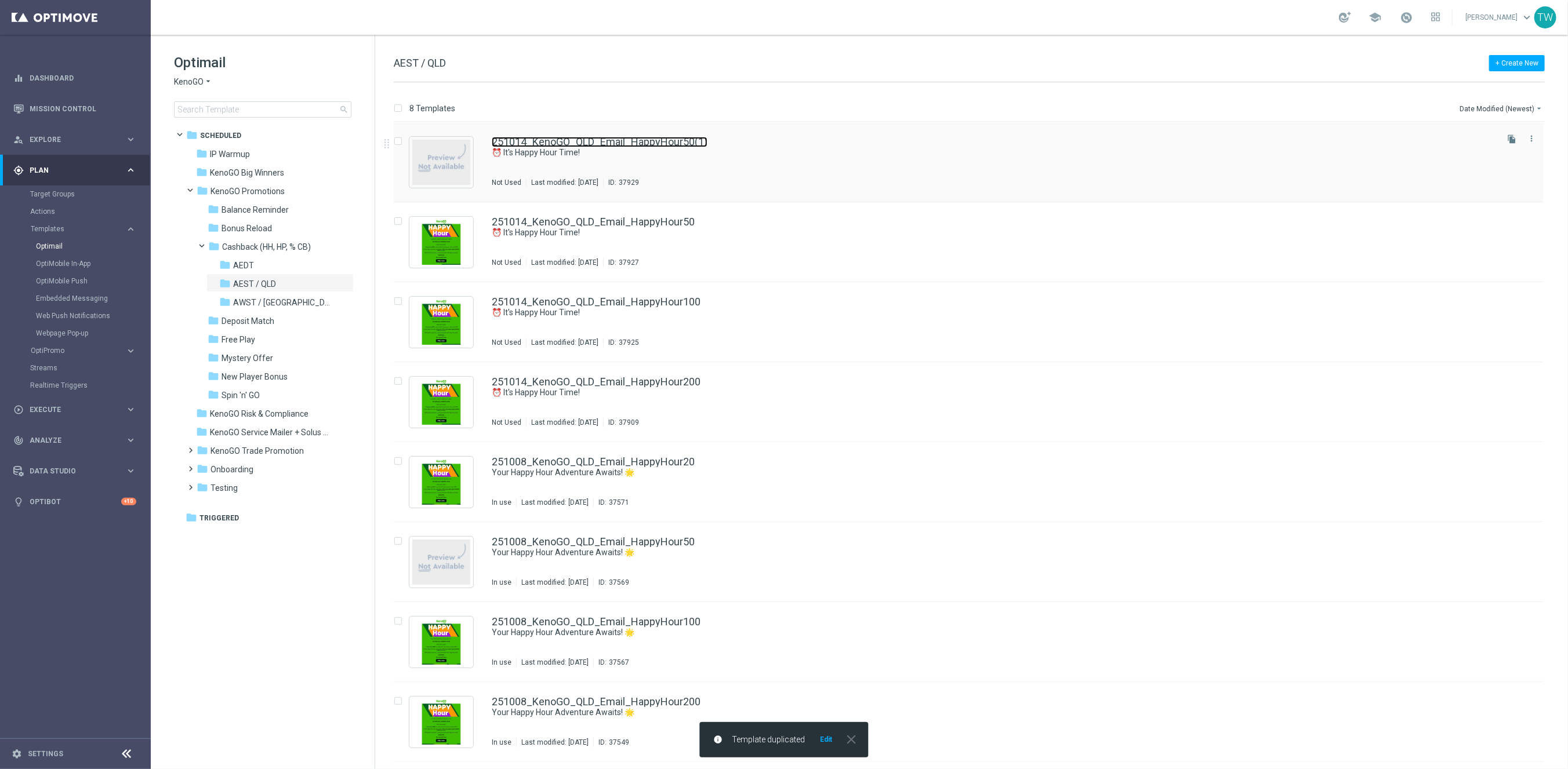
click at [679, 142] on link "251014_KenoGO_QLD_Email_HappyHour50(1)" at bounding box center [600, 142] width 215 height 10
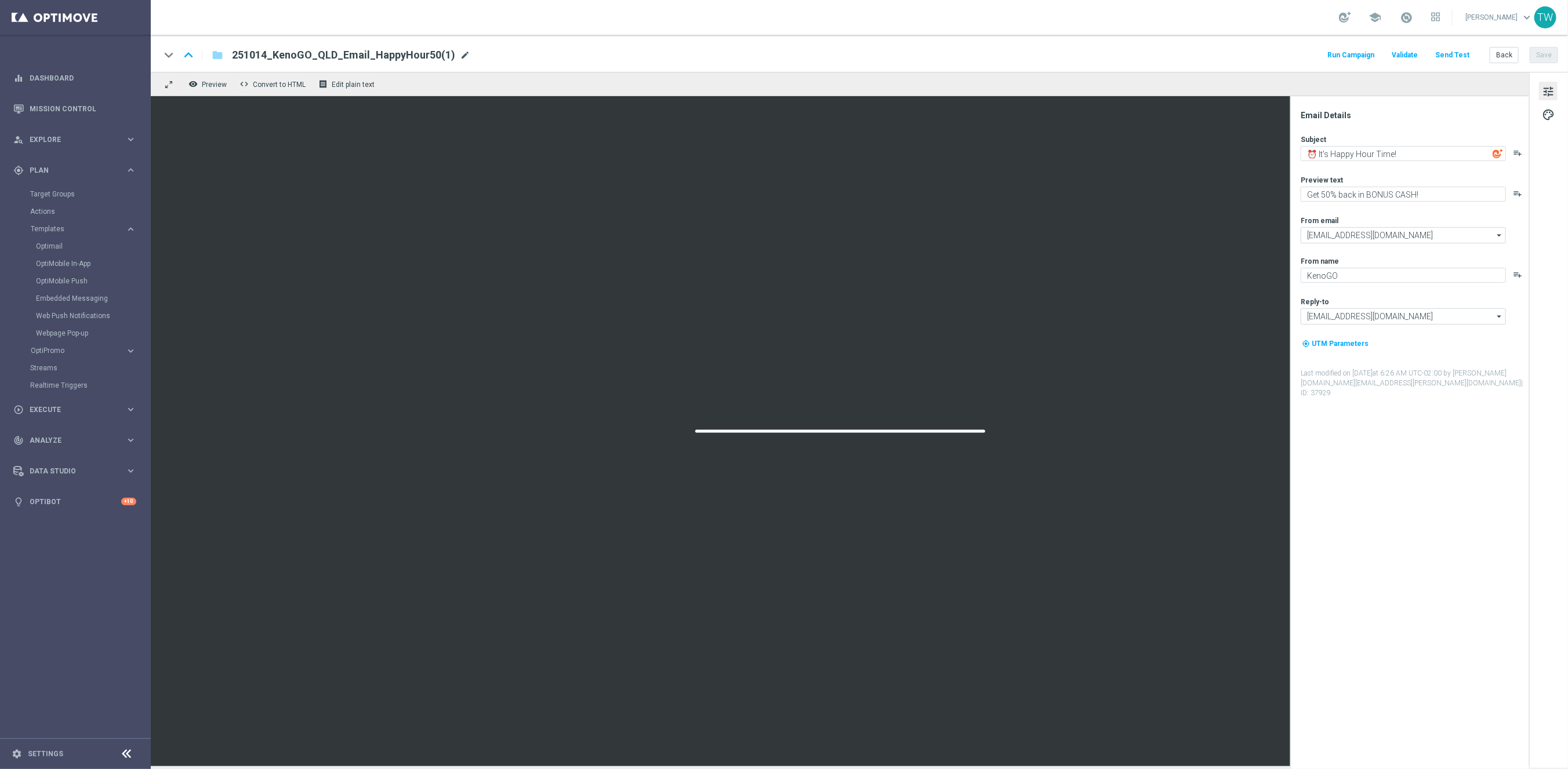
click at [459, 54] on span "mode_edit" at bounding box center [465, 55] width 10 height 10
drag, startPoint x: 385, startPoint y: 56, endPoint x: 433, endPoint y: 55, distance: 48.0
click at [432, 55] on input "251014_KenoGO_QLD_Email_HappyHour50(1)" at bounding box center [376, 55] width 288 height 15
type input "251014_KenoGO_QLD_Email_HappyHour20"
click at [556, 58] on div "keyboard_arrow_down keyboard_arrow_up folder 251014_KenoGO_QLD_Email_HappyHour2…" at bounding box center [859, 55] width 1398 height 15
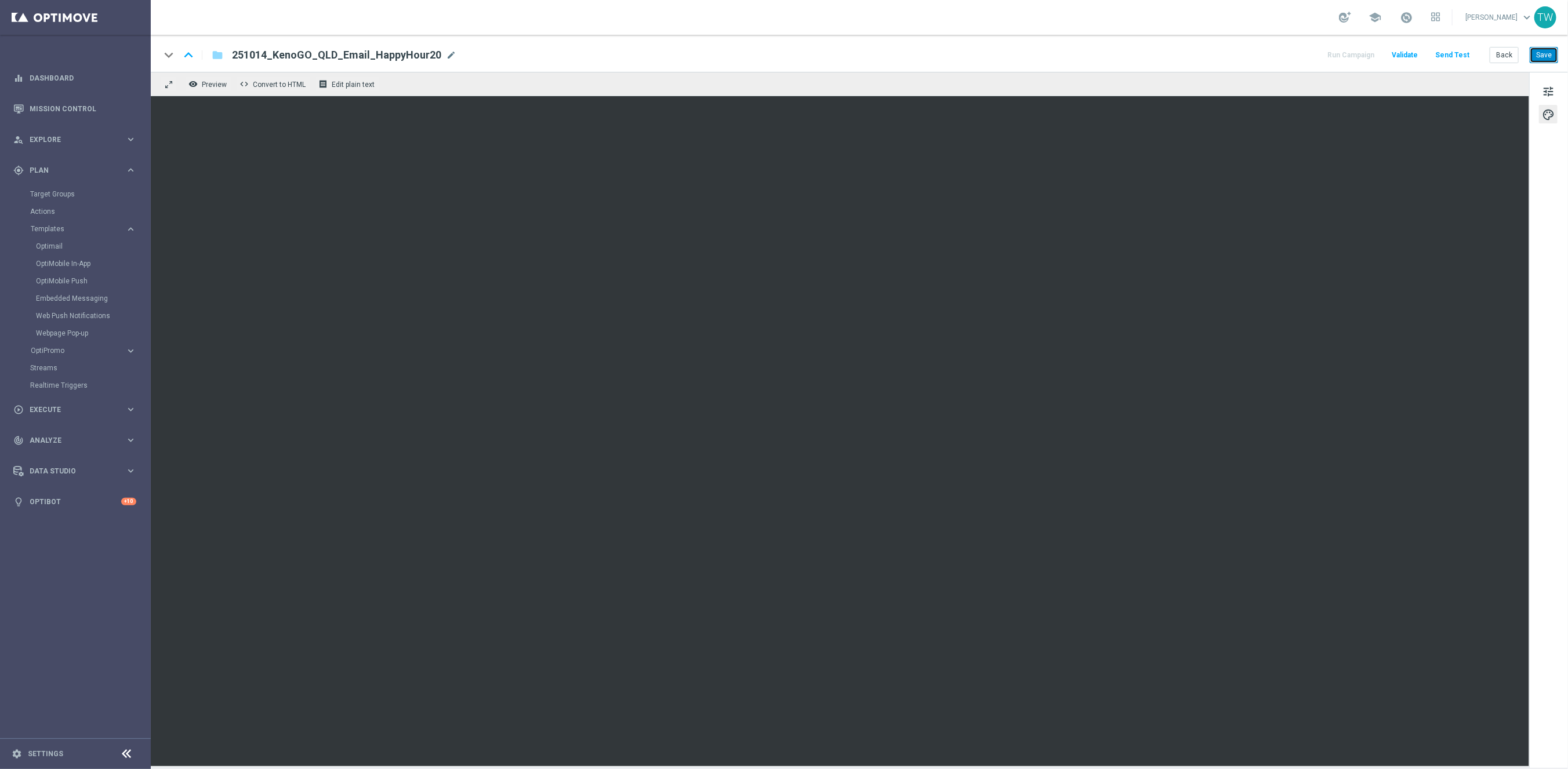
click at [1553, 56] on button "Save" at bounding box center [1543, 55] width 29 height 16
click at [1499, 51] on button "Back" at bounding box center [1504, 55] width 29 height 16
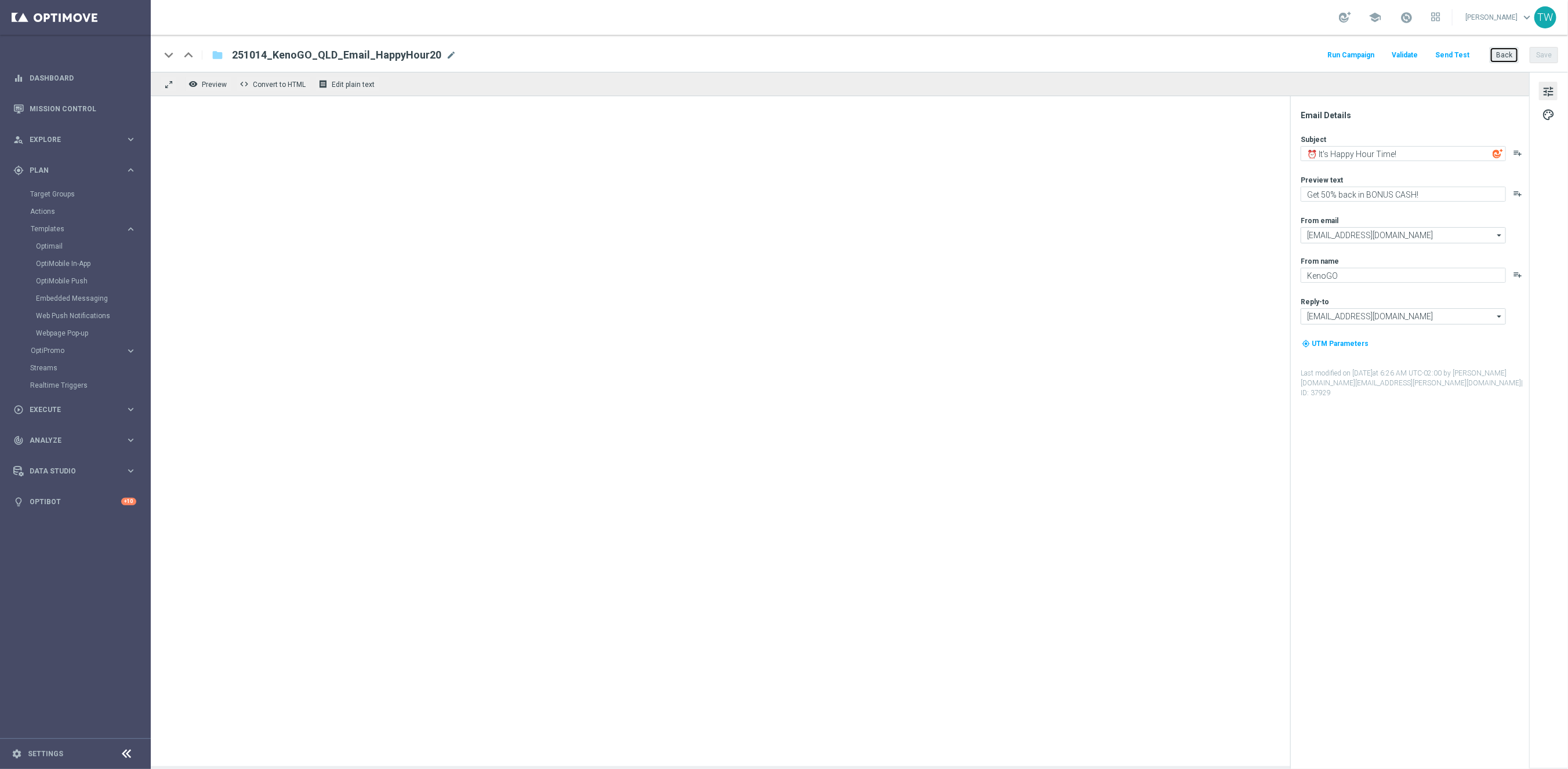
click at [1508, 52] on button "Back" at bounding box center [1504, 55] width 29 height 16
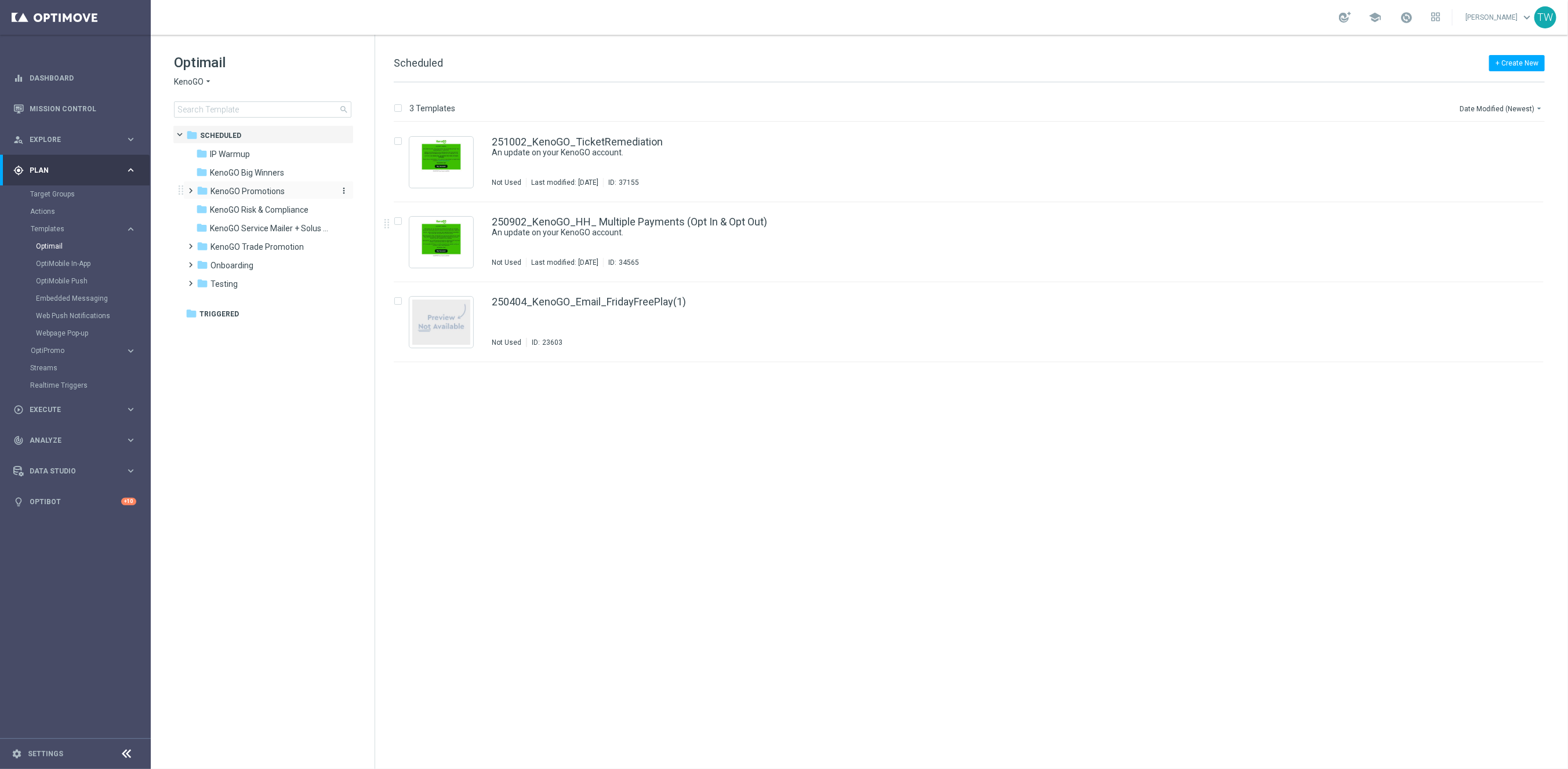
click at [267, 190] on span "KenoGO Promotions" at bounding box center [247, 191] width 74 height 10
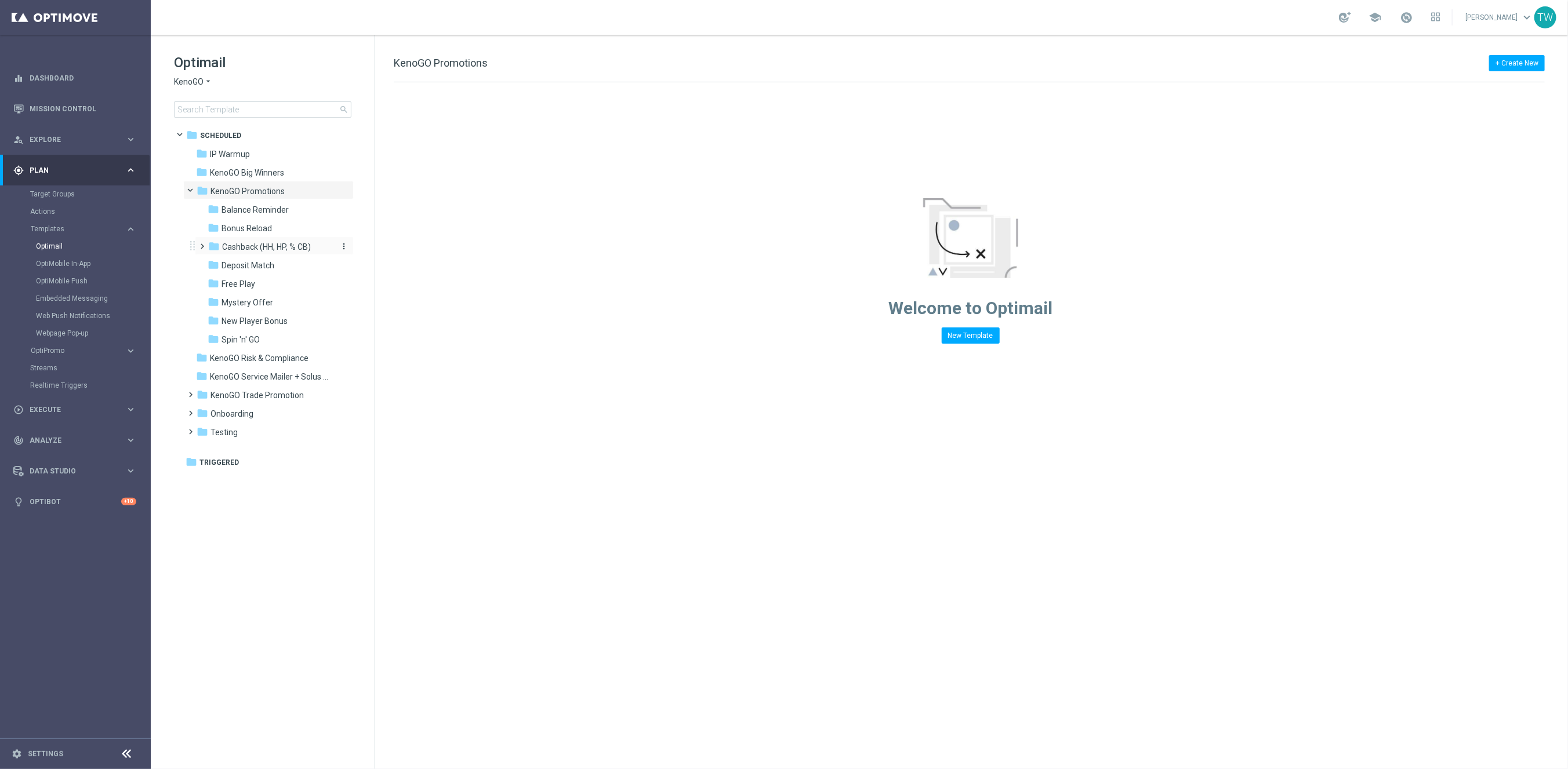
click at [294, 243] on span "Cashback (HH, HP, % CB)" at bounding box center [266, 247] width 89 height 10
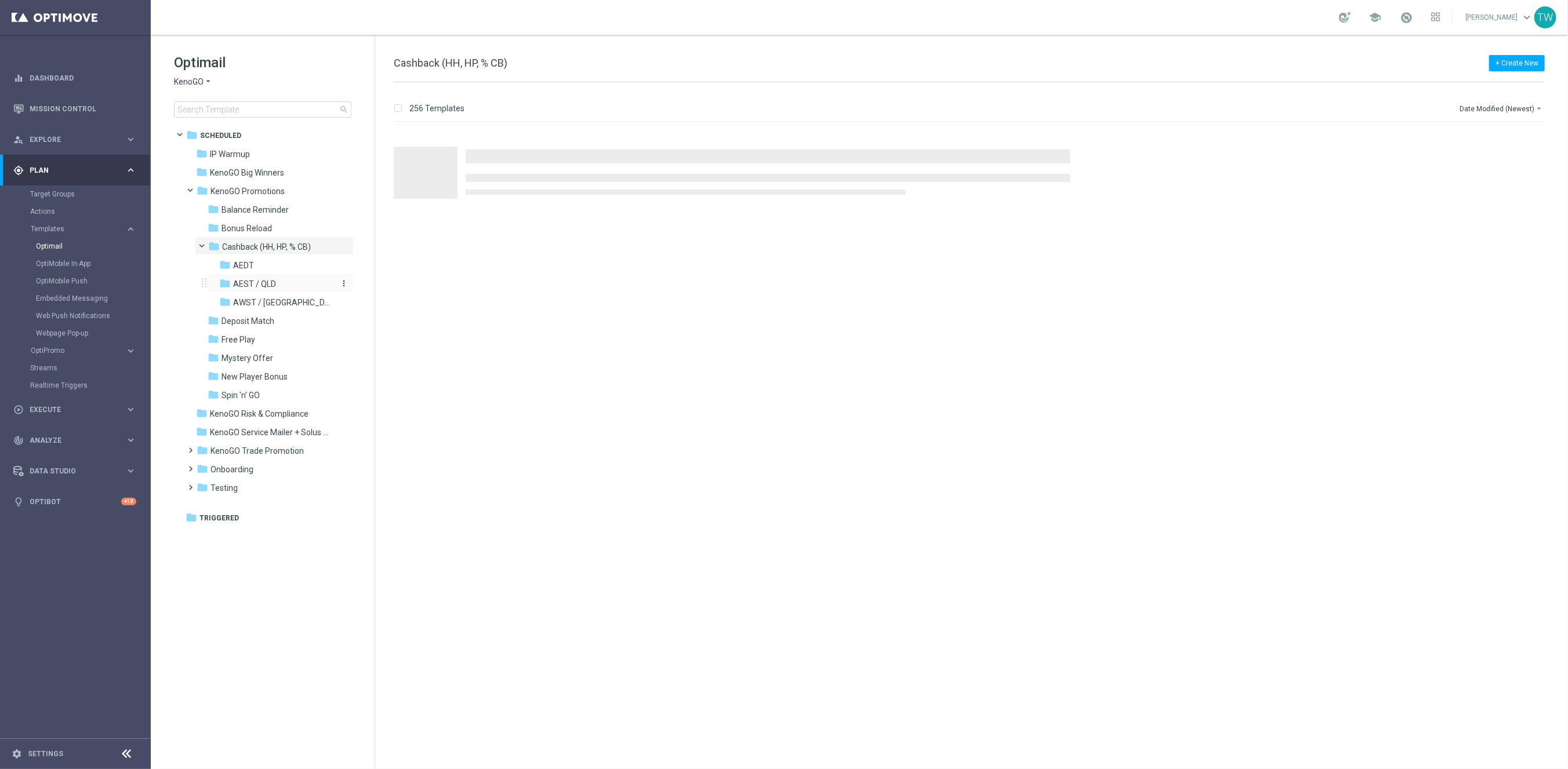
click at [286, 279] on div "folder AEST / QLD" at bounding box center [276, 284] width 114 height 13
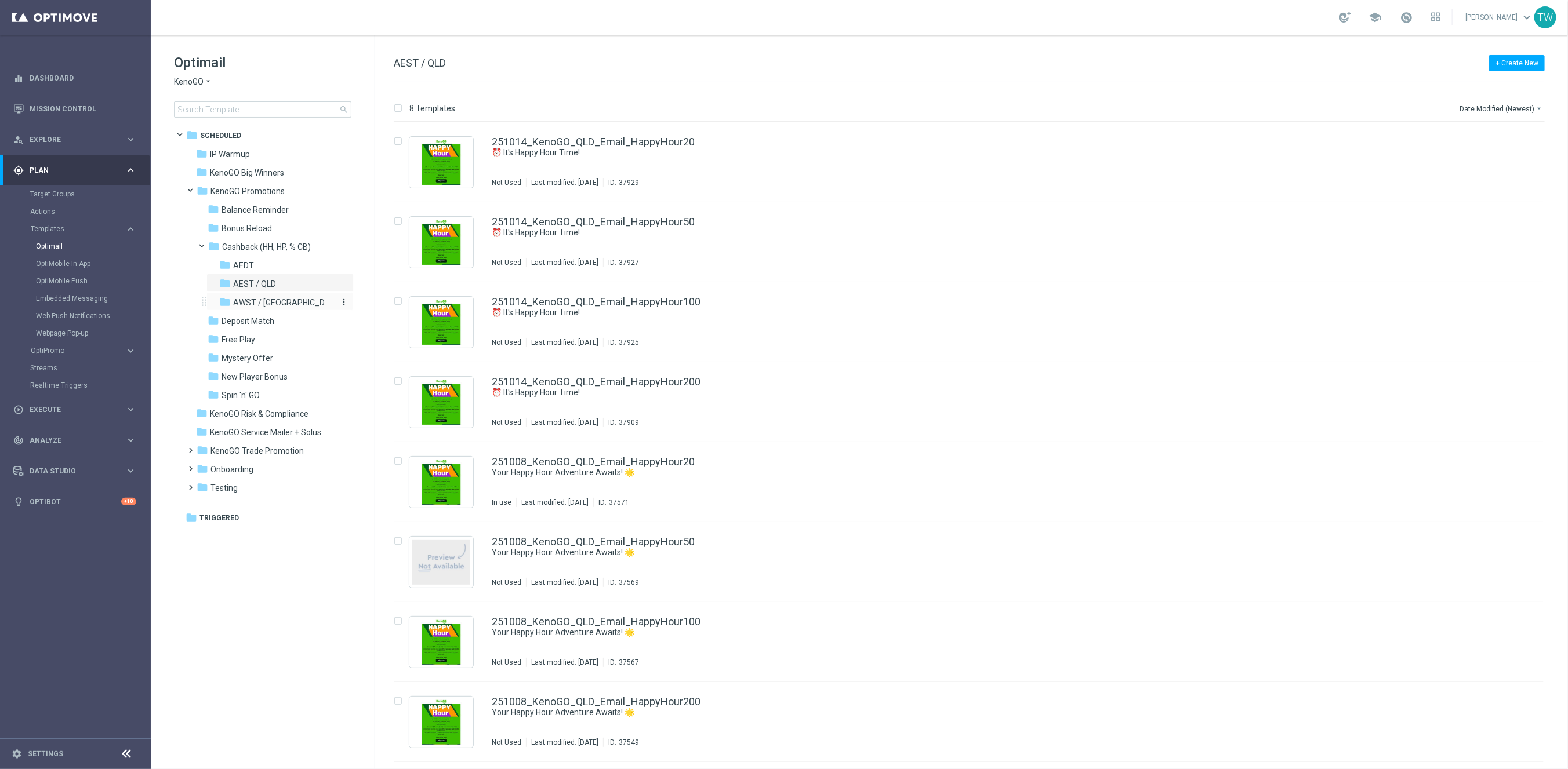
click at [280, 300] on div "folder AWST / WA" at bounding box center [276, 303] width 114 height 13
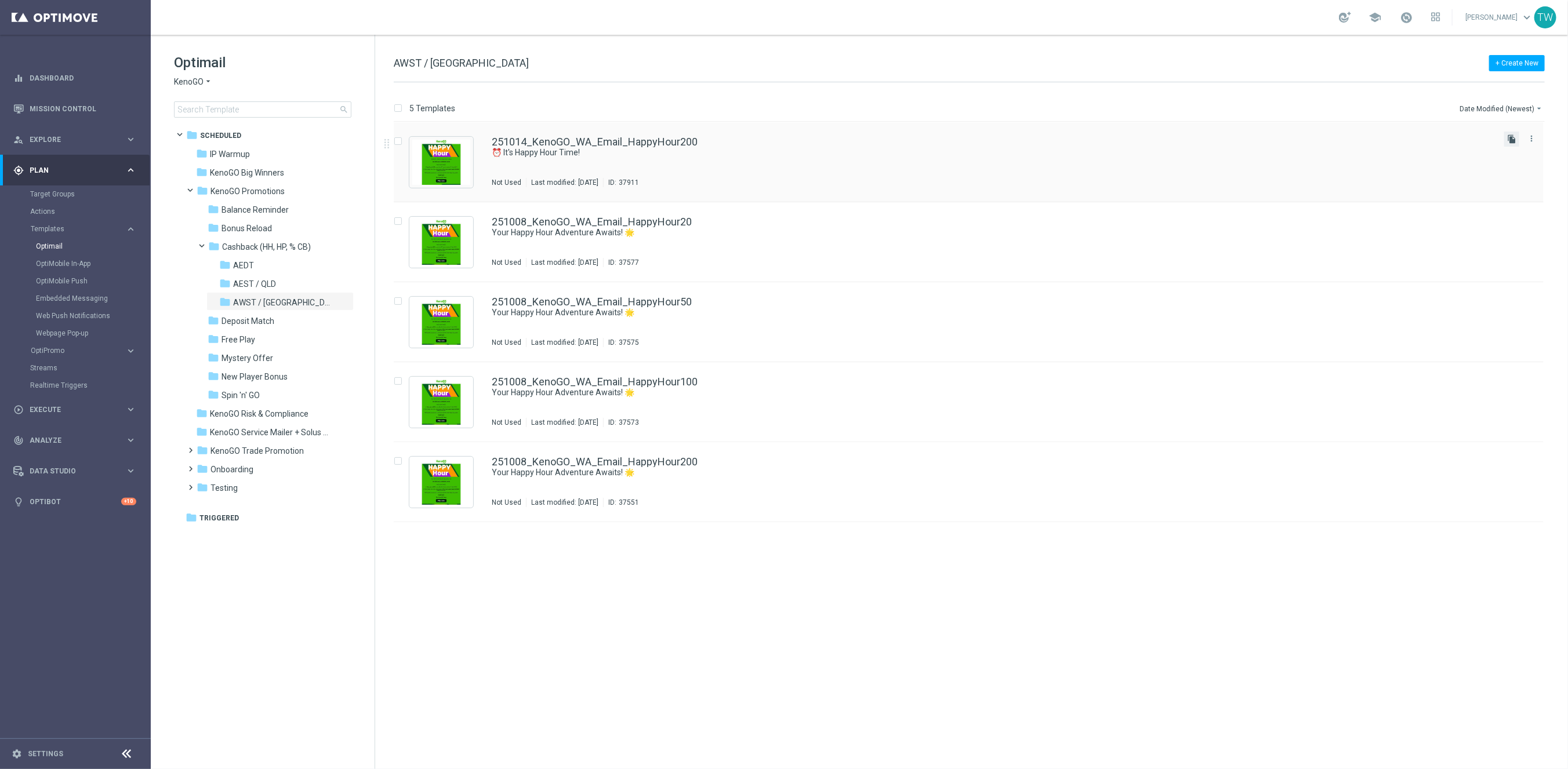
click at [1512, 139] on icon "file_copy" at bounding box center [1512, 139] width 10 height 10
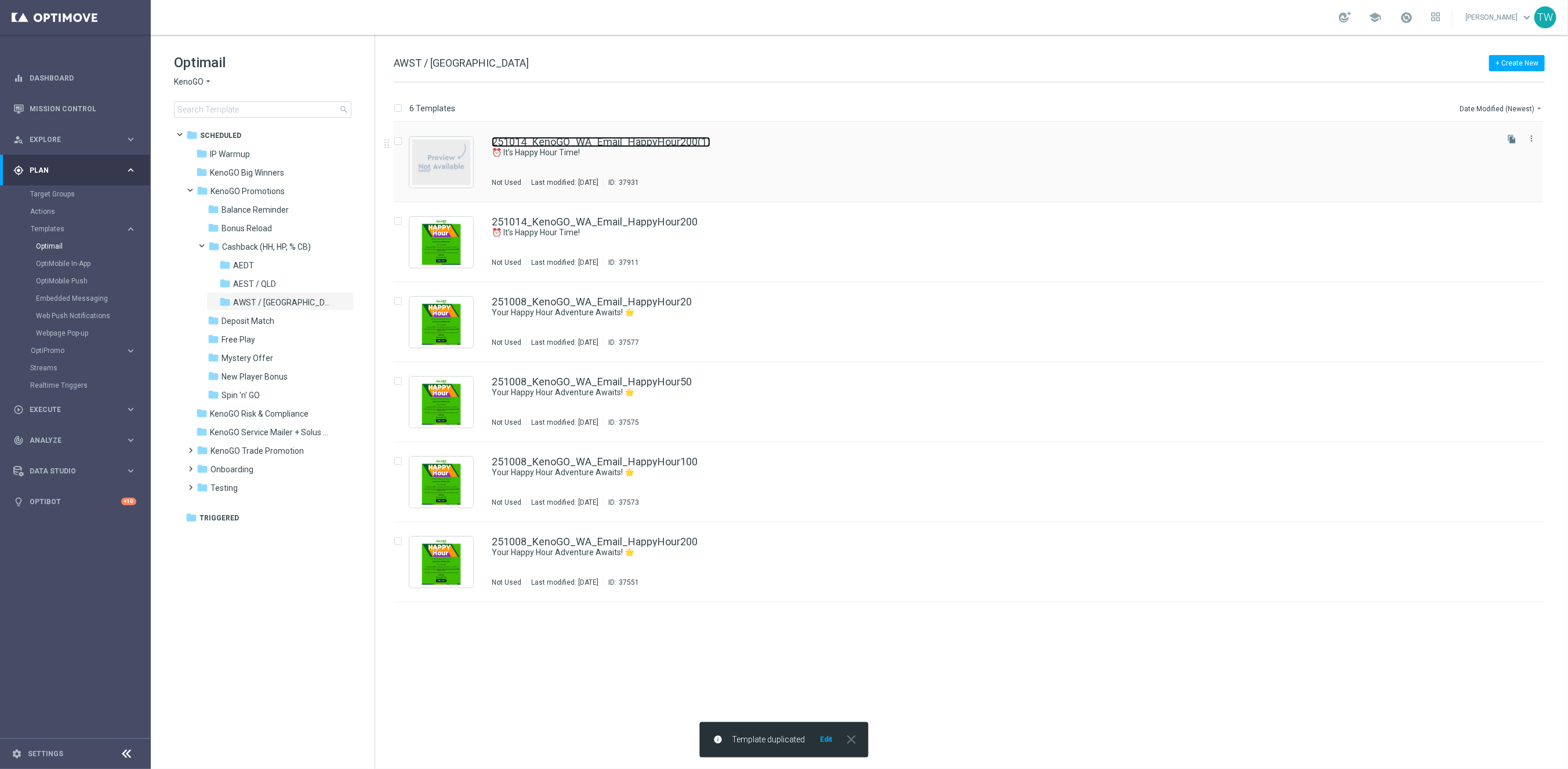
click at [641, 141] on link "251014_KenoGO_WA_Email_HappyHour200(1)" at bounding box center [601, 142] width 219 height 10
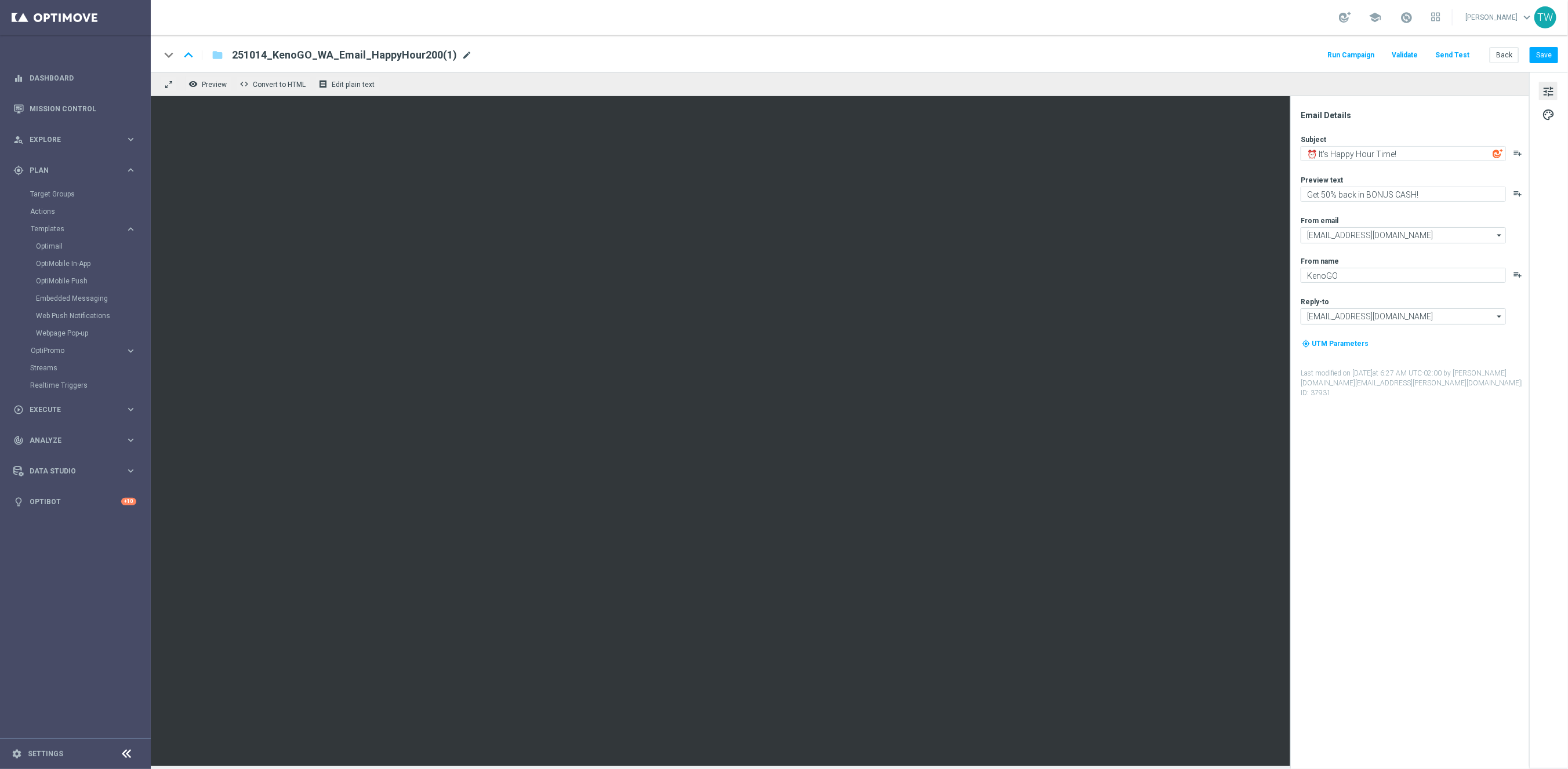
click at [461, 56] on span "mode_edit" at bounding box center [466, 55] width 10 height 10
drag, startPoint x: 382, startPoint y: 53, endPoint x: 501, endPoint y: 53, distance: 119.0
click at [501, 53] on input "251014_KenoGO_WA_Email_HappyHour200(1)" at bounding box center [376, 55] width 288 height 15
type input "251014_KenoGO_WA_Email_HappyHour100"
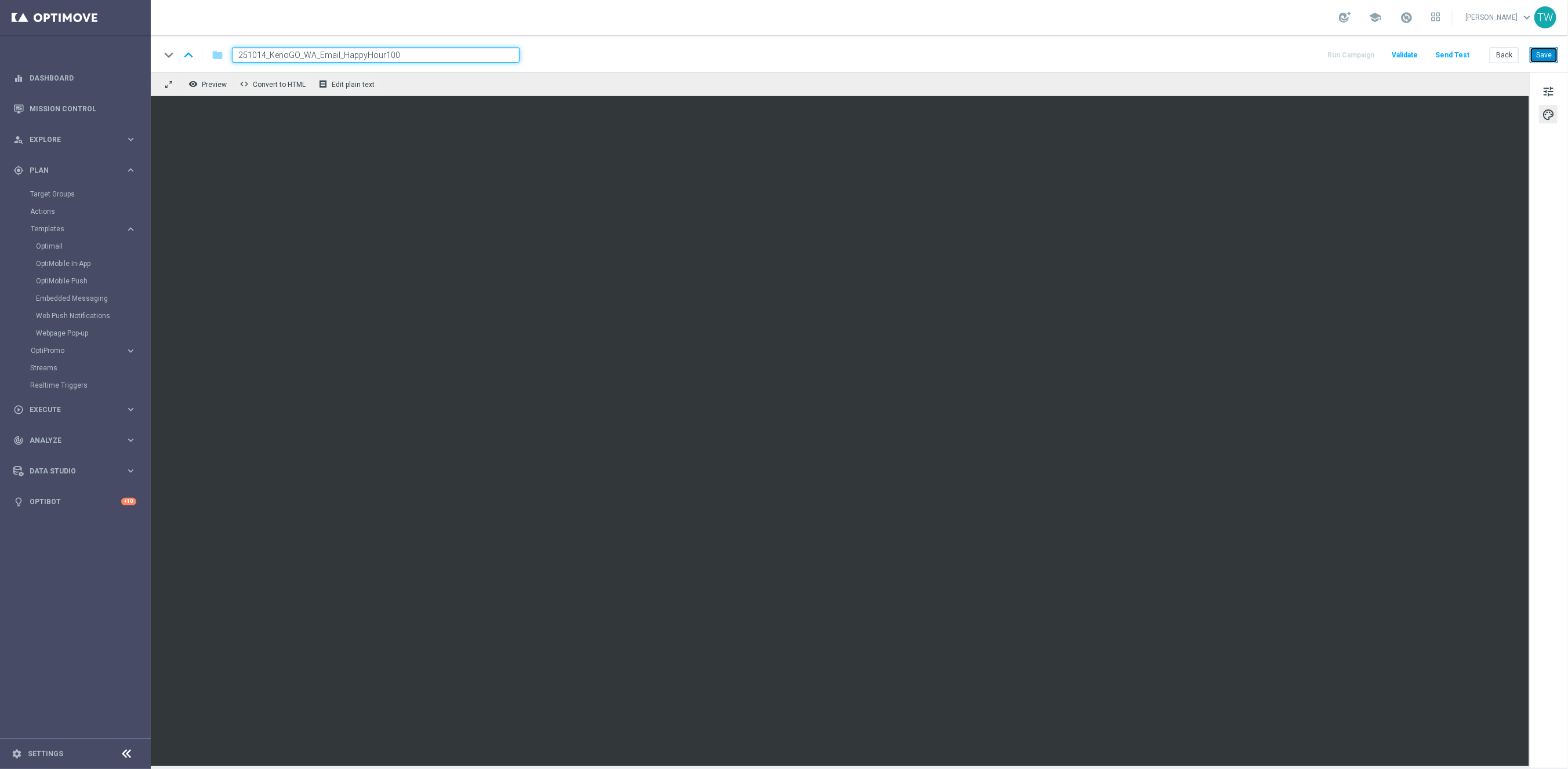
click at [1549, 54] on button "Save" at bounding box center [1543, 55] width 29 height 16
click at [1514, 53] on button "Back" at bounding box center [1504, 55] width 29 height 16
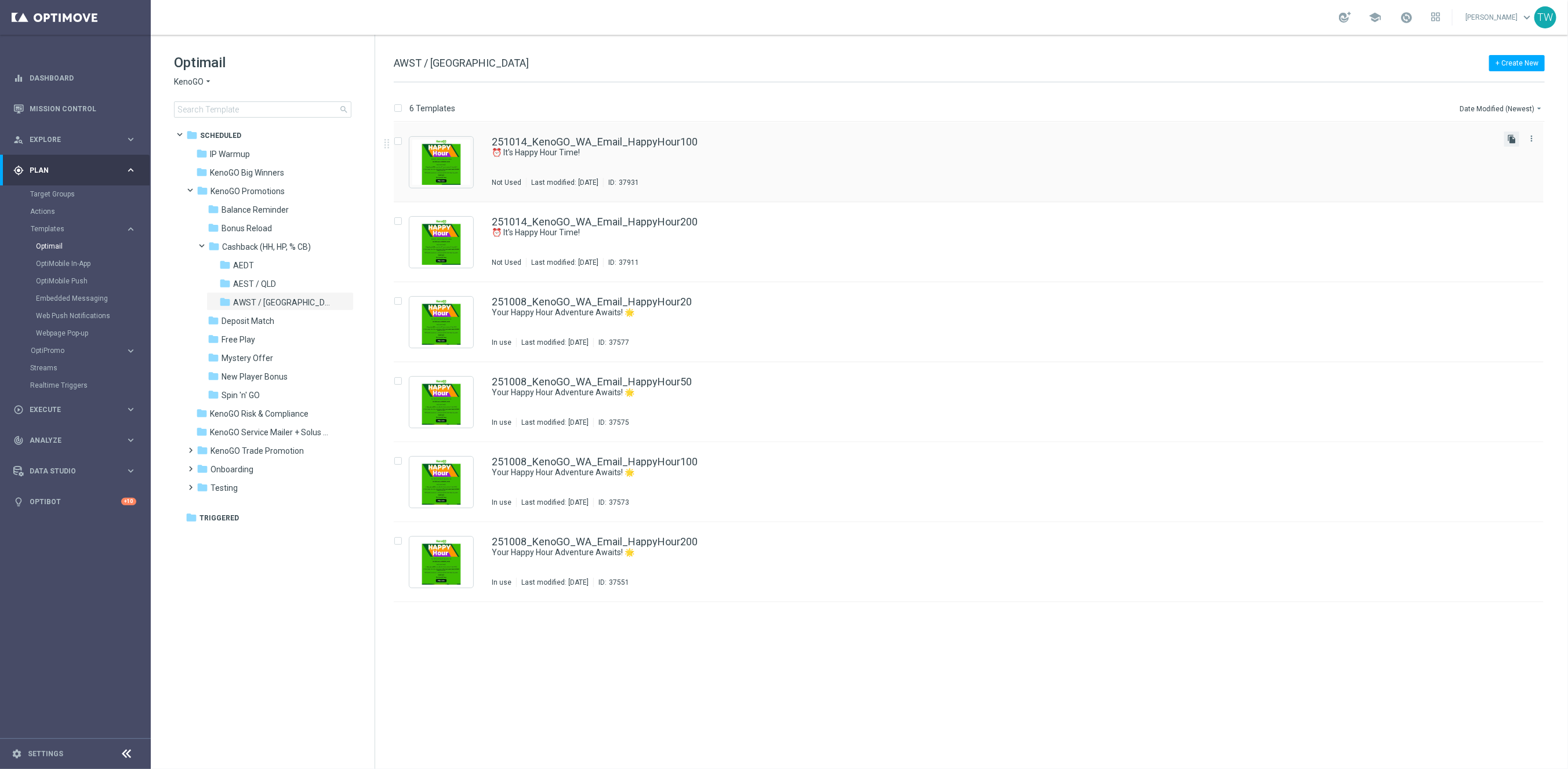
click at [1512, 139] on icon "file_copy" at bounding box center [1512, 139] width 10 height 10
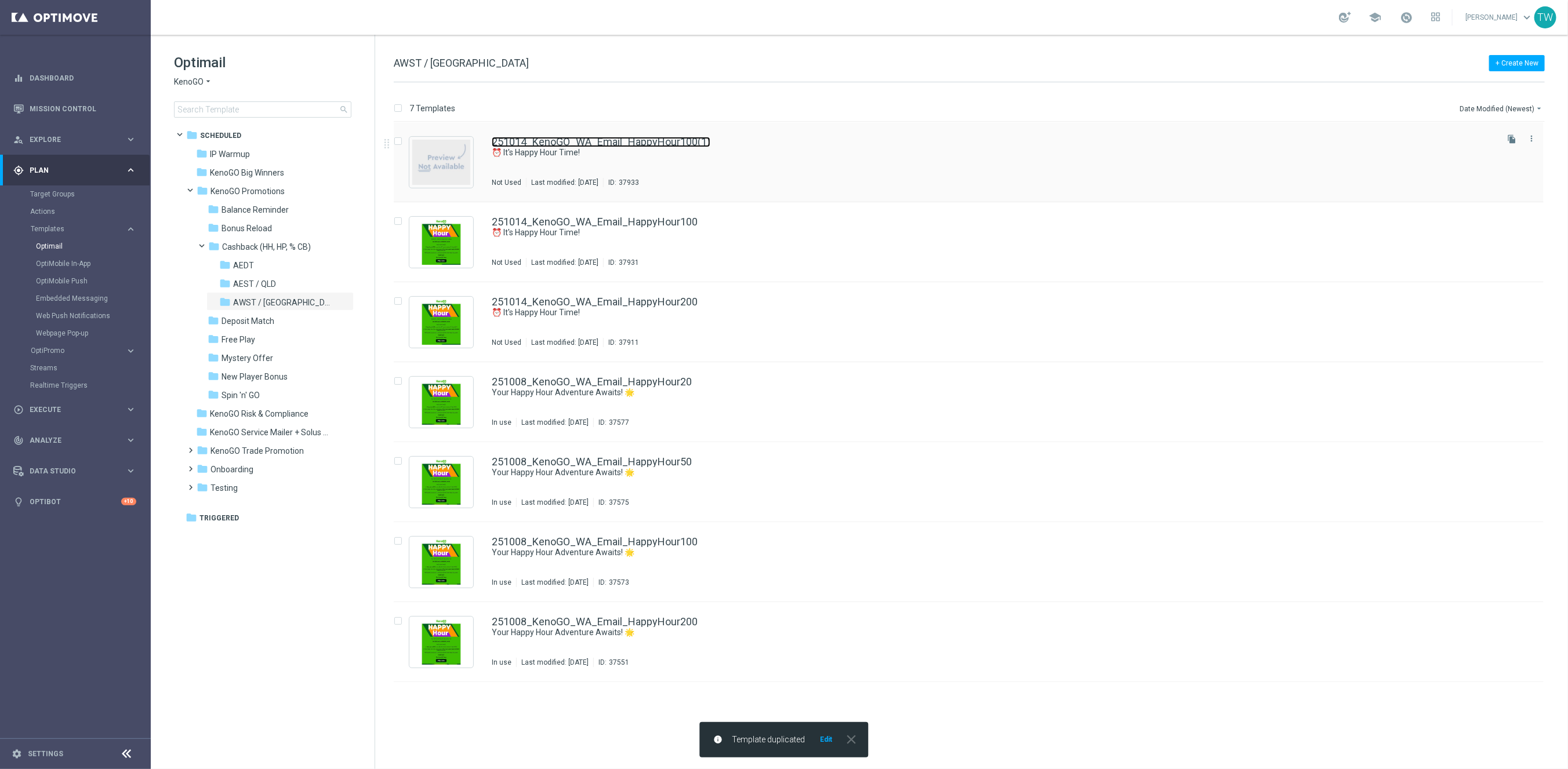
click at [672, 143] on link "251014_KenoGO_WA_Email_HappyHour100(1)" at bounding box center [601, 142] width 219 height 10
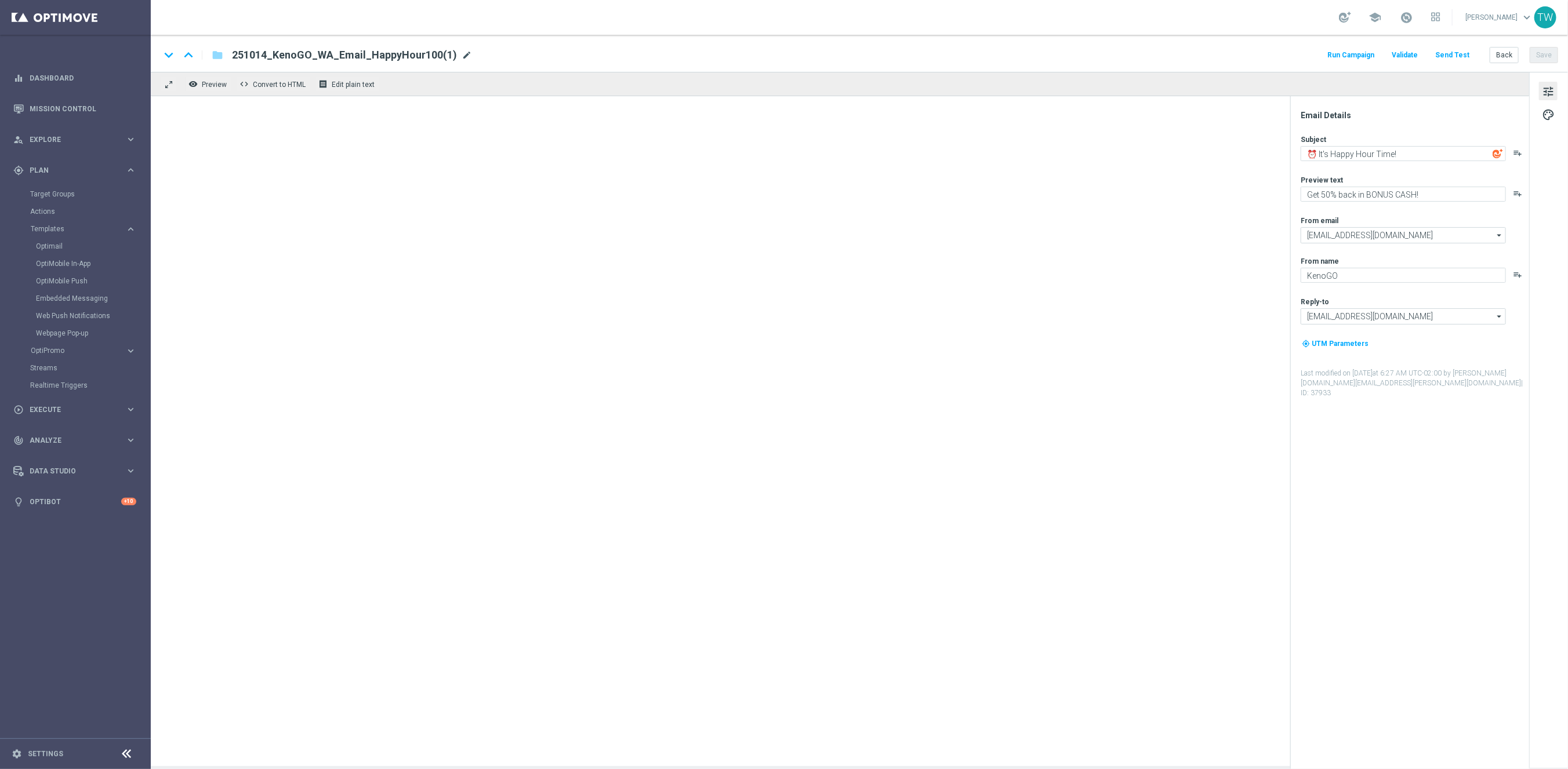
click at [461, 55] on span "mode_edit" at bounding box center [466, 55] width 10 height 10
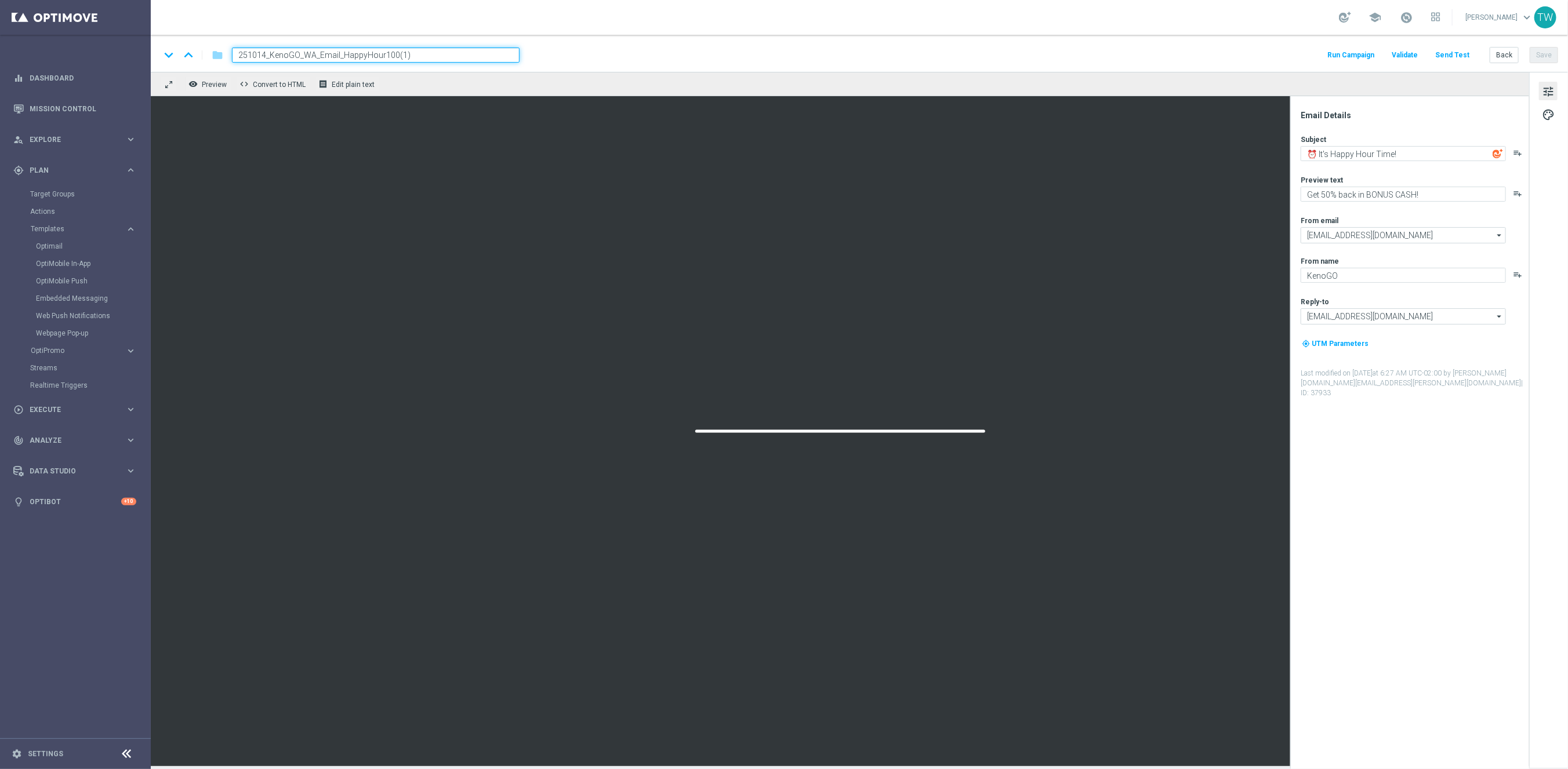
drag, startPoint x: 382, startPoint y: 54, endPoint x: 500, endPoint y: 58, distance: 118.1
click at [500, 58] on input "251014_KenoGO_WA_Email_HappyHour100(1)" at bounding box center [376, 55] width 288 height 15
type input "251014_KenoGO_WA_Email_HappyHour50"
click at [570, 61] on div "keyboard_arrow_down keyboard_arrow_up folder 251014_KenoGO_WA_Email_HappyHour50…" at bounding box center [859, 55] width 1398 height 15
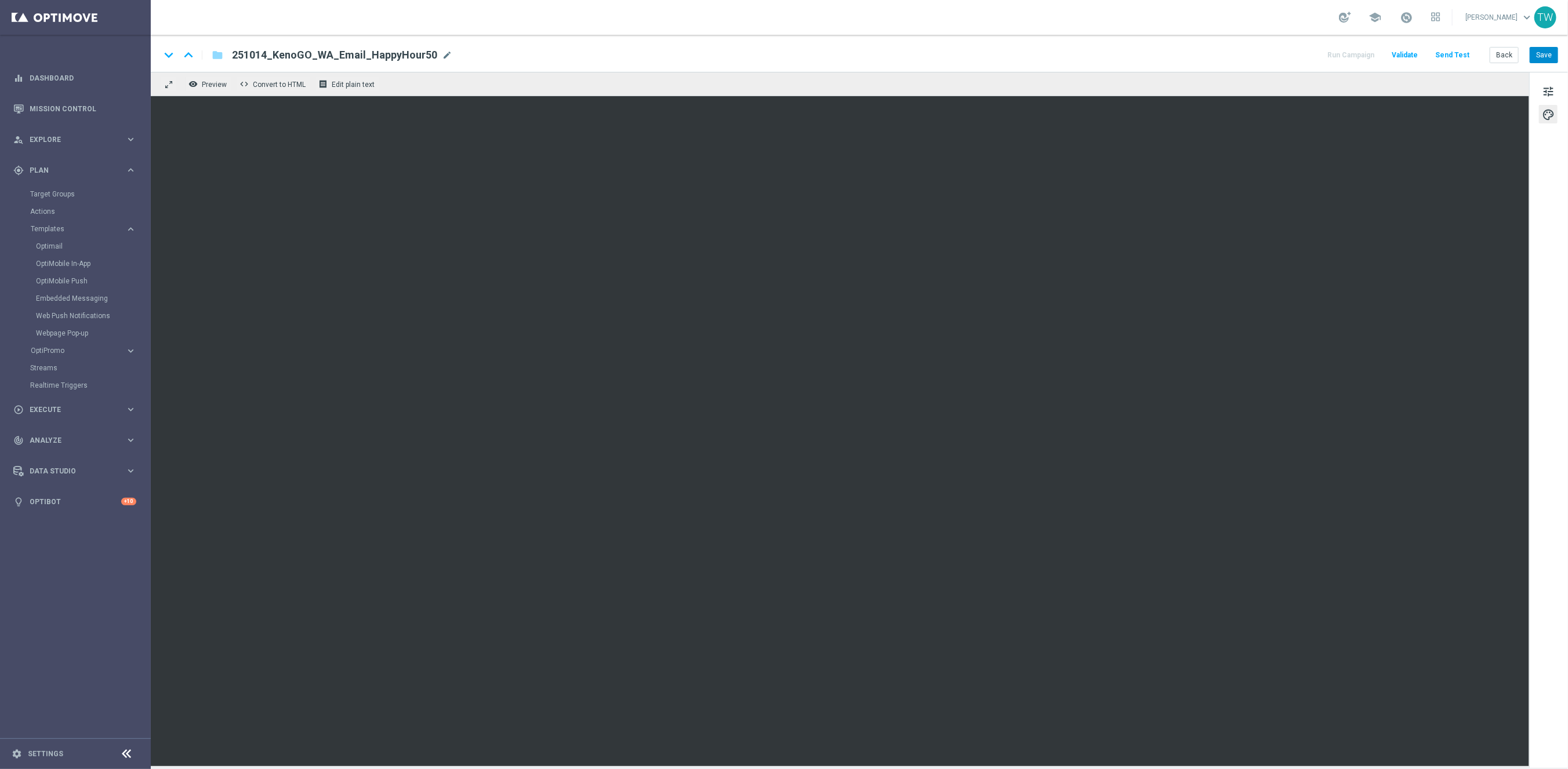
drag, startPoint x: 1552, startPoint y: 92, endPoint x: 1543, endPoint y: 61, distance: 32.3
click at [1551, 90] on span "tune" at bounding box center [1548, 92] width 13 height 15
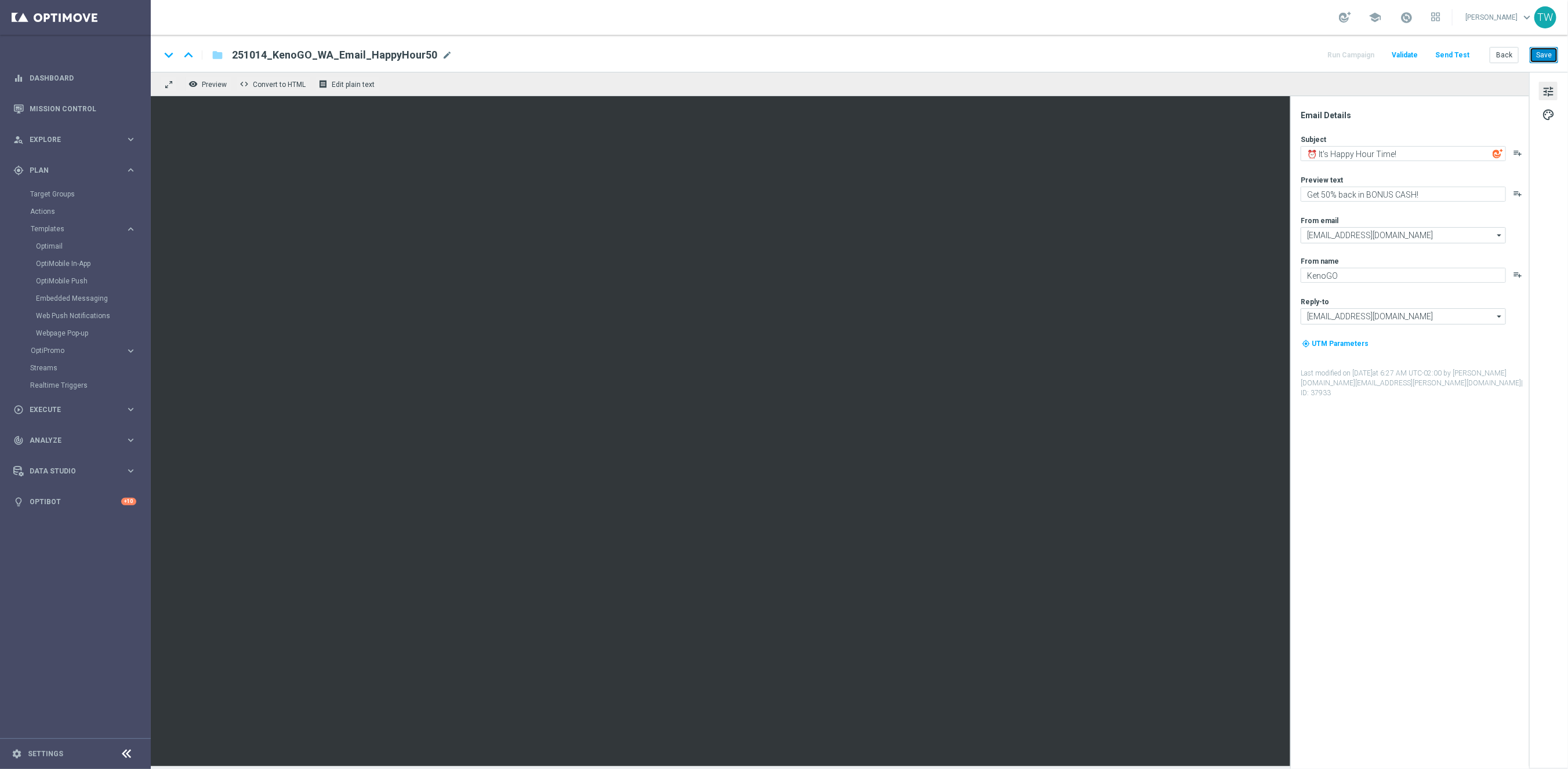
click at [1543, 58] on button "Save" at bounding box center [1543, 55] width 29 height 16
click at [1503, 58] on button "Back" at bounding box center [1504, 55] width 29 height 16
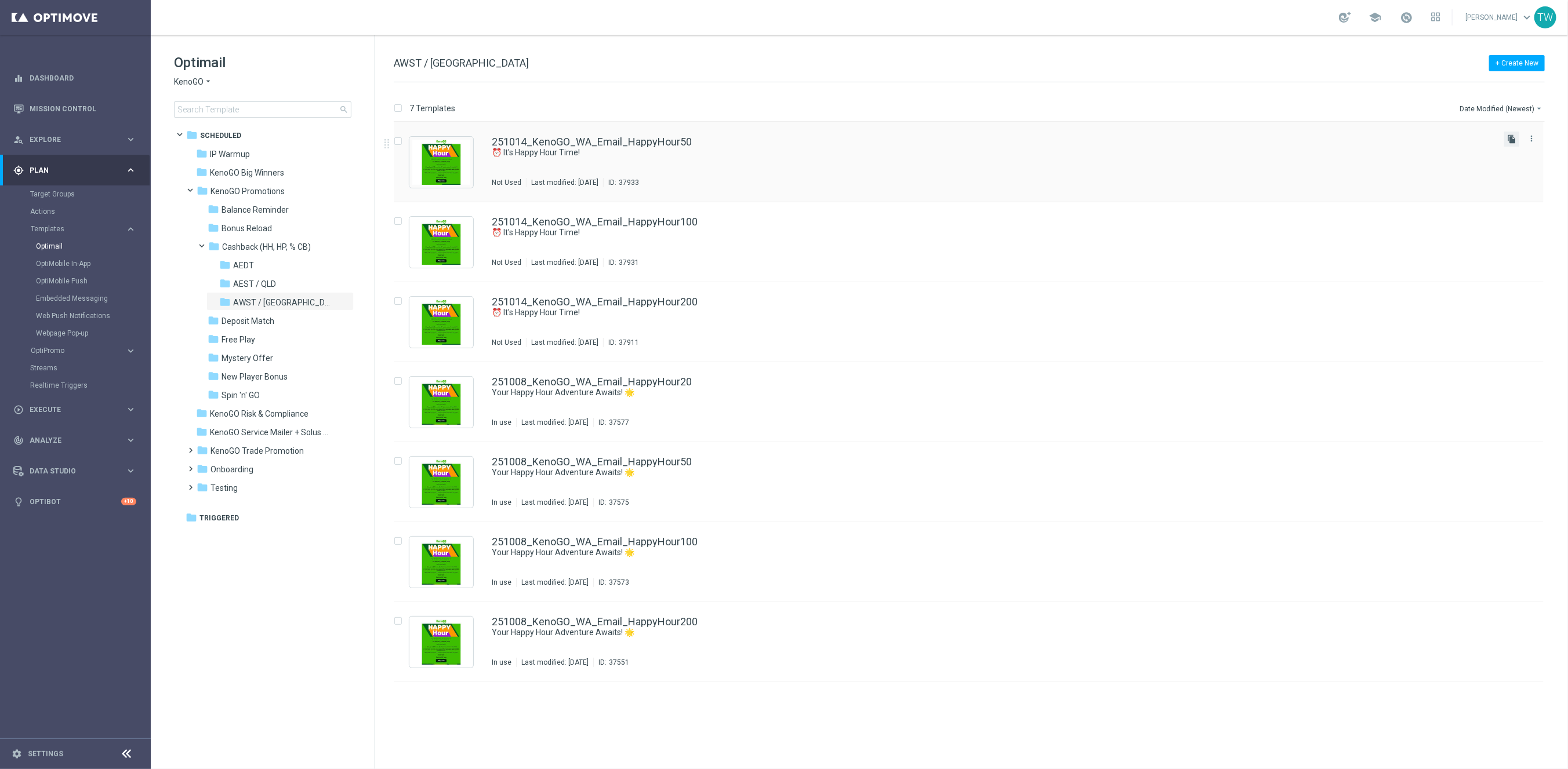
click at [1513, 142] on icon "file_copy" at bounding box center [1512, 139] width 10 height 10
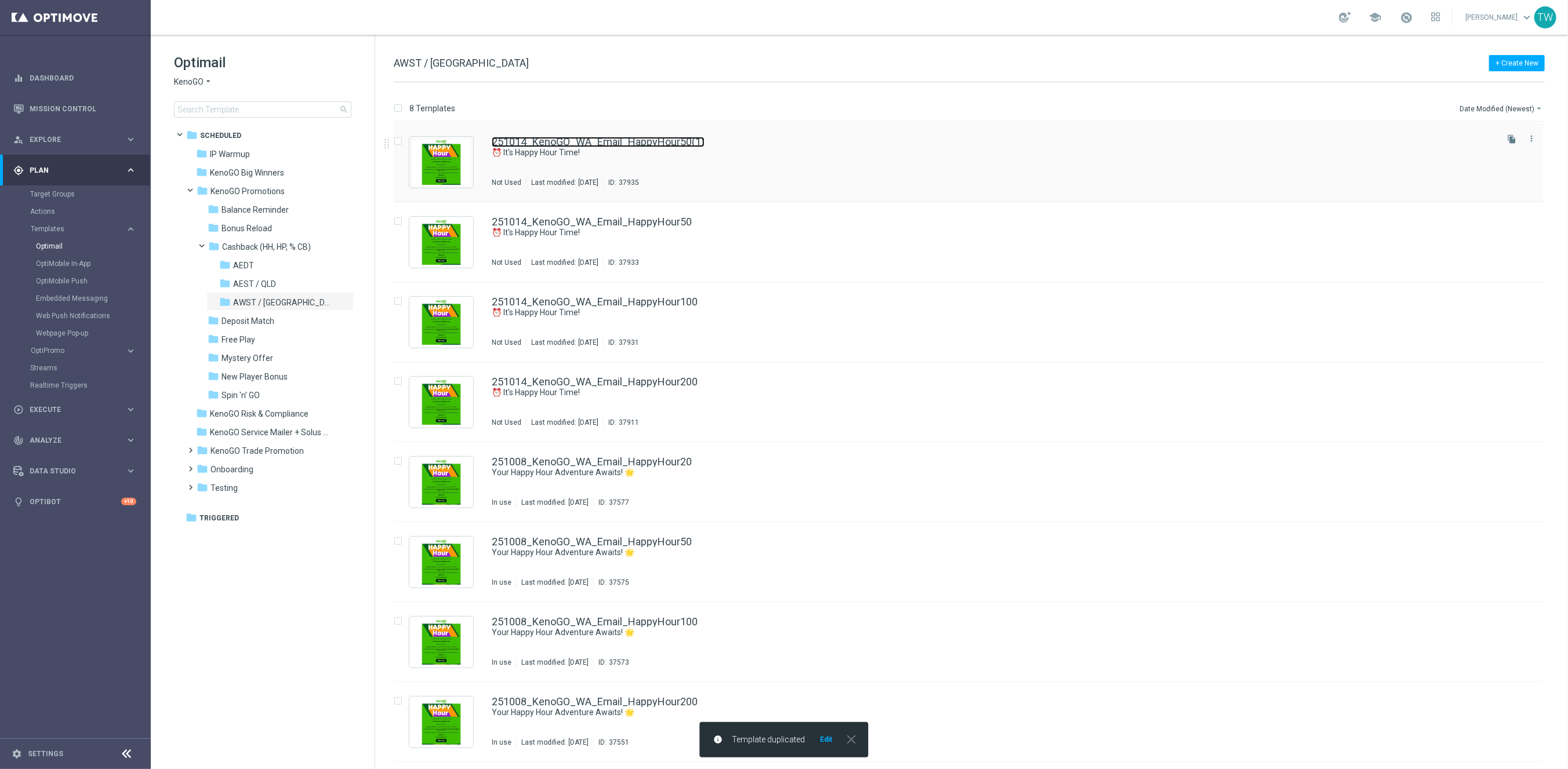
click at [678, 140] on link "251014_KenoGO_WA_Email_HappyHour50(1)" at bounding box center [598, 142] width 213 height 10
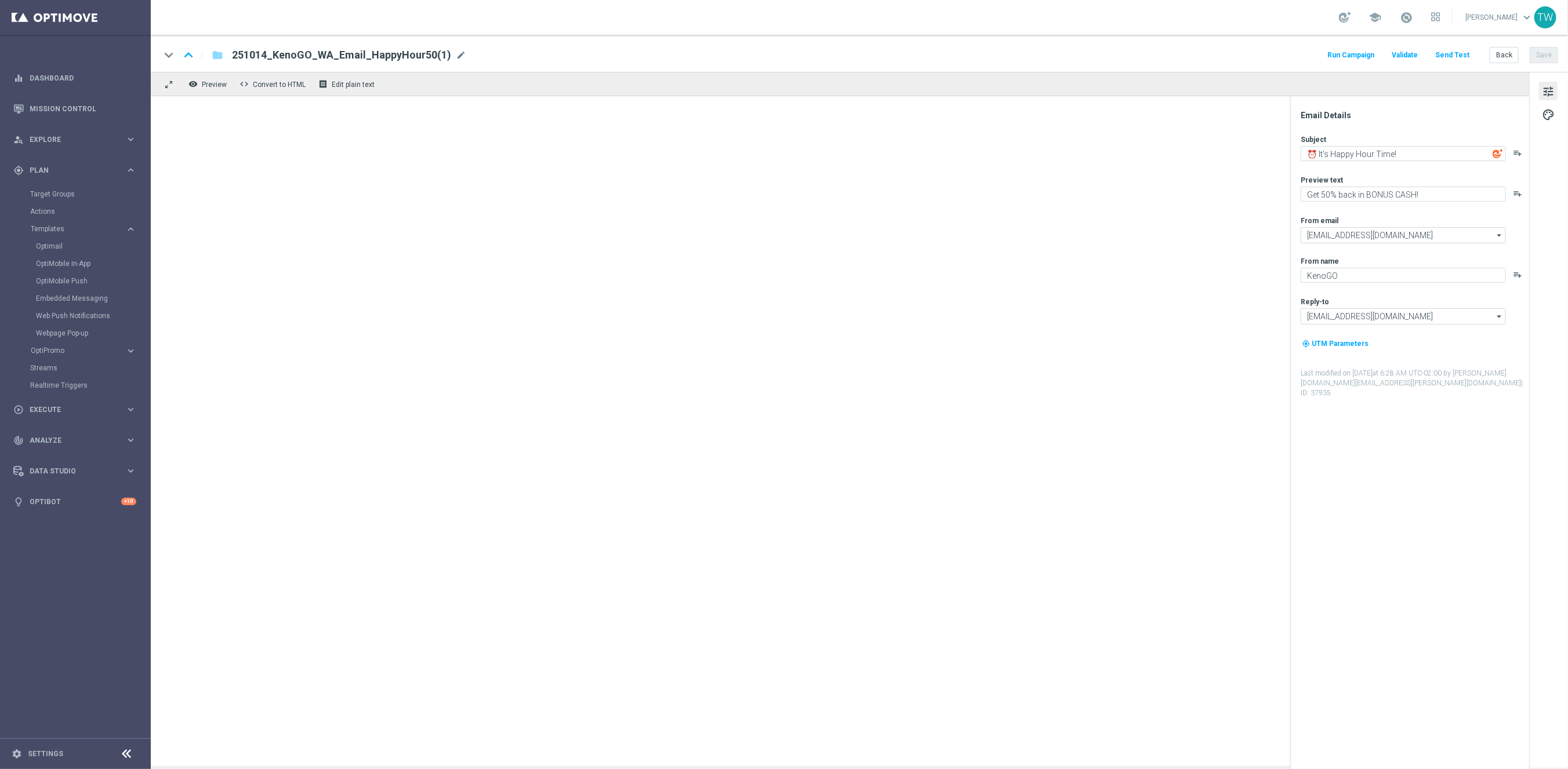
click at [447, 57] on div "251014_KenoGO_WA_Email_HappyHour50(1) mode_edit" at bounding box center [349, 55] width 235 height 15
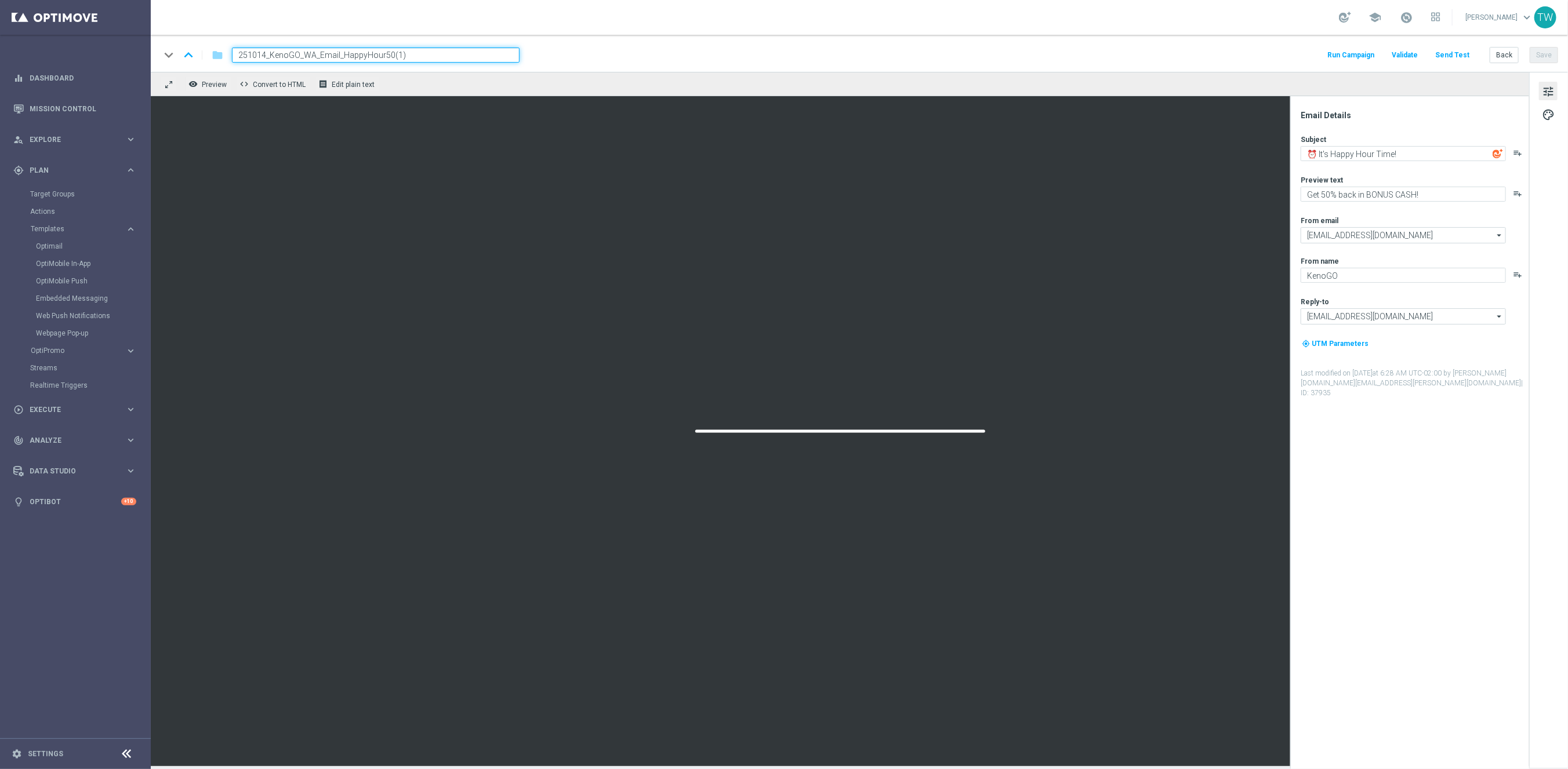
drag, startPoint x: 382, startPoint y: 55, endPoint x: 514, endPoint y: 57, distance: 132.0
click at [514, 57] on input "251014_KenoGO_WA_Email_HappyHour50(1)" at bounding box center [376, 55] width 288 height 15
type input "251014_KenoGO_WA_Email_HappyHour20"
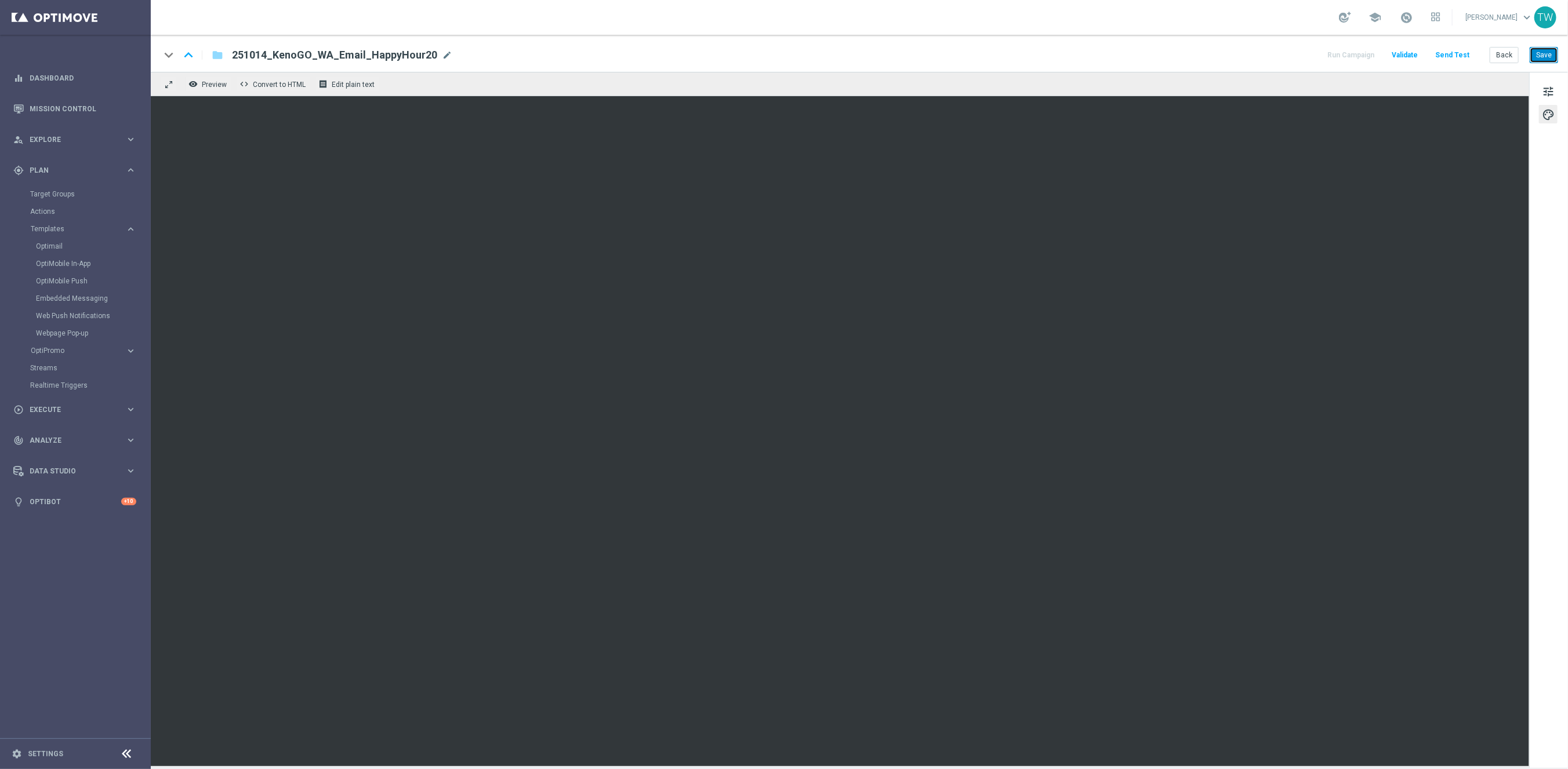
click at [1533, 49] on button "Save" at bounding box center [1543, 55] width 29 height 16
click at [1491, 56] on button "Back" at bounding box center [1504, 55] width 29 height 16
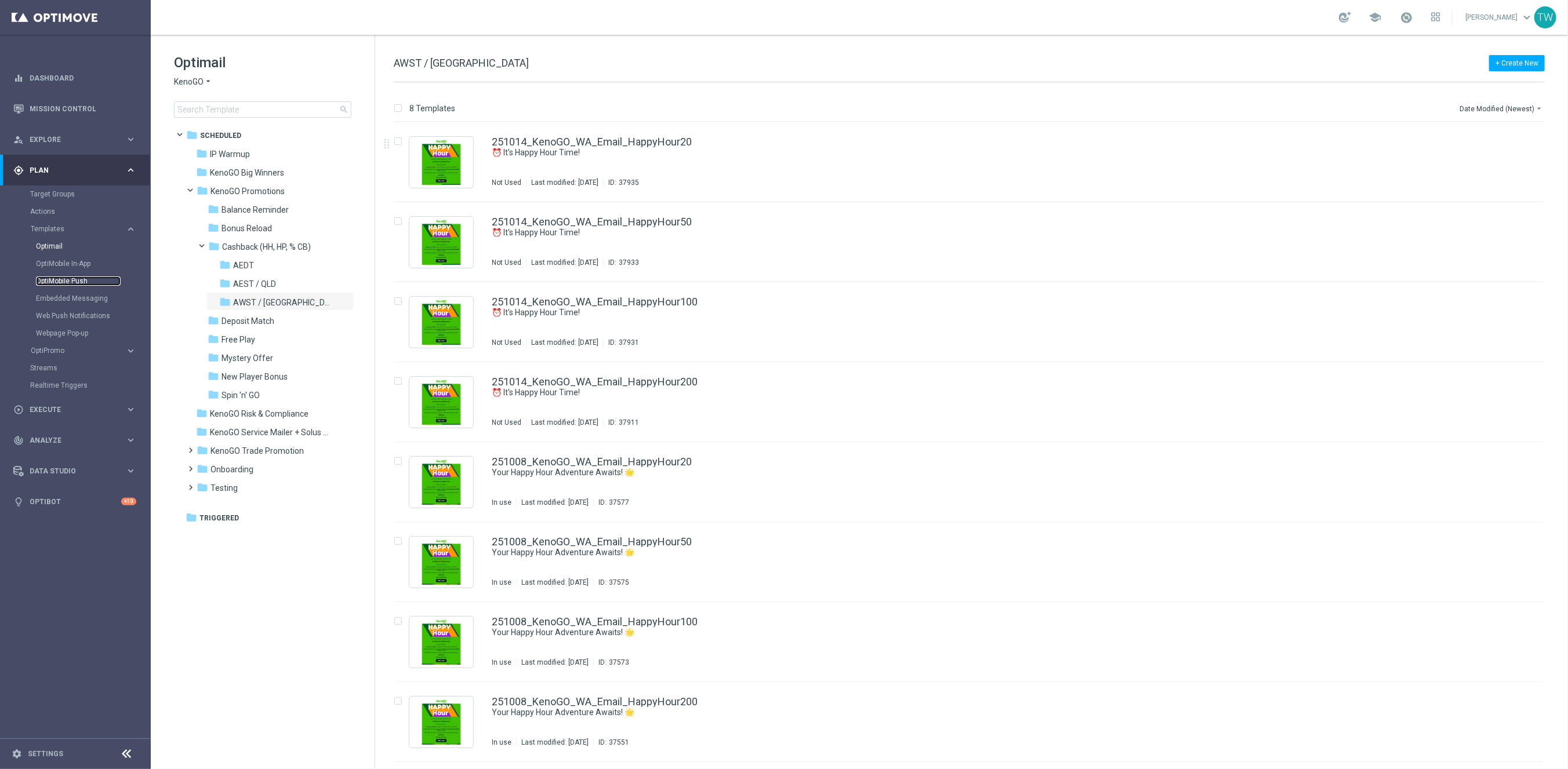
click at [75, 279] on link "OptiMobile Push" at bounding box center [79, 281] width 85 height 10
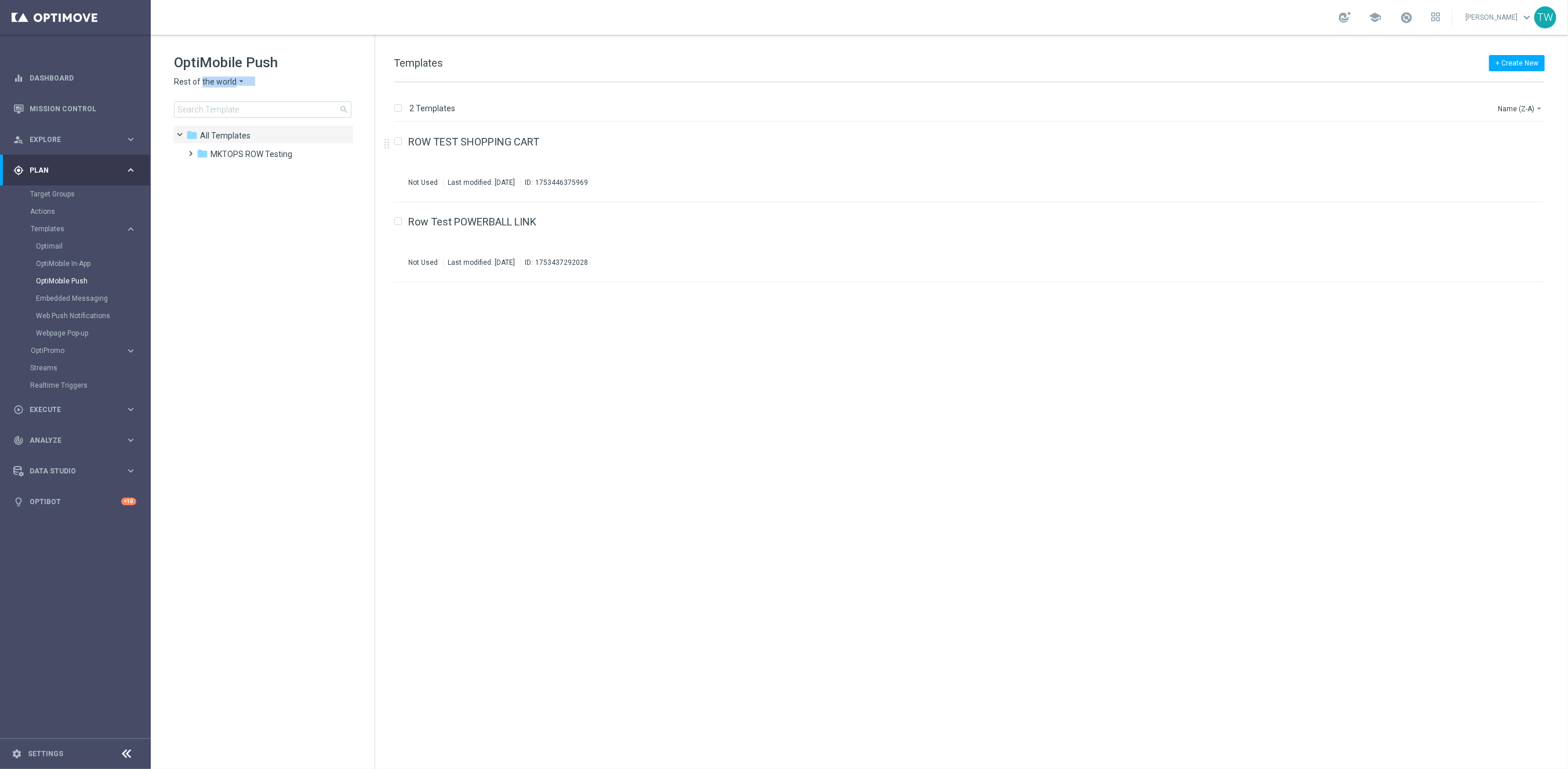
click at [201, 86] on div "OptiMobile Push Rest of the world arrow_drop_down × Rest of the world search" at bounding box center [274, 86] width 201 height 65
click at [214, 85] on span "Rest of the world" at bounding box center [205, 82] width 63 height 11
click at [223, 216] on div "KenoGO Australia" at bounding box center [217, 221] width 87 height 14
click at [256, 239] on tree-viewport "folder All Templates more_vert folder MKTOPS ROW Testing more_vert" at bounding box center [273, 446] width 201 height 642
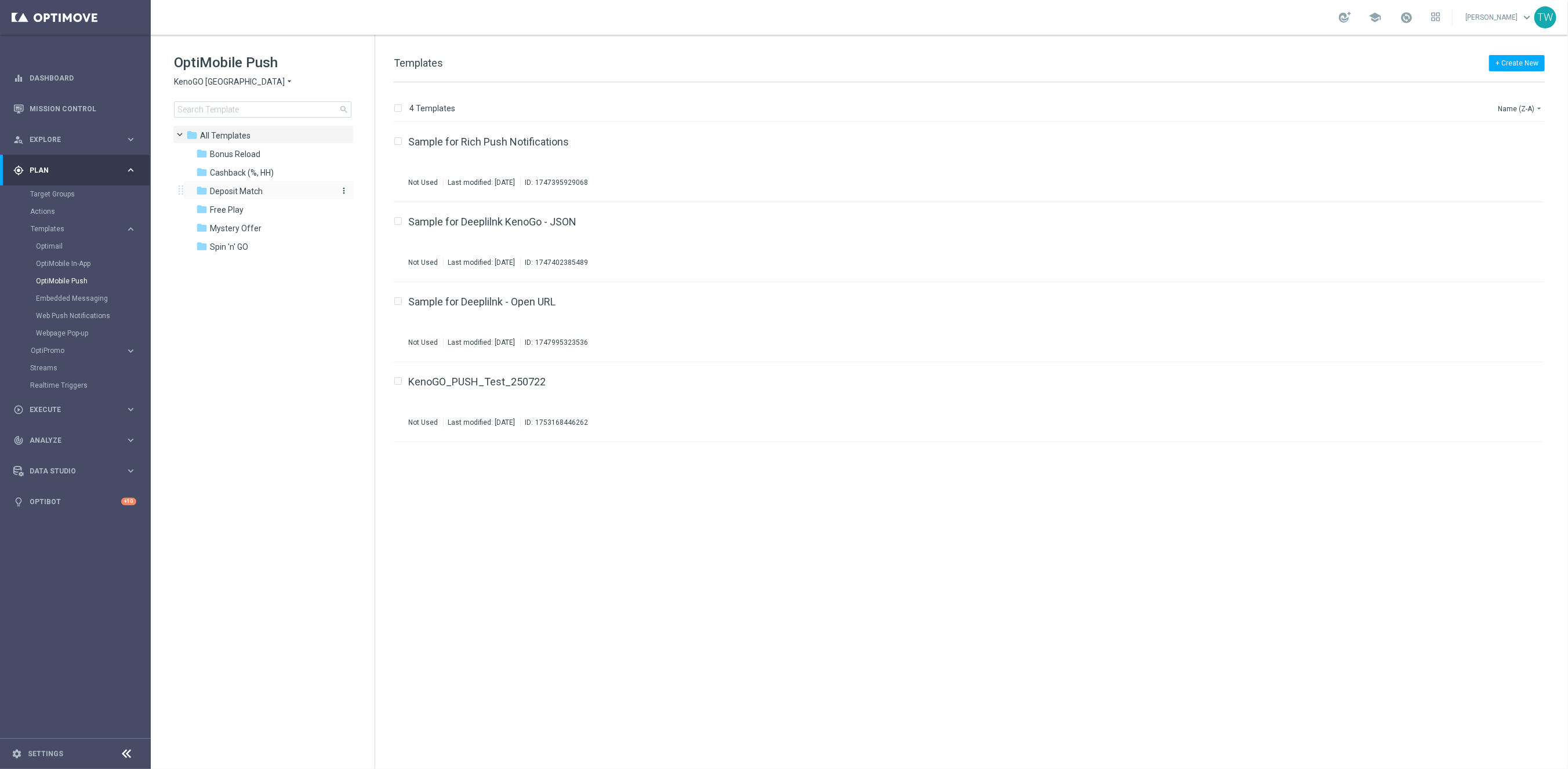
click at [286, 186] on div "folder Deposit Match" at bounding box center [262, 191] width 133 height 13
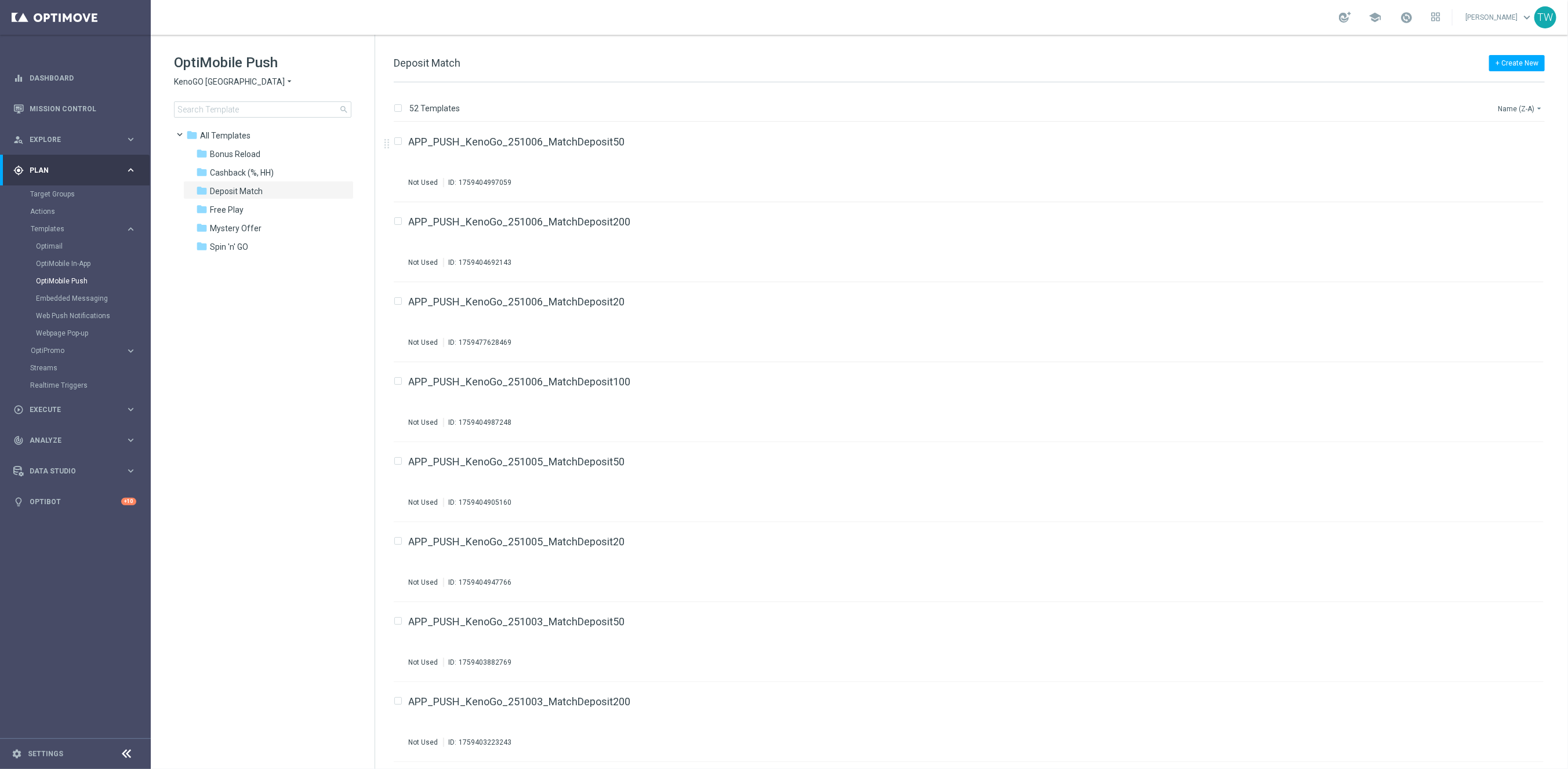
click at [1522, 112] on button "Name (Z-A) arrow_drop_down" at bounding box center [1520, 108] width 48 height 14
click at [1522, 146] on div "Name (Z-A)" at bounding box center [1500, 143] width 79 height 8
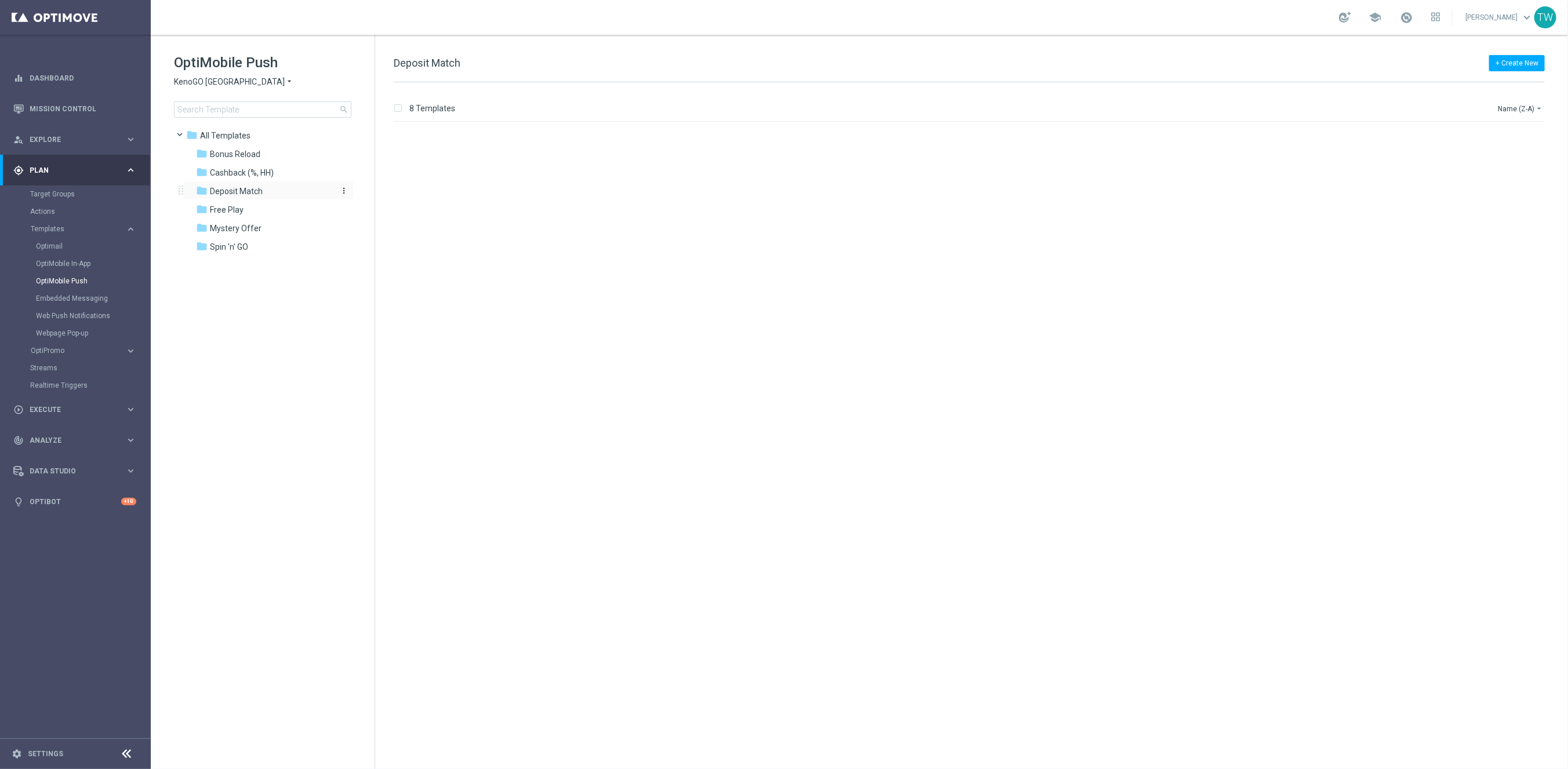
click at [247, 191] on span "Deposit Match" at bounding box center [236, 191] width 53 height 10
click at [248, 186] on span "Deposit Match" at bounding box center [236, 191] width 53 height 10
click at [247, 179] on div "folder Cashback (%, HH)" at bounding box center [262, 173] width 133 height 13
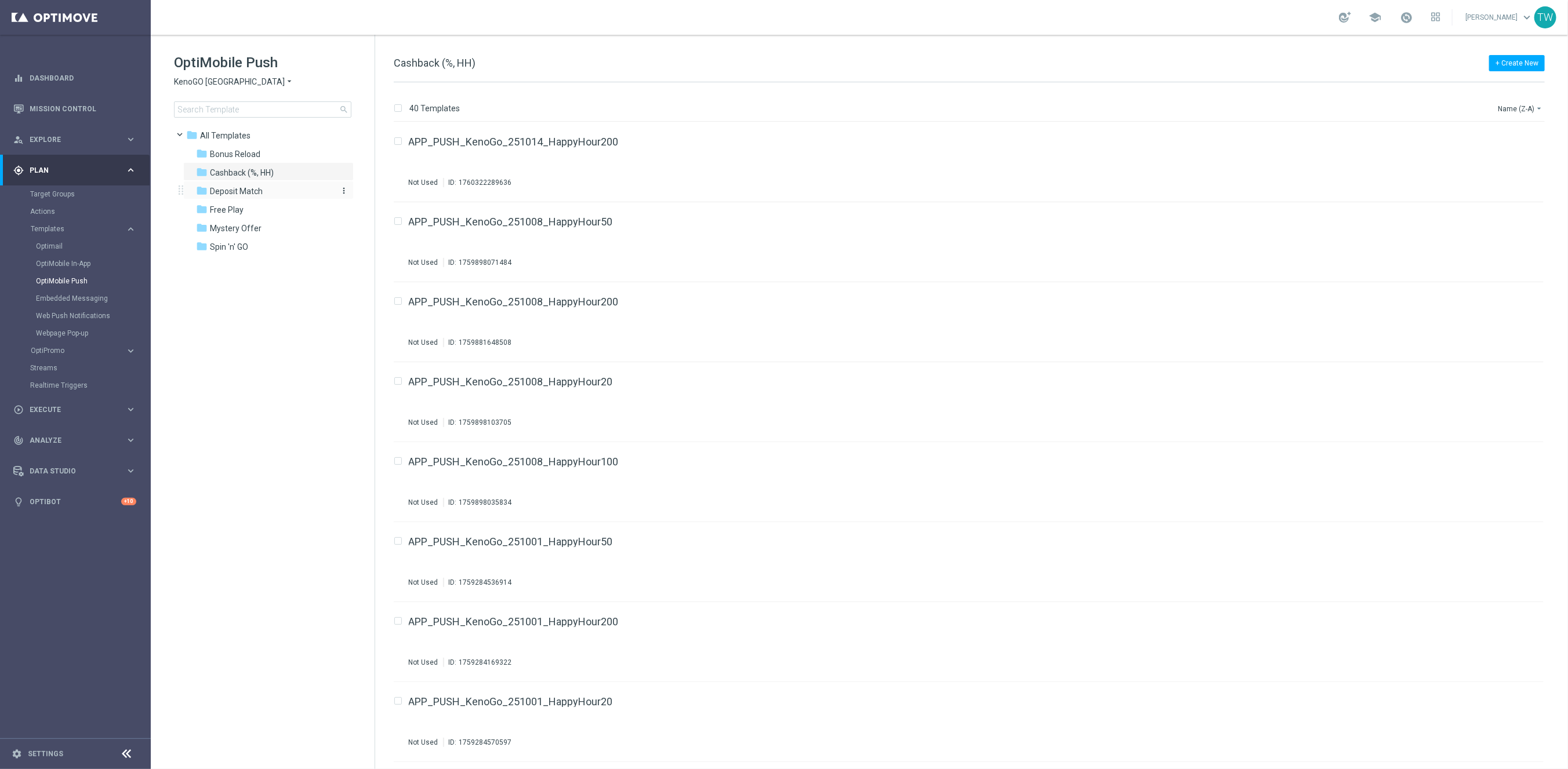
click at [247, 191] on span "Deposit Match" at bounding box center [236, 191] width 53 height 10
click at [1525, 111] on button "Name (Z-A) arrow_drop_down" at bounding box center [1520, 108] width 48 height 14
click at [1491, 150] on div "Name (Z-A)" at bounding box center [1498, 144] width 93 height 16
click at [1519, 105] on button "Name (Z-A) arrow_drop_down" at bounding box center [1520, 108] width 48 height 14
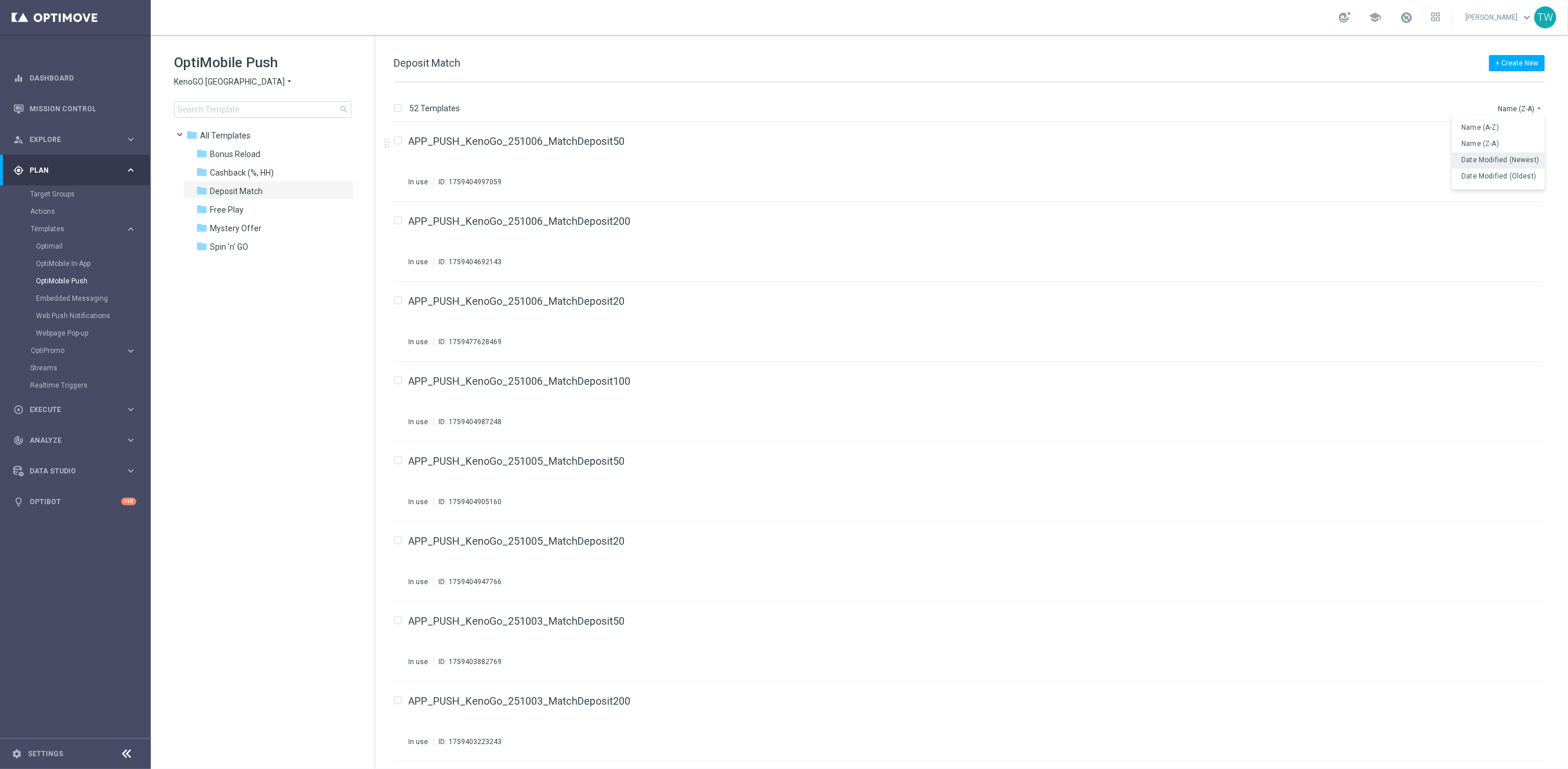
click at [1532, 160] on span "Date Modified (Newest)" at bounding box center [1500, 160] width 78 height 8
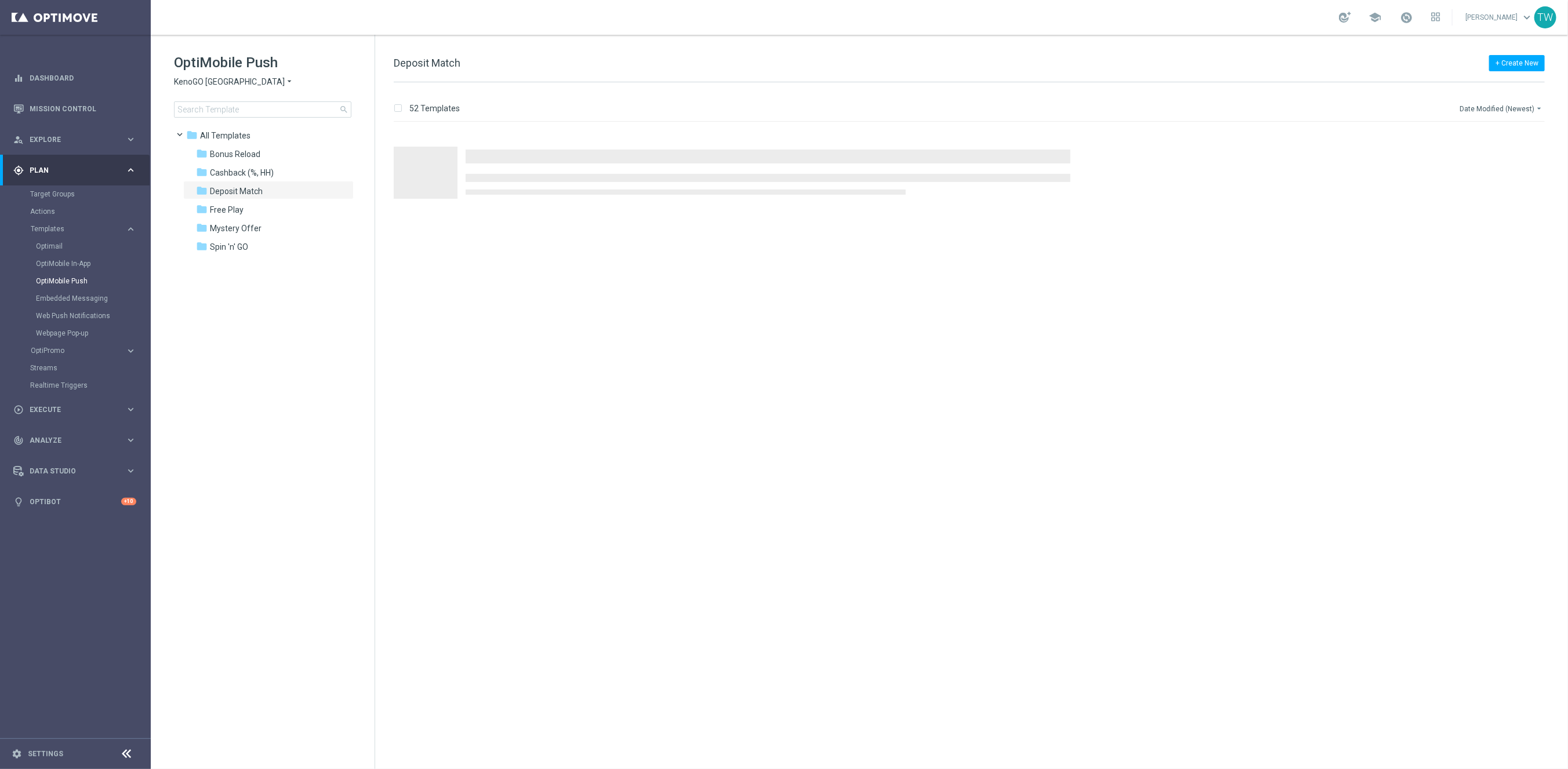
scroll to position [0, 0]
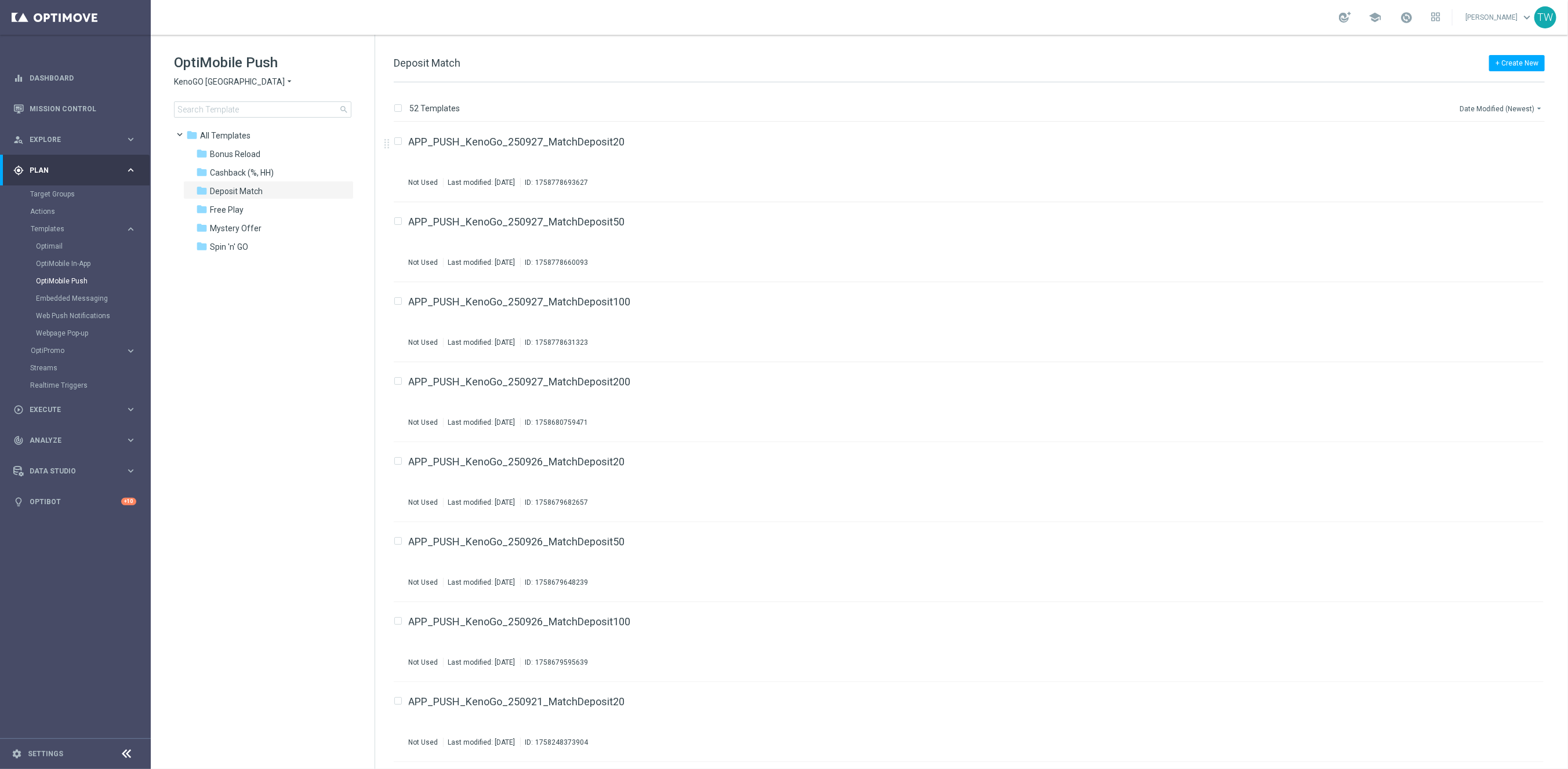
click at [1515, 102] on button "Date Modified (Newest) arrow_drop_down" at bounding box center [1501, 108] width 86 height 14
click at [1509, 136] on div "Name (Z-A)" at bounding box center [1498, 144] width 93 height 16
click at [263, 177] on span "Cashback (%, HH)" at bounding box center [241, 172] width 64 height 10
click at [1508, 139] on icon "file_copy" at bounding box center [1512, 139] width 10 height 10
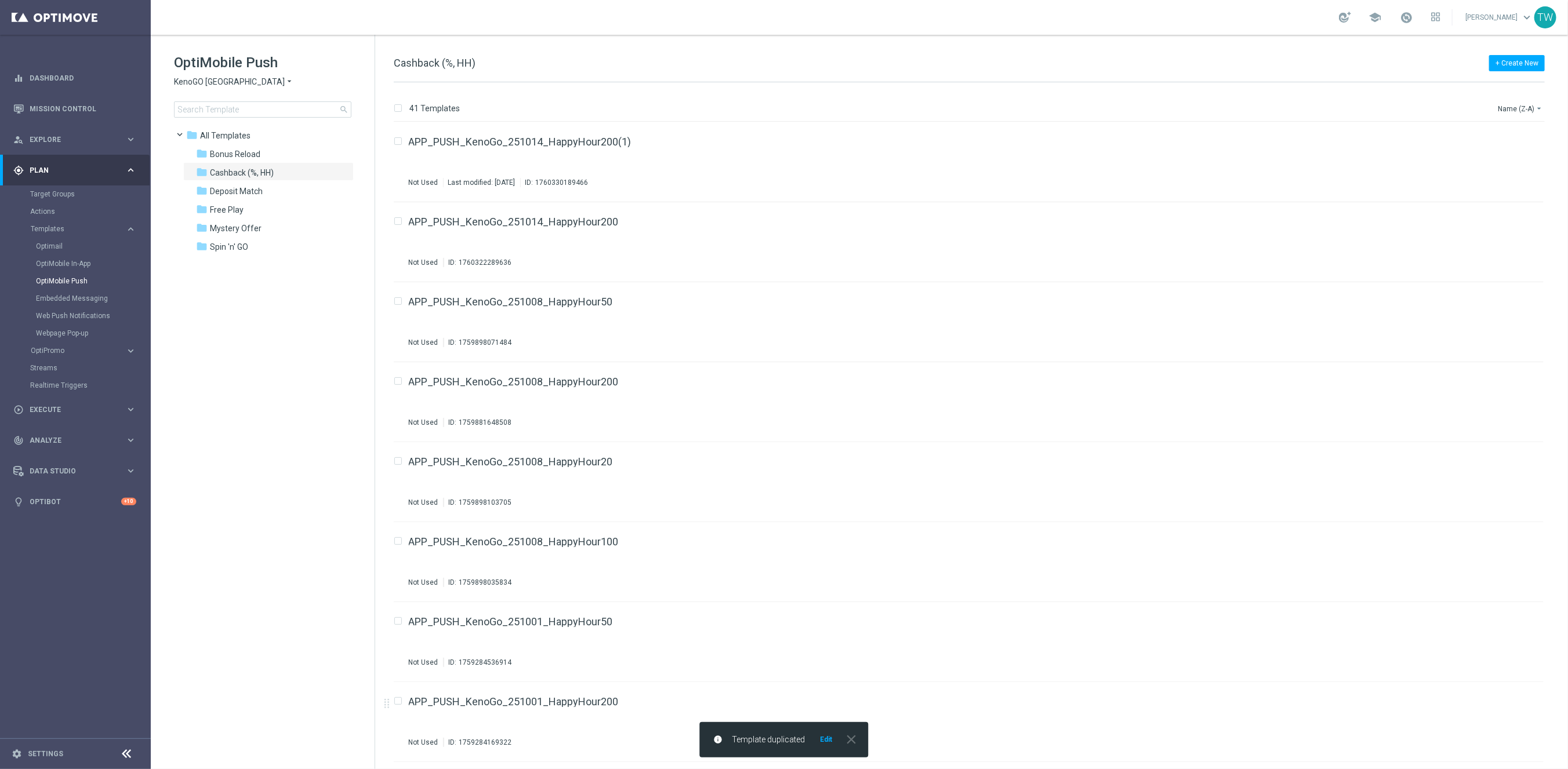
click at [822, 744] on button "Edit" at bounding box center [826, 739] width 15 height 10
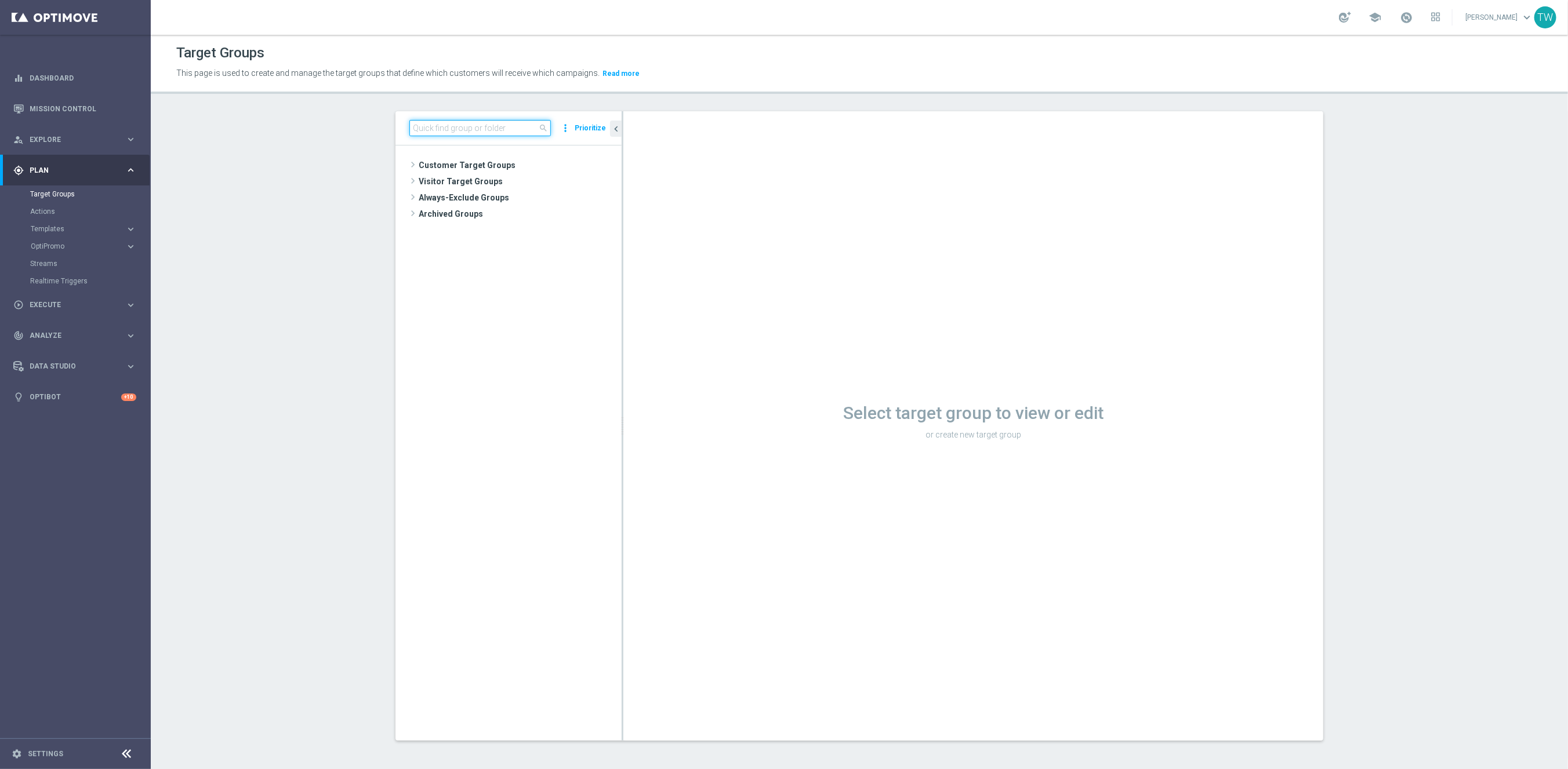
click at [488, 130] on input at bounding box center [480, 128] width 141 height 16
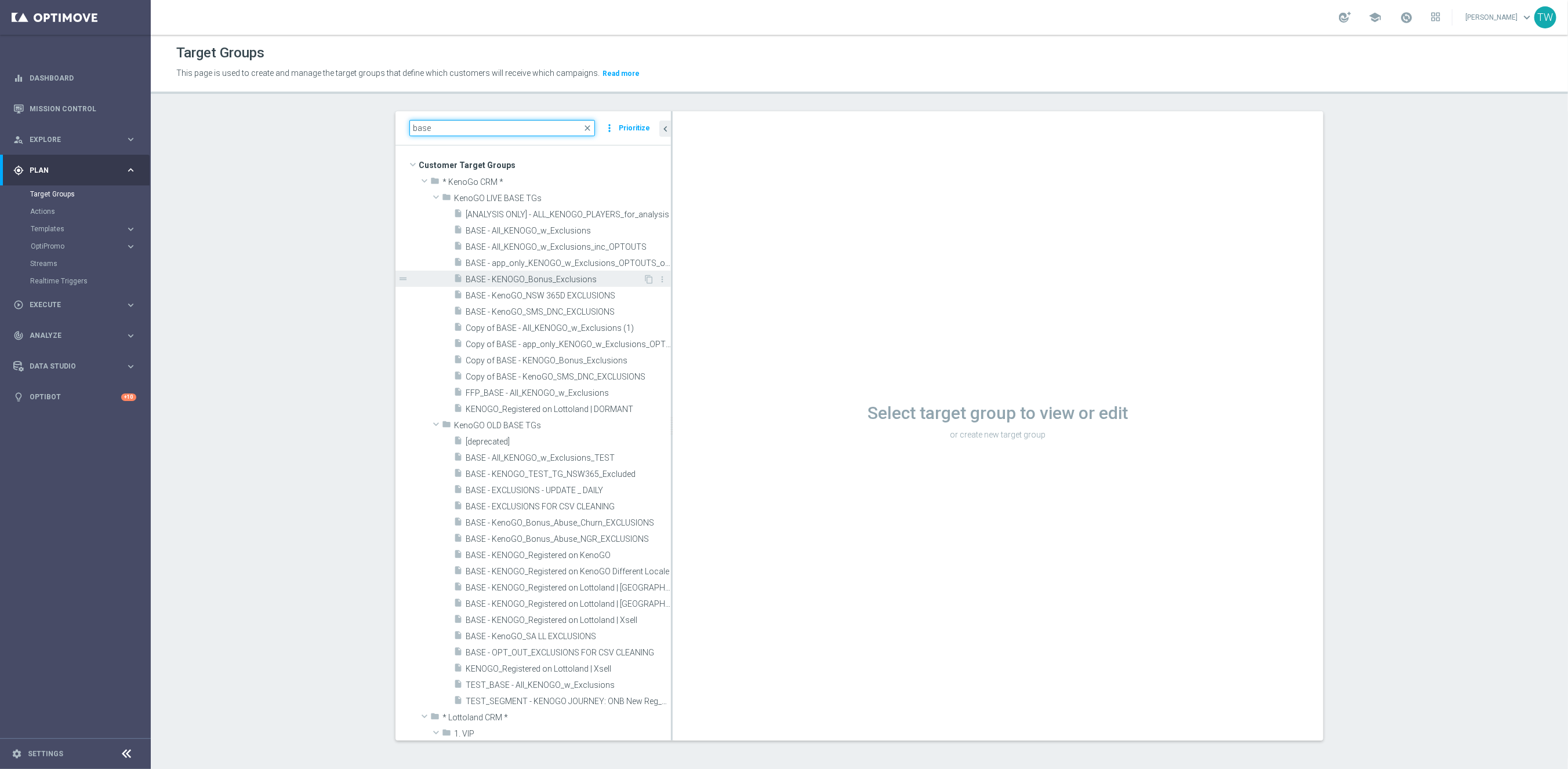
drag, startPoint x: 622, startPoint y: 310, endPoint x: 631, endPoint y: 273, distance: 38.1
click at [672, 303] on div at bounding box center [672, 426] width 2 height 630
type input "base"
click at [541, 264] on span "BASE - app_only_KENOGO_w_Exclusions_OPTOUTS_only" at bounding box center [556, 264] width 180 height 10
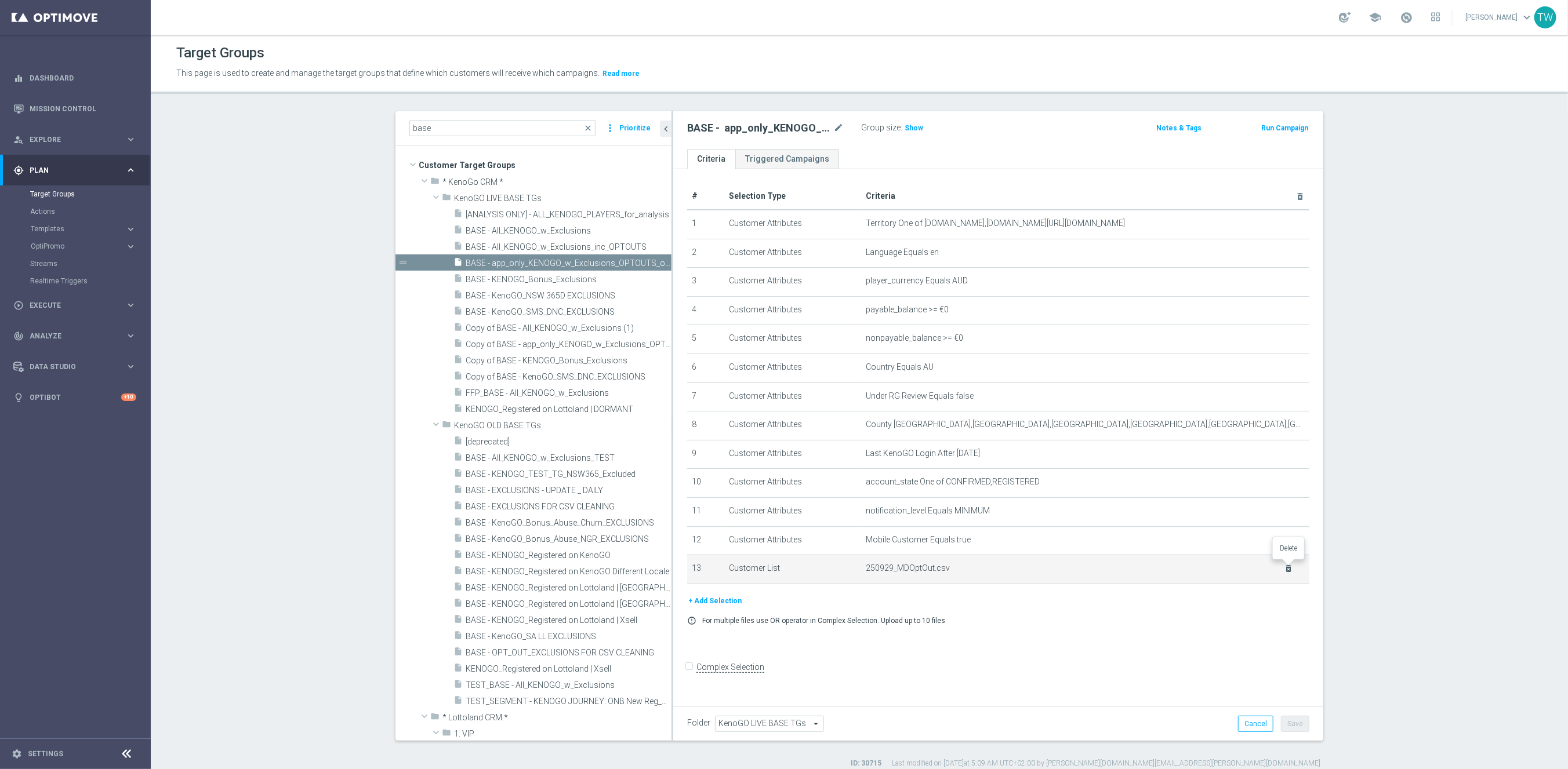
click at [1285, 565] on icon "delete_forever" at bounding box center [1288, 568] width 10 height 10
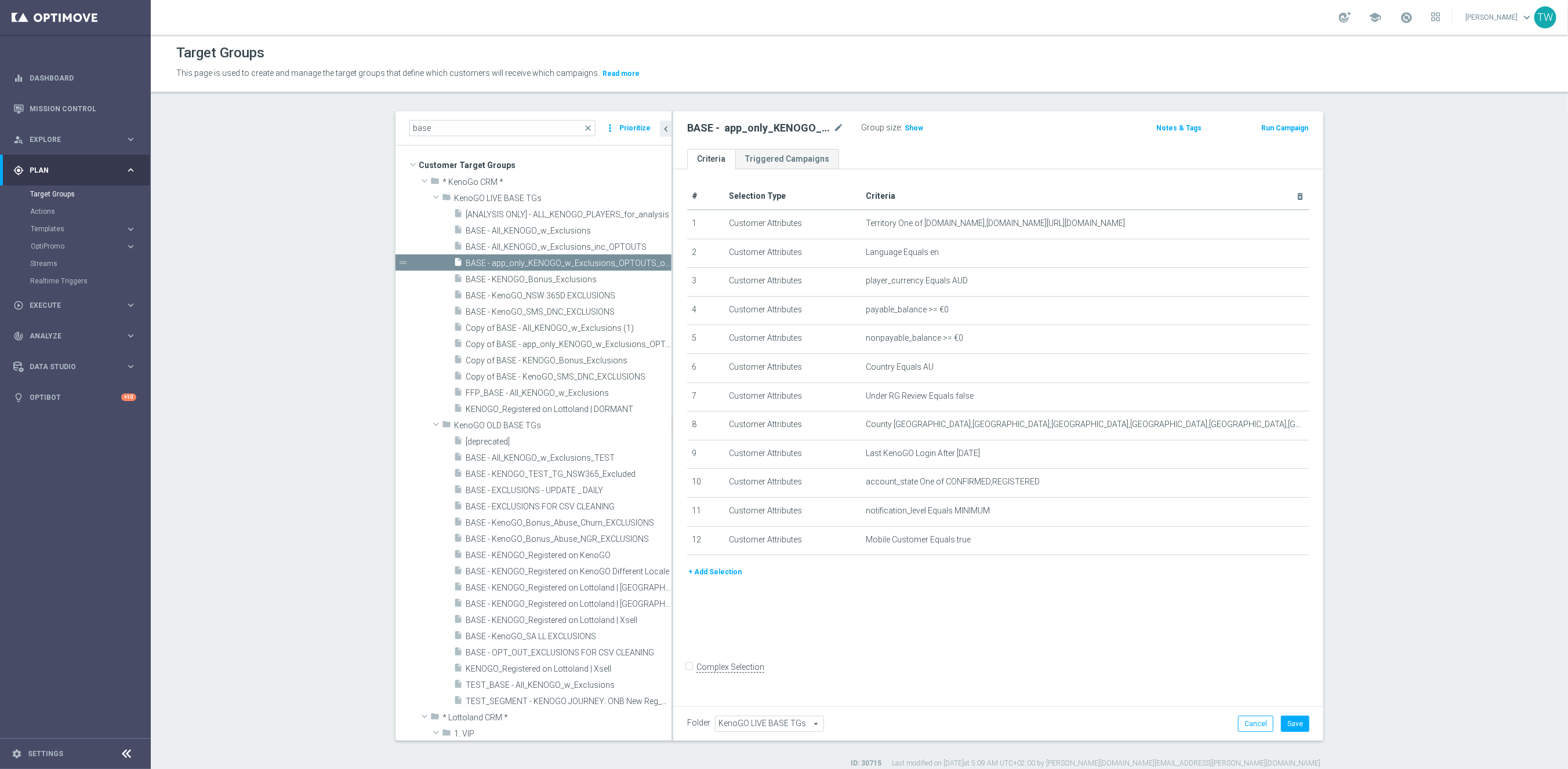
click at [726, 574] on button "+ Add Selection" at bounding box center [715, 572] width 56 height 13
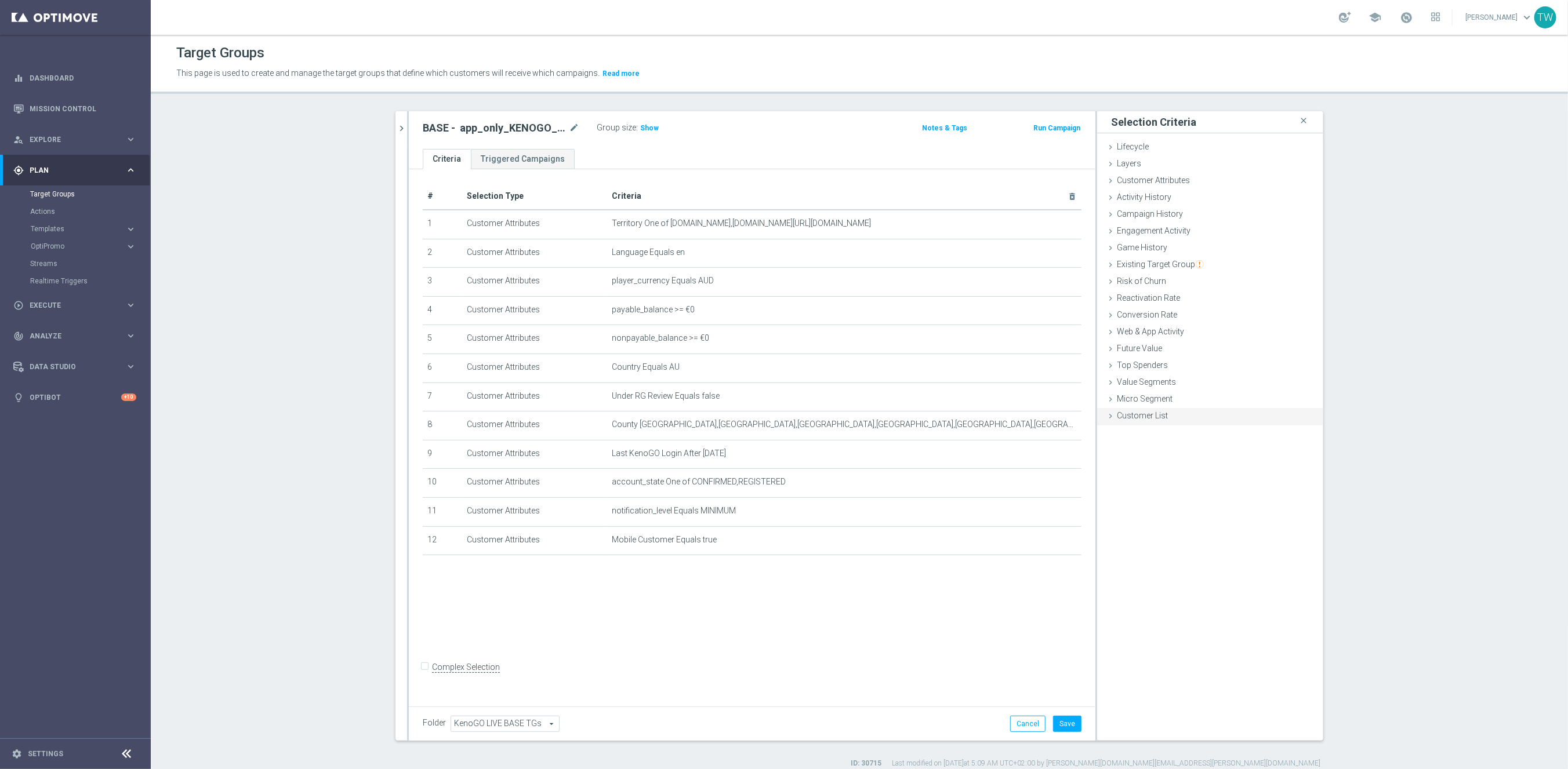
click at [1111, 420] on icon at bounding box center [1110, 416] width 10 height 10
click at [1124, 509] on label "Import CSV File" at bounding box center [1143, 511] width 58 height 15
click at [0, 0] on input "Import CSV File" at bounding box center [0, 0] width 0 height 0
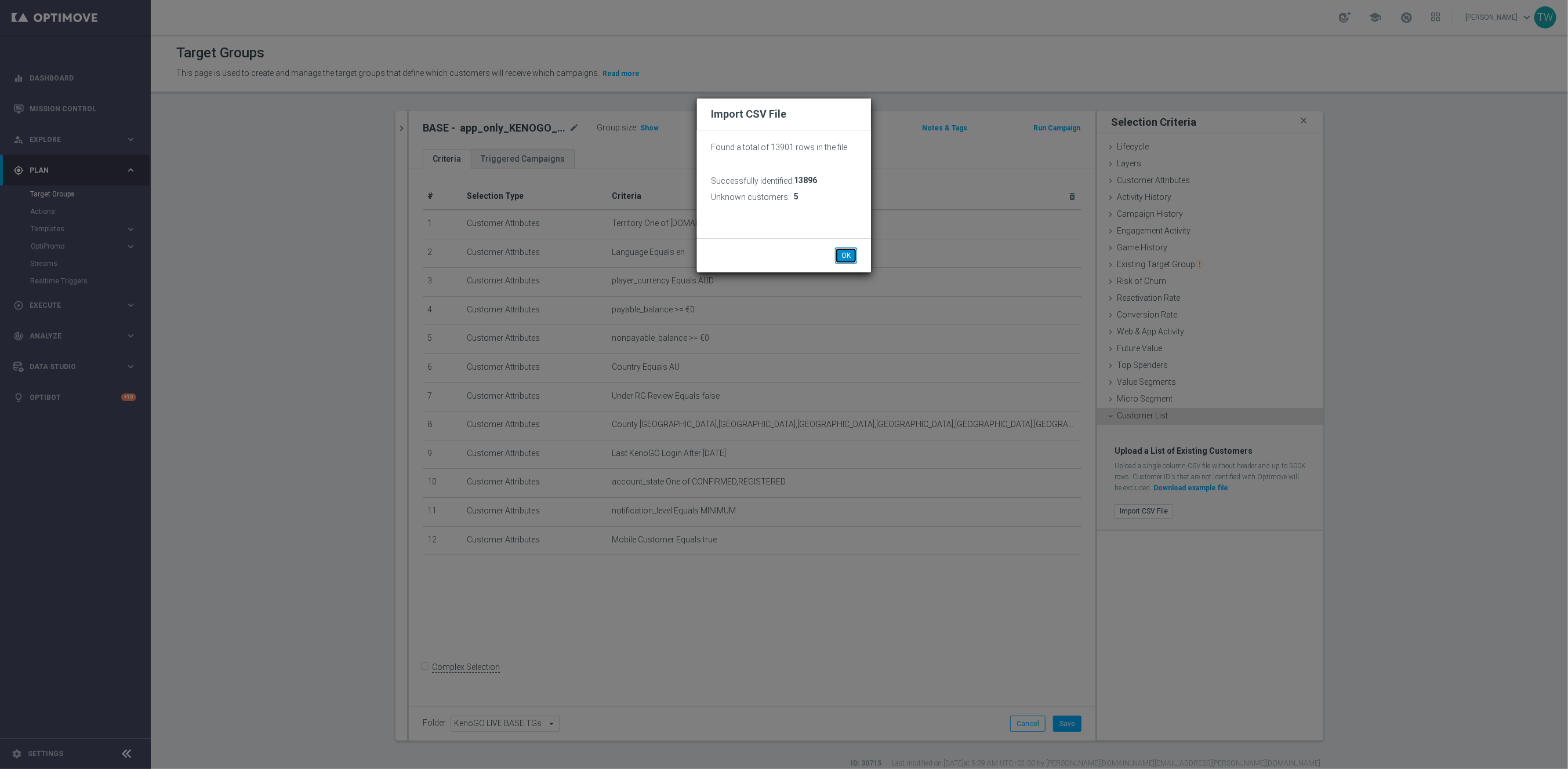
click at [850, 253] on button "OK" at bounding box center [845, 256] width 22 height 16
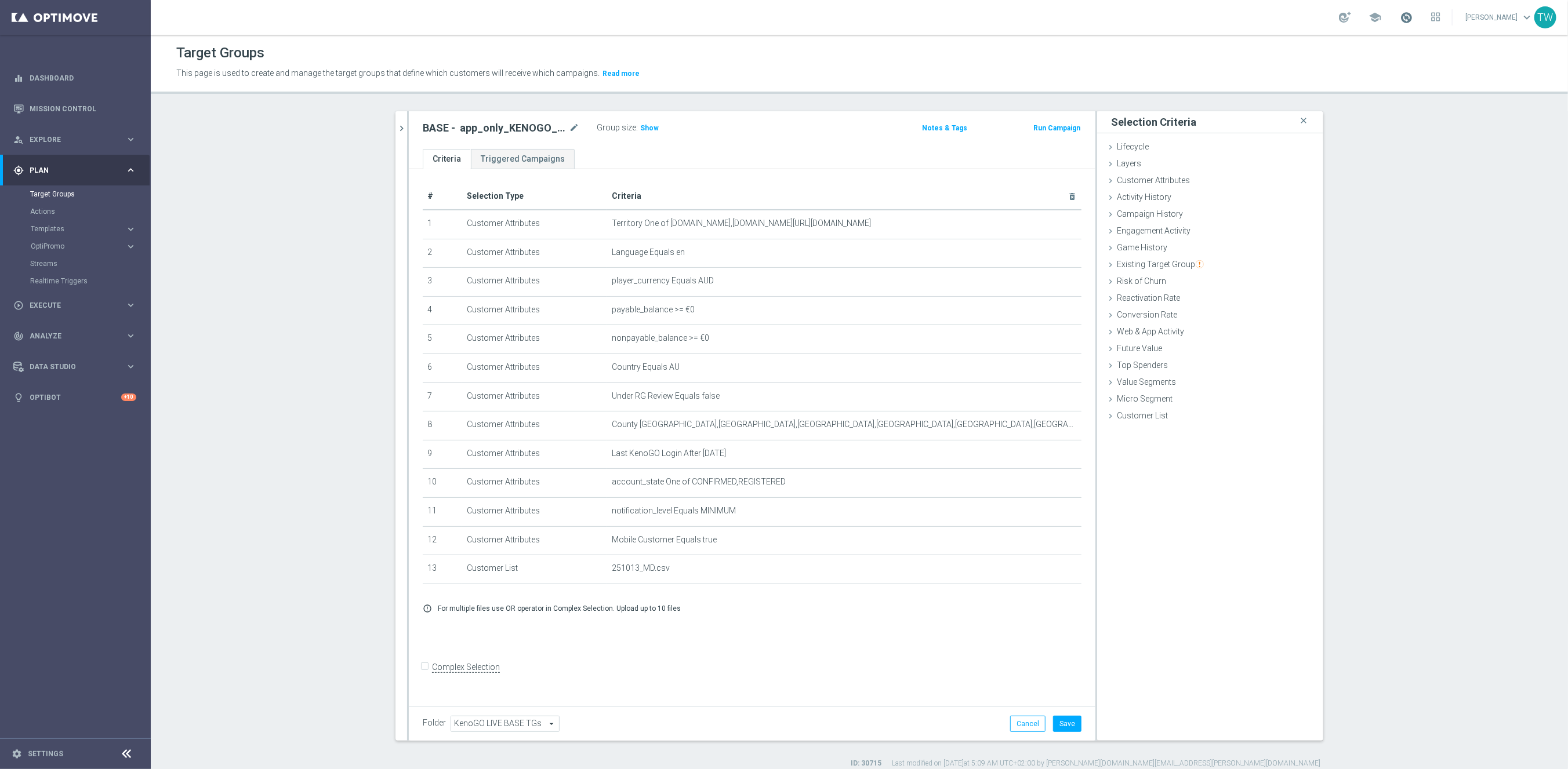
click at [1413, 17] on span at bounding box center [1406, 17] width 13 height 13
click at [1060, 730] on button "Save" at bounding box center [1067, 724] width 29 height 16
click at [650, 127] on span "Show" at bounding box center [649, 128] width 18 height 8
click at [674, 124] on div "Group size : 5,869" at bounding box center [654, 127] width 116 height 14
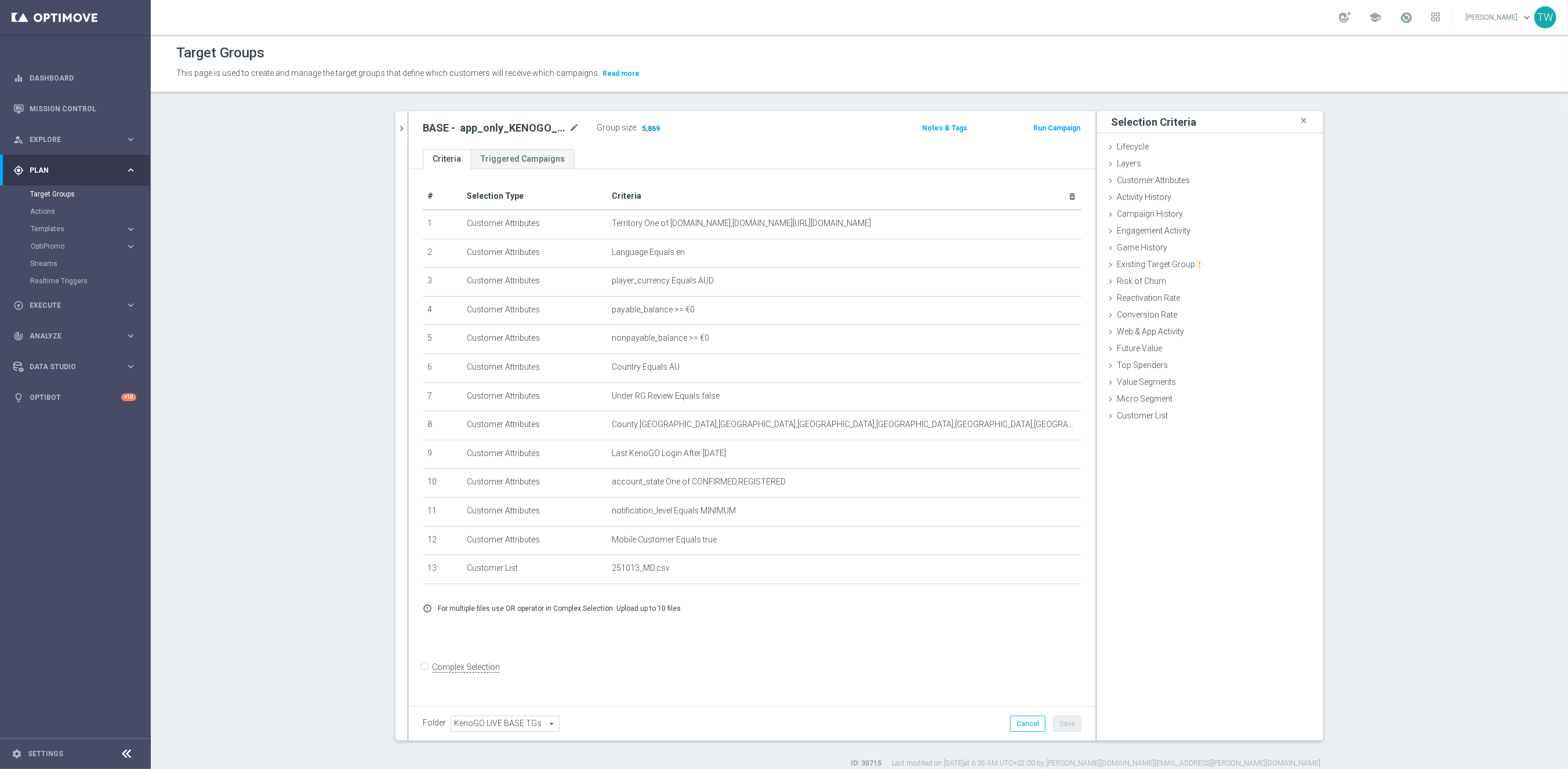
click at [648, 130] on span "5,869" at bounding box center [651, 129] width 20 height 11
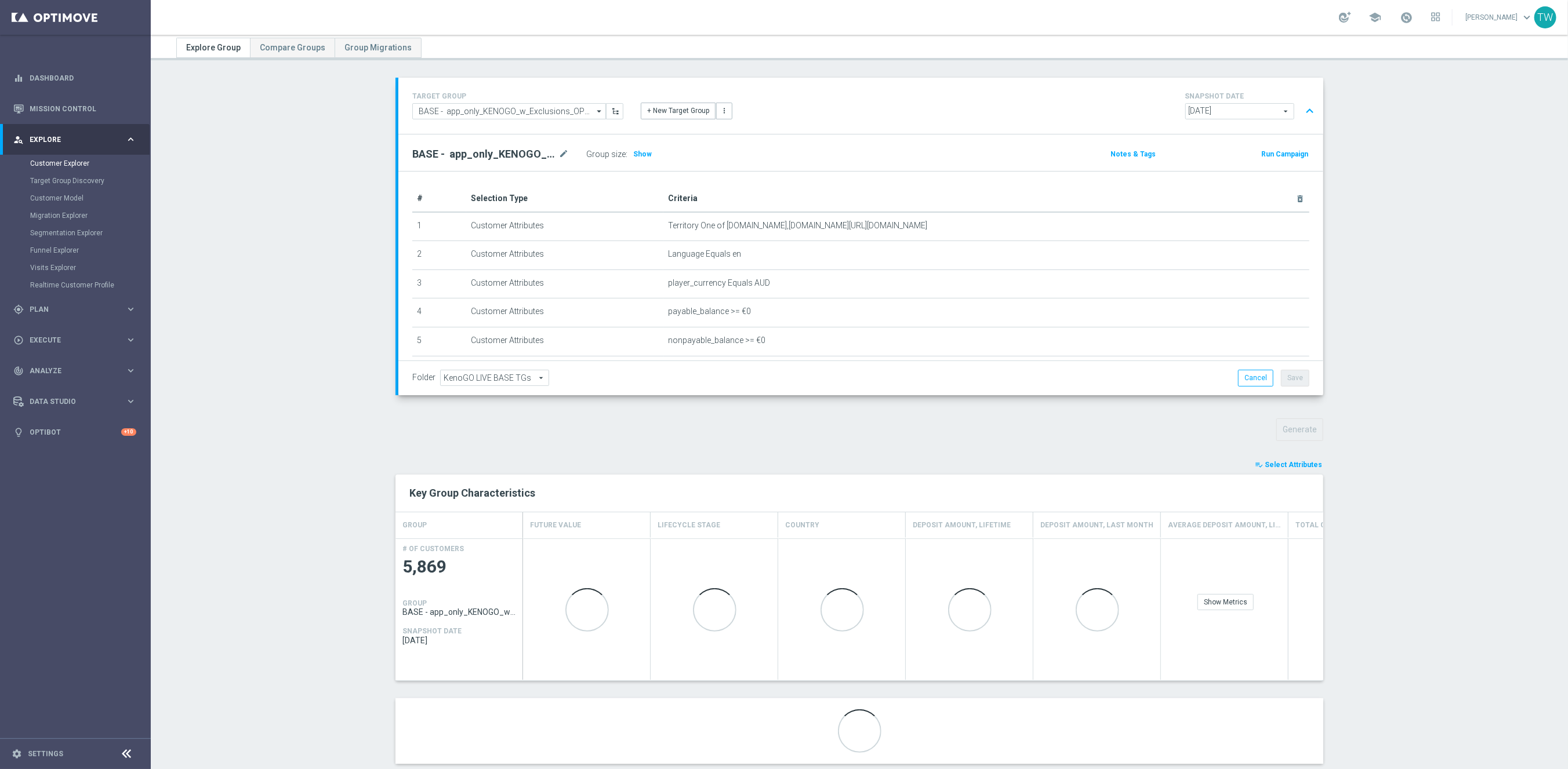
scroll to position [59, 0]
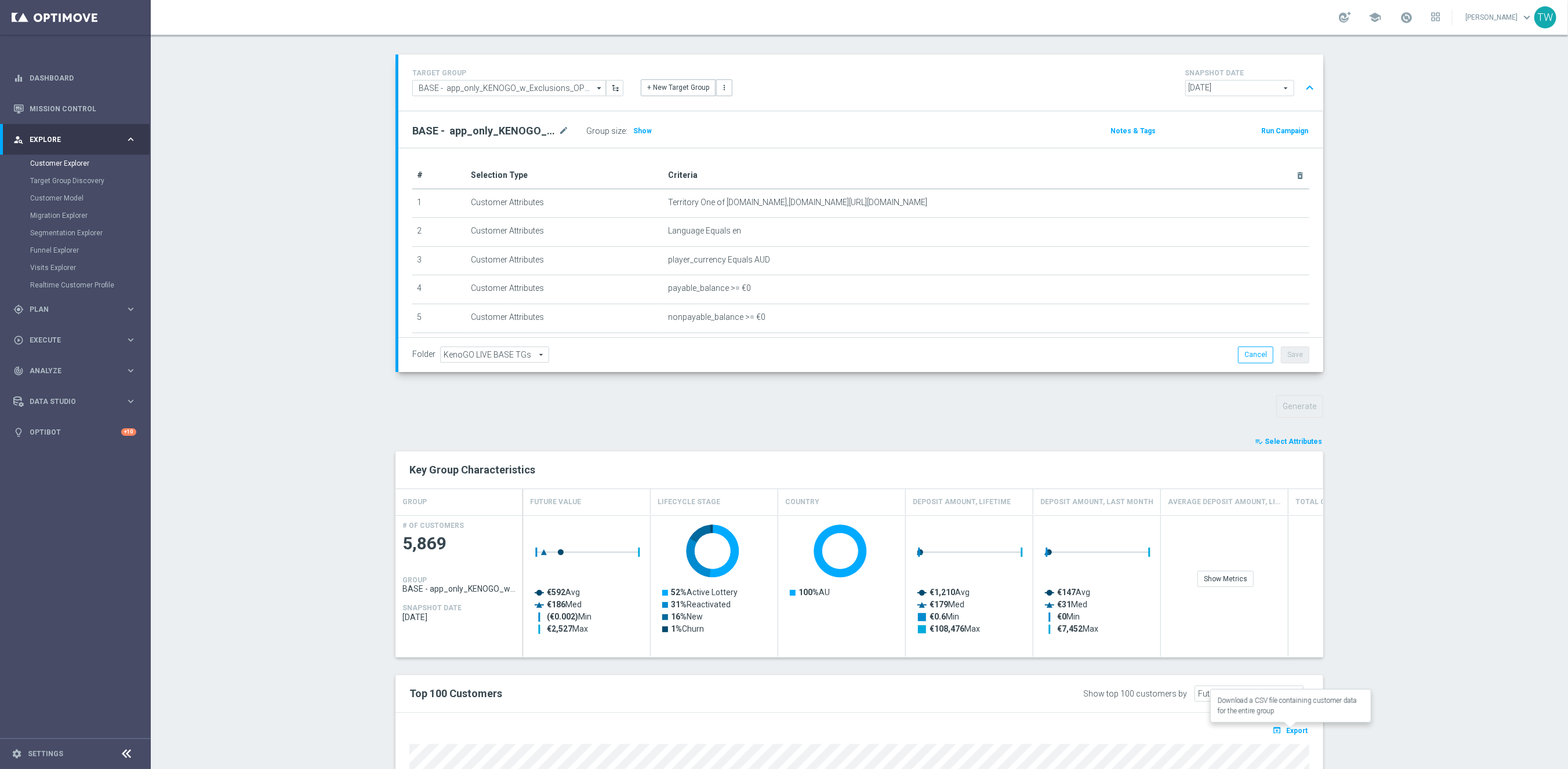
click at [1304, 727] on span "Export" at bounding box center [1297, 730] width 22 height 8
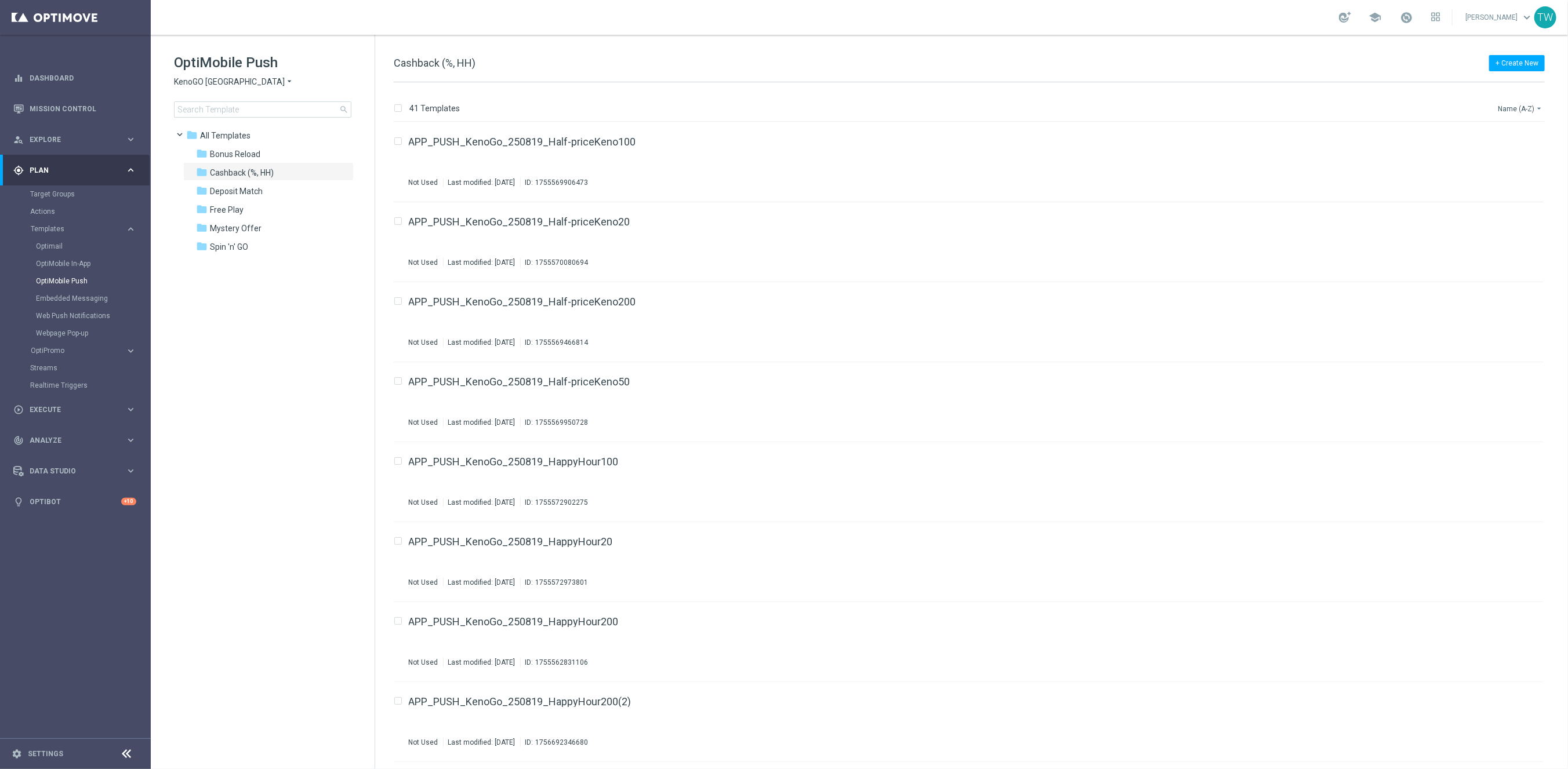
click at [1517, 110] on button "Name (A-Z) arrow_drop_down" at bounding box center [1520, 108] width 48 height 14
click at [1515, 144] on div "Name (Z-A)" at bounding box center [1500, 143] width 79 height 8
click at [630, 142] on div "APP_PUSH_KenoGo_251014_HappyHour200(1)" at bounding box center [952, 142] width 1086 height 10
click at [1511, 216] on icon "file_copy" at bounding box center [1512, 219] width 10 height 10
click at [1507, 220] on icon "file_copy" at bounding box center [1512, 219] width 10 height 10
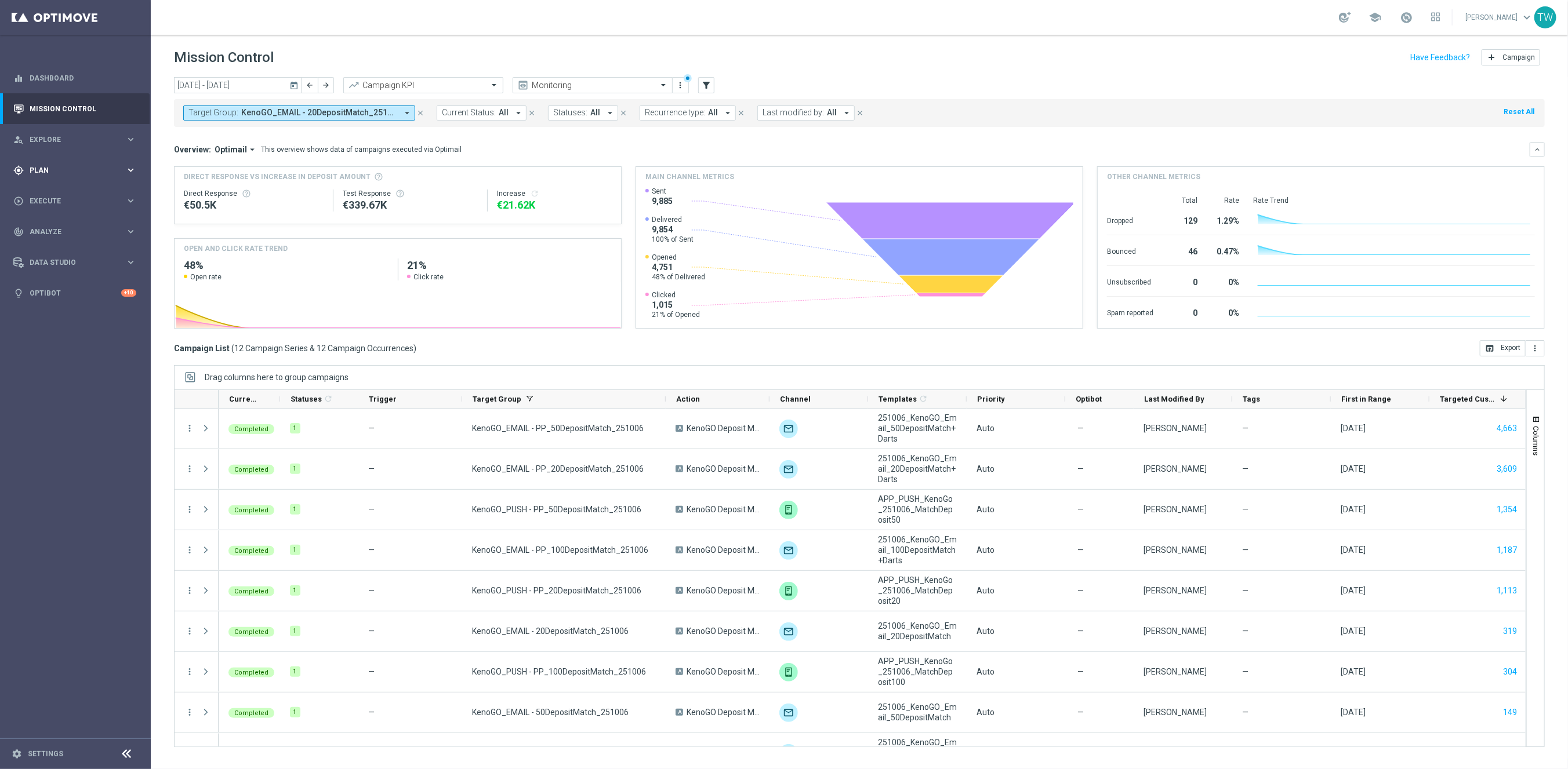
click at [47, 160] on div "gps_fixed Plan keyboard_arrow_right" at bounding box center [75, 170] width 150 height 30
click at [89, 235] on accordion "Templates keyboard_arrow_right Optimail OptiMobile In-App OptiMobile Push Embed…" at bounding box center [90, 229] width 119 height 17
click at [76, 190] on link "Target Groups" at bounding box center [75, 194] width 91 height 10
